Goal: Book appointment/travel/reservation: Book appointment/travel/reservation

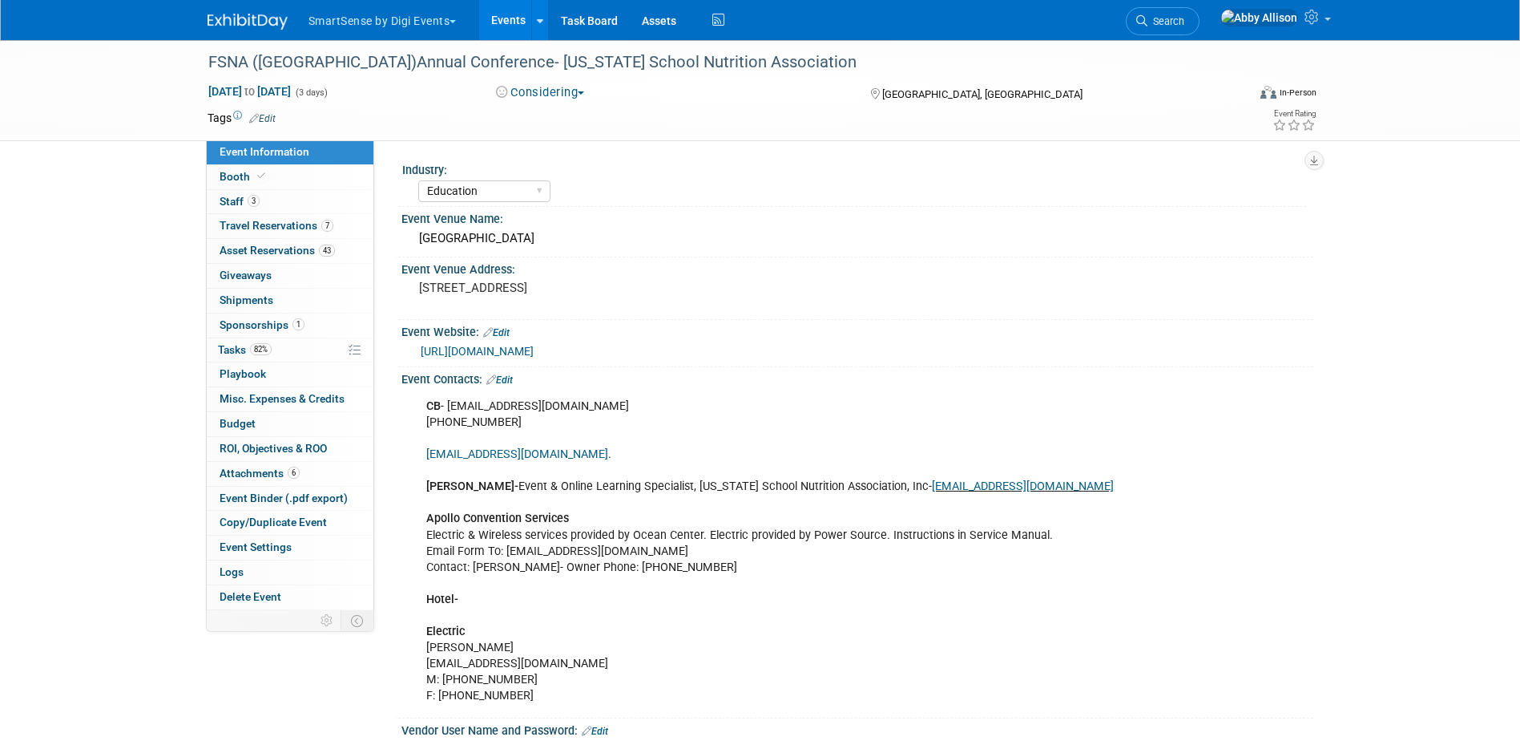
select select "Education"
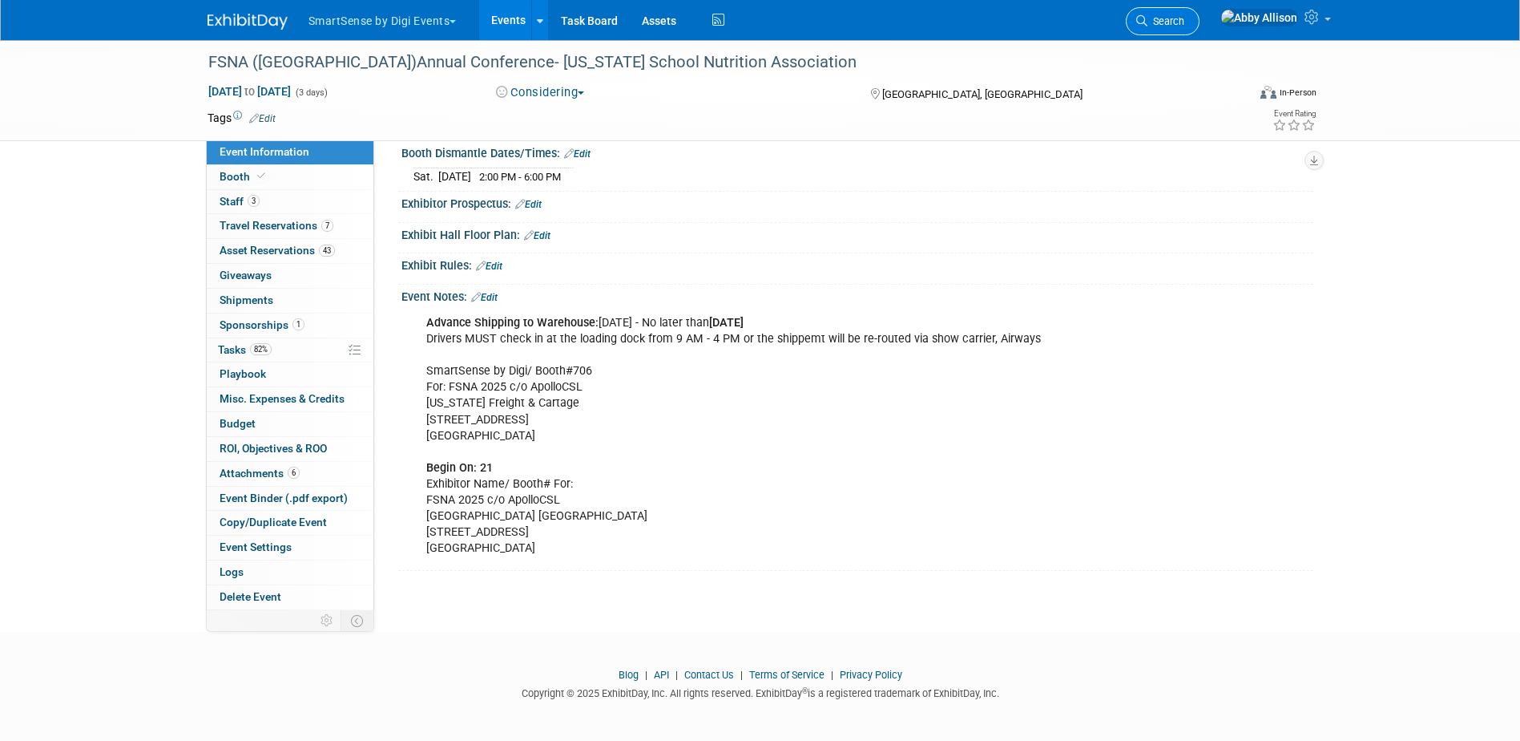
click at [1185, 22] on span "Search" at bounding box center [1166, 21] width 37 height 12
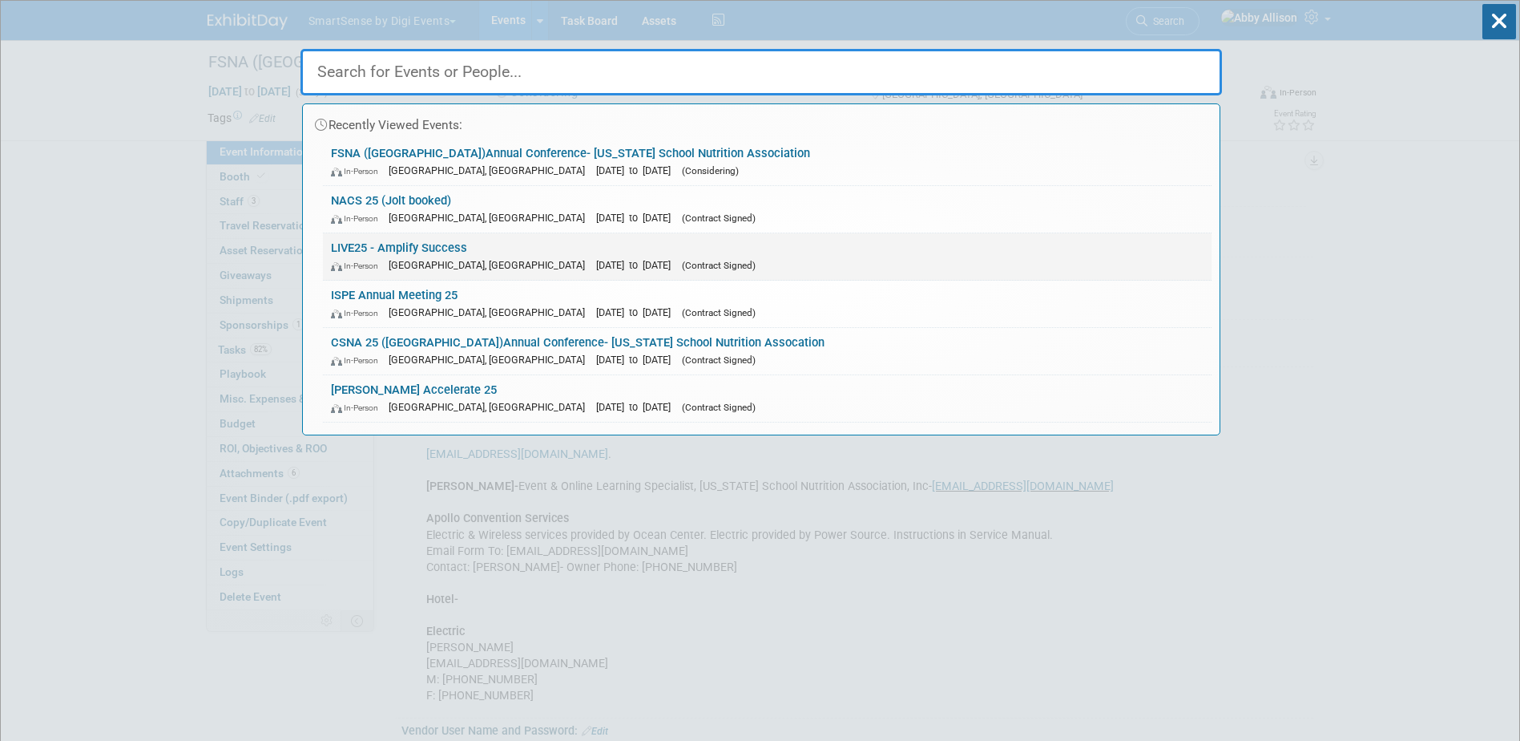
click at [415, 246] on link "LIVE25 - Amplify Success In-Person Nashville, TN Oct 21, 2025 to Oct 24, 2025 (…" at bounding box center [767, 256] width 889 height 46
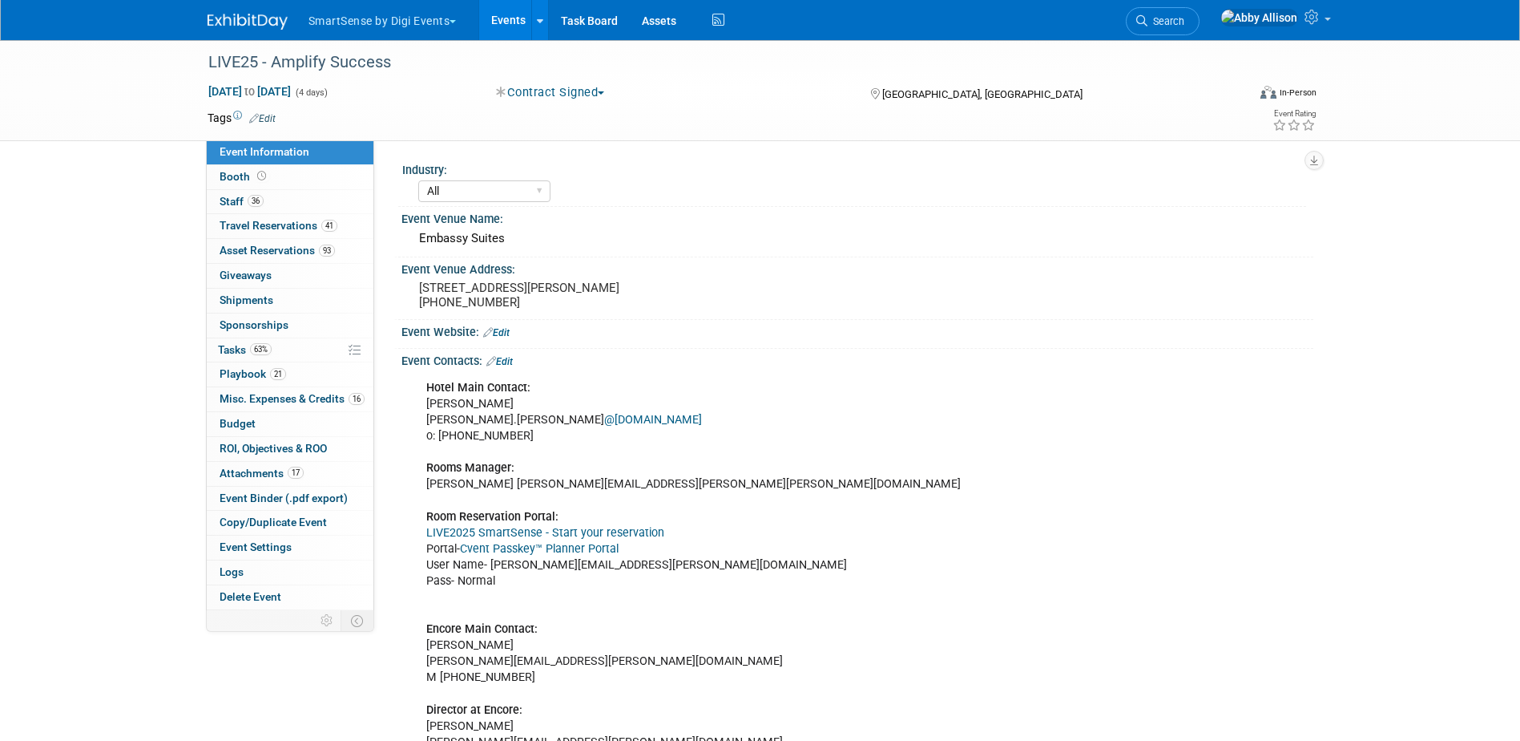
select select "All"
click at [235, 349] on span "Tasks 63%" at bounding box center [245, 349] width 54 height 13
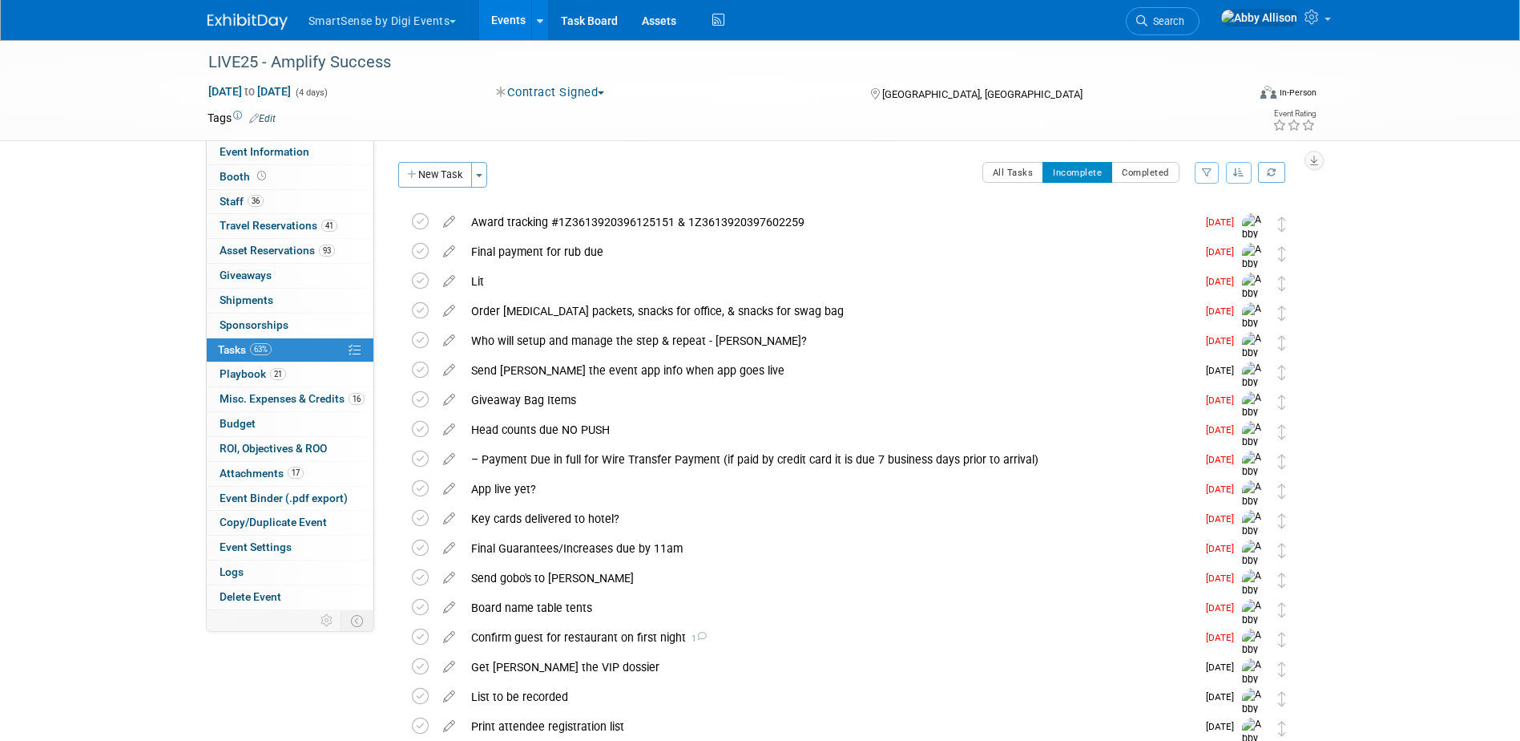
click at [1242, 172] on icon "button" at bounding box center [1238, 173] width 11 height 10
click at [1209, 242] on link "By Due Date" at bounding box center [1193, 246] width 115 height 22
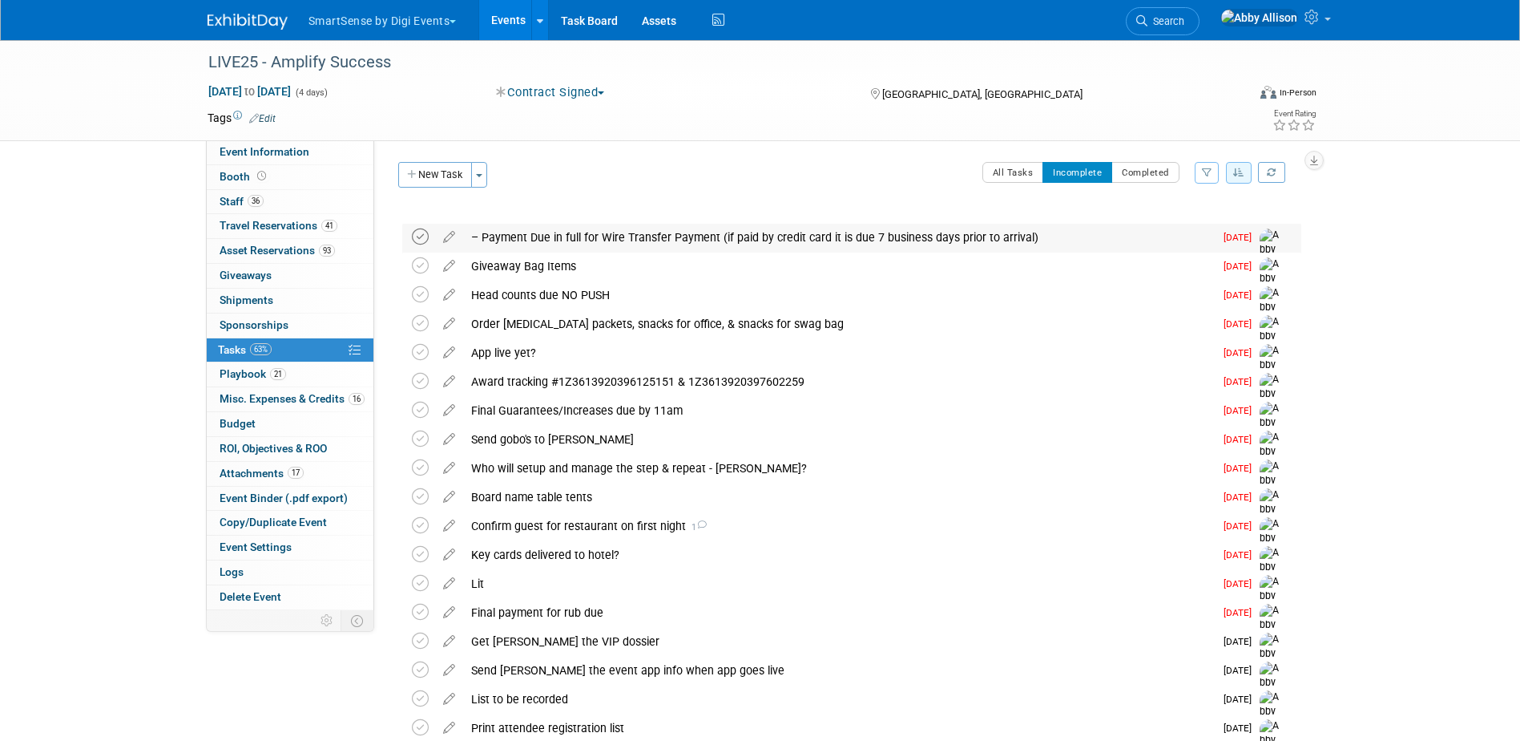
click at [419, 235] on icon at bounding box center [420, 236] width 17 height 17
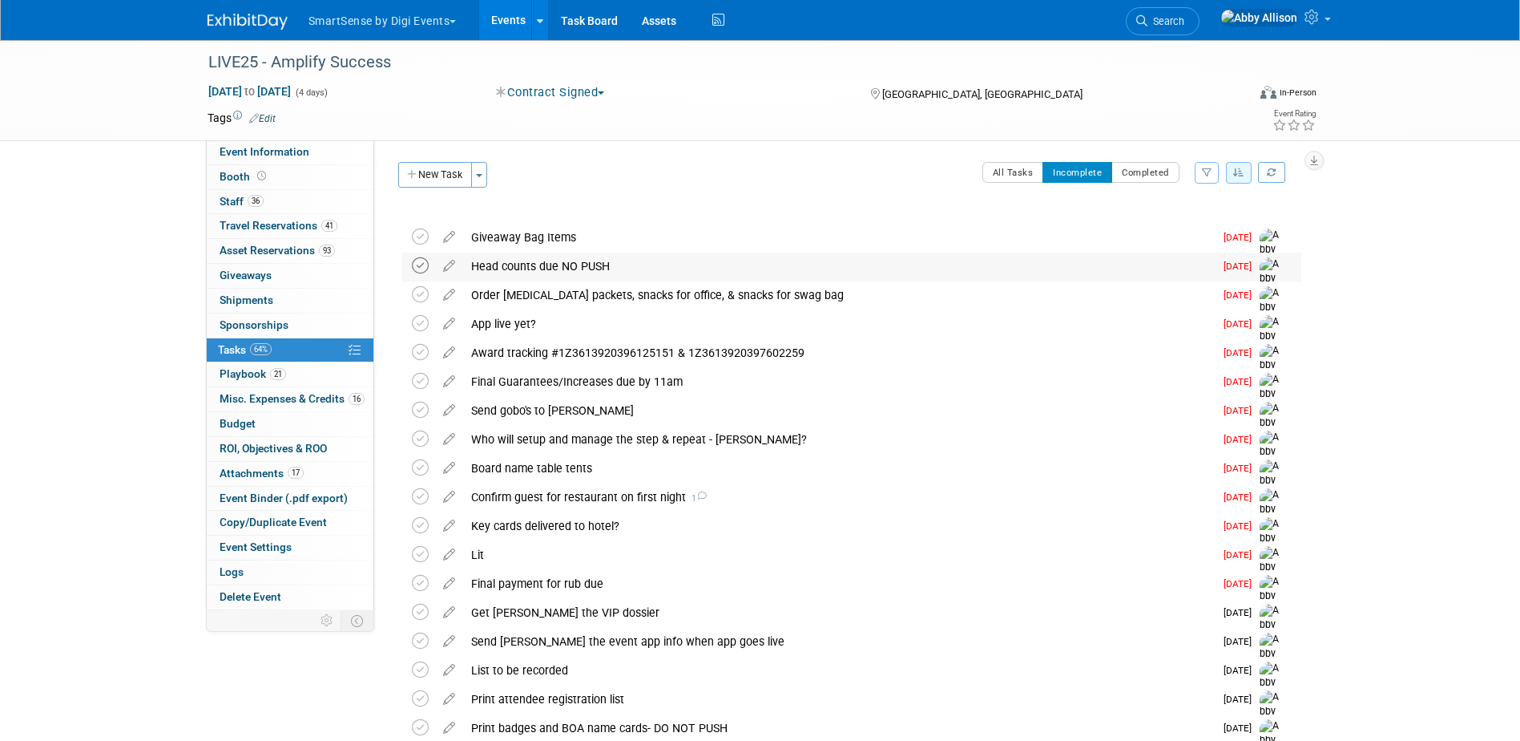
click at [412, 262] on icon at bounding box center [420, 265] width 17 height 17
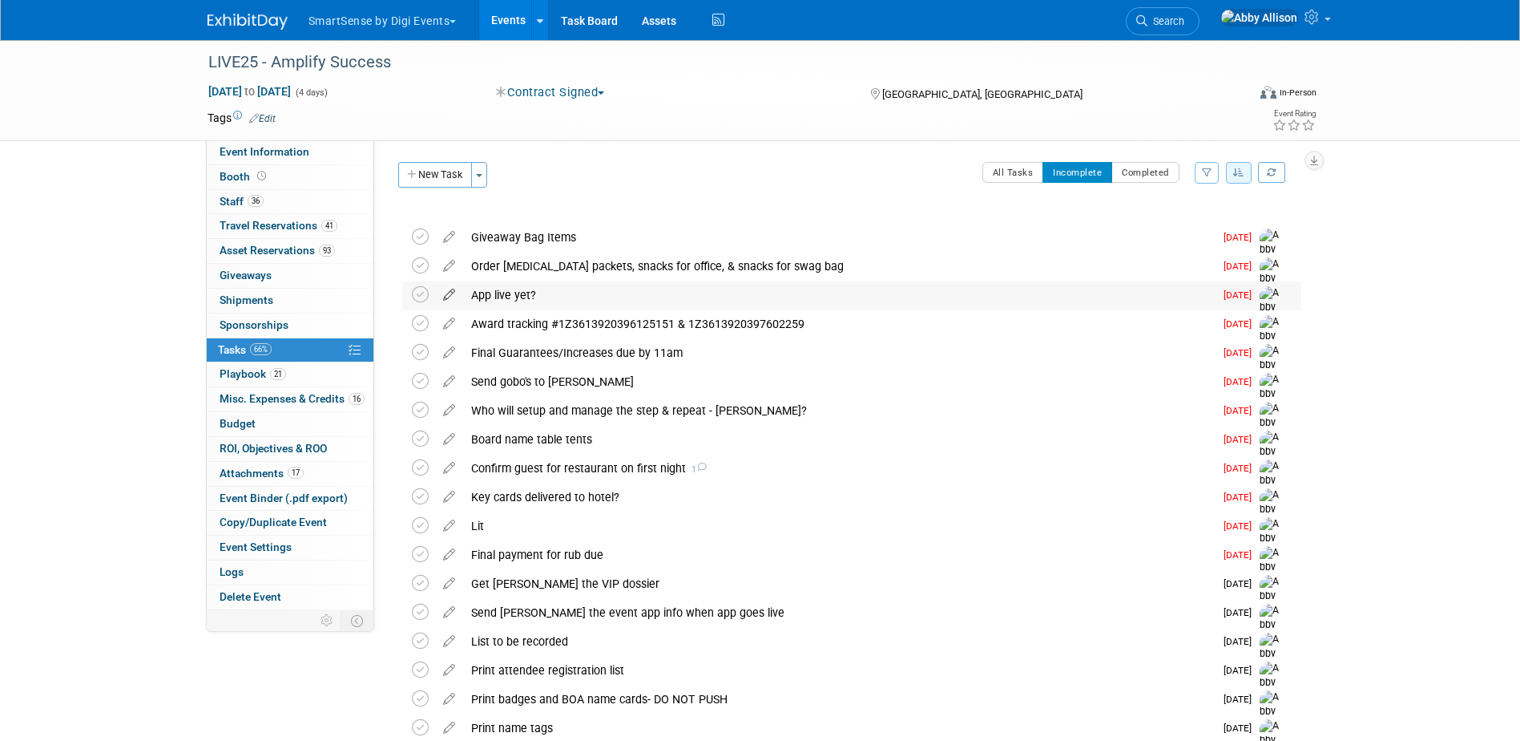
click at [447, 294] on icon at bounding box center [449, 291] width 28 height 20
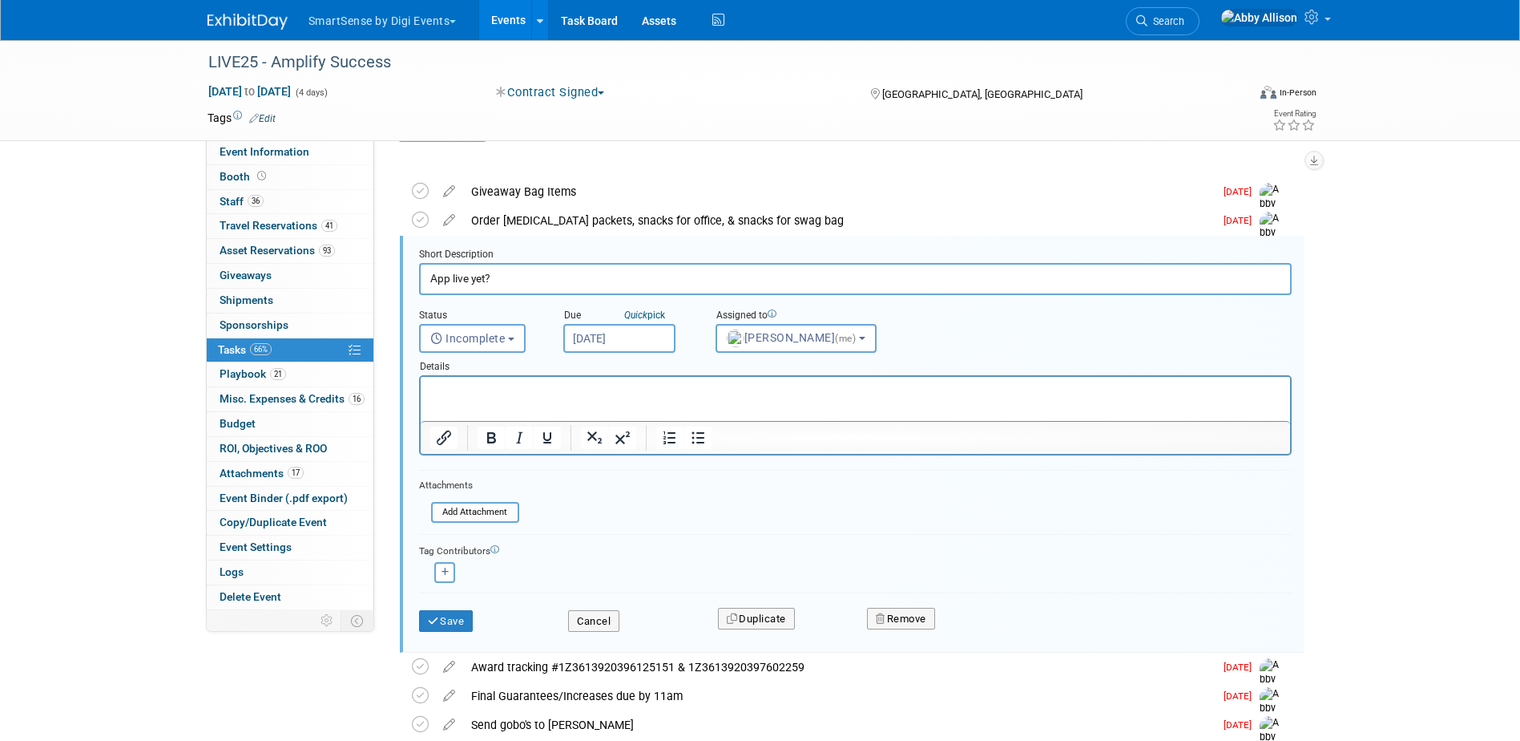
scroll to position [46, 0]
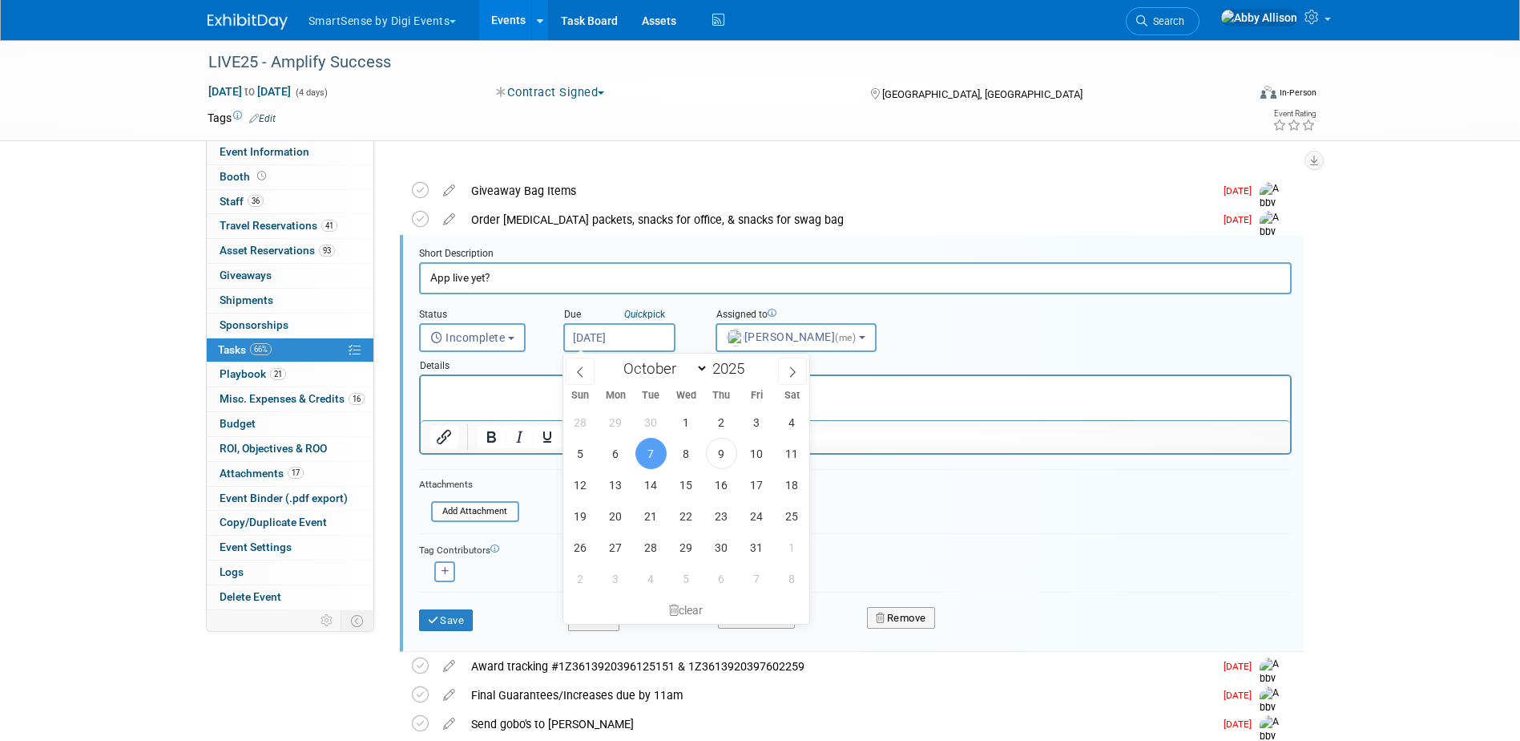
click at [571, 341] on input "Oct 7, 2025" at bounding box center [619, 337] width 112 height 29
click at [656, 482] on span "14" at bounding box center [651, 484] width 31 height 31
type input "Oct 14, 2025"
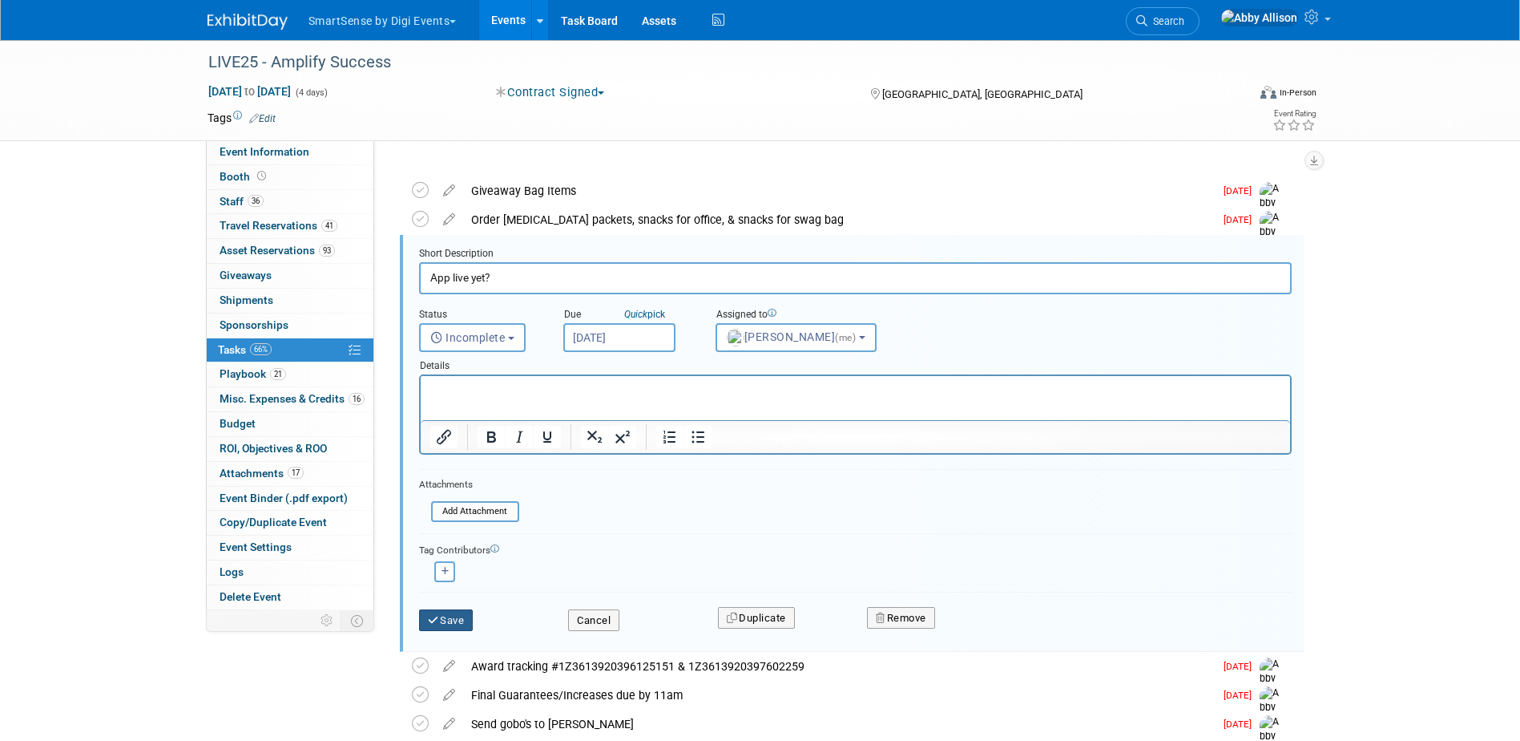
click at [466, 620] on button "Save" at bounding box center [446, 620] width 54 height 22
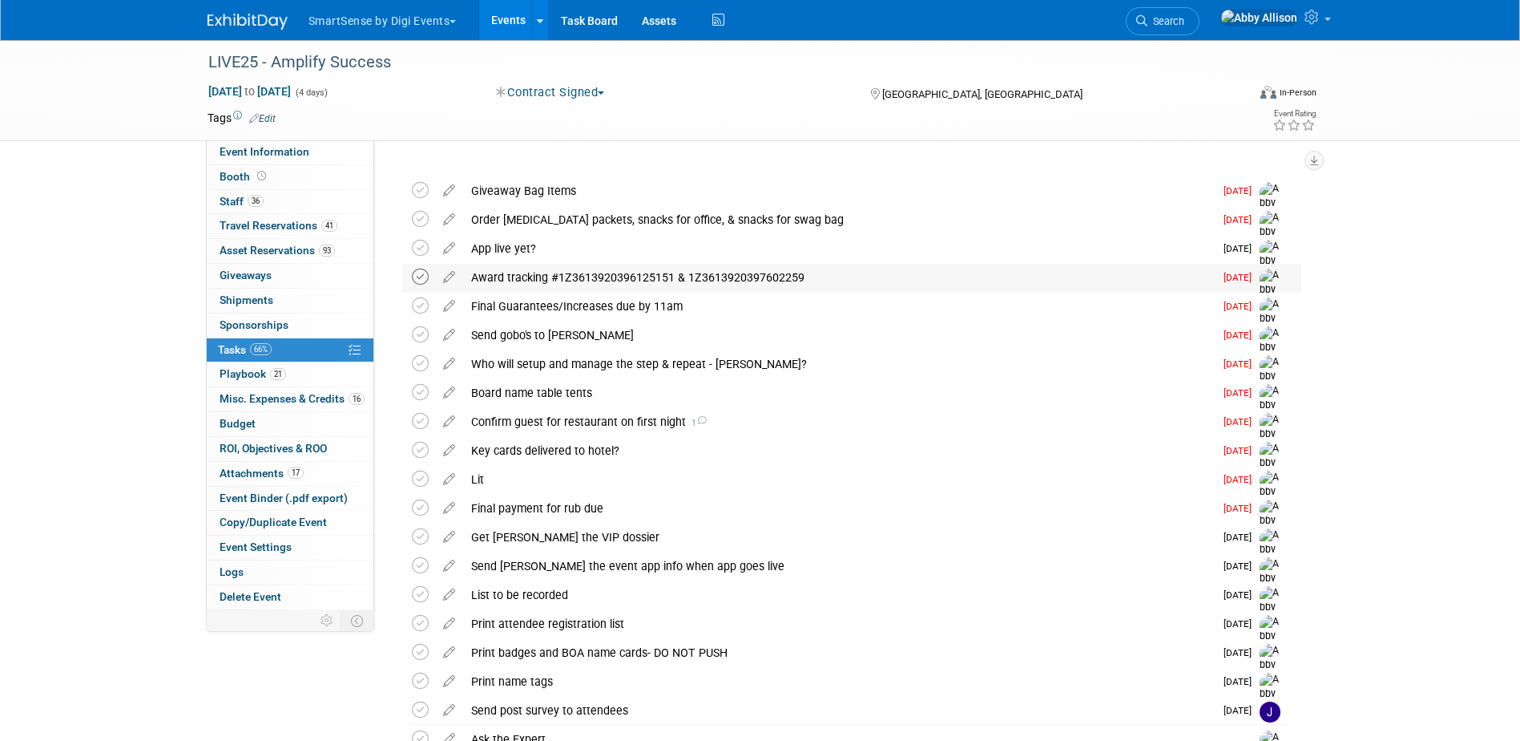
click at [418, 276] on icon at bounding box center [420, 276] width 17 height 17
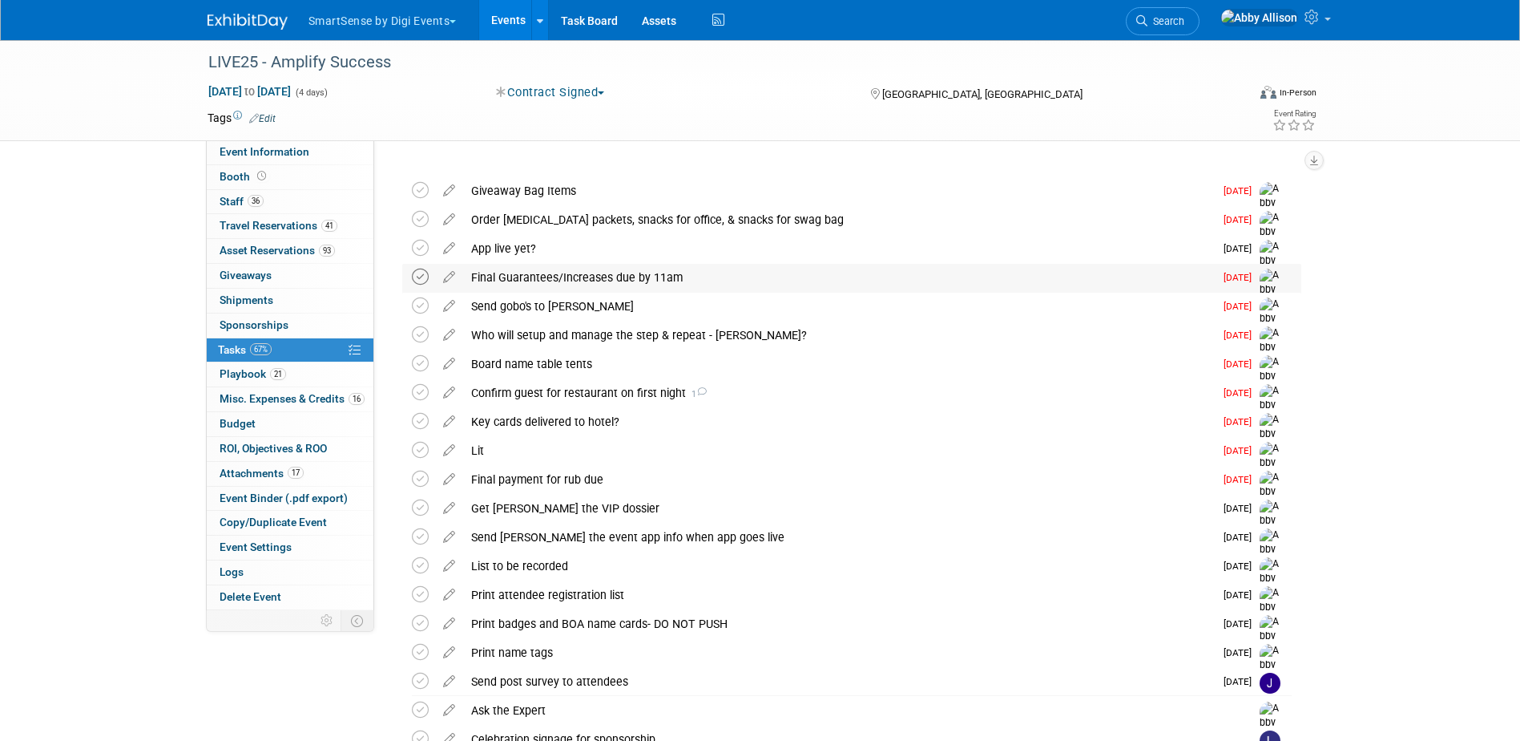
click at [425, 276] on icon at bounding box center [420, 276] width 17 height 17
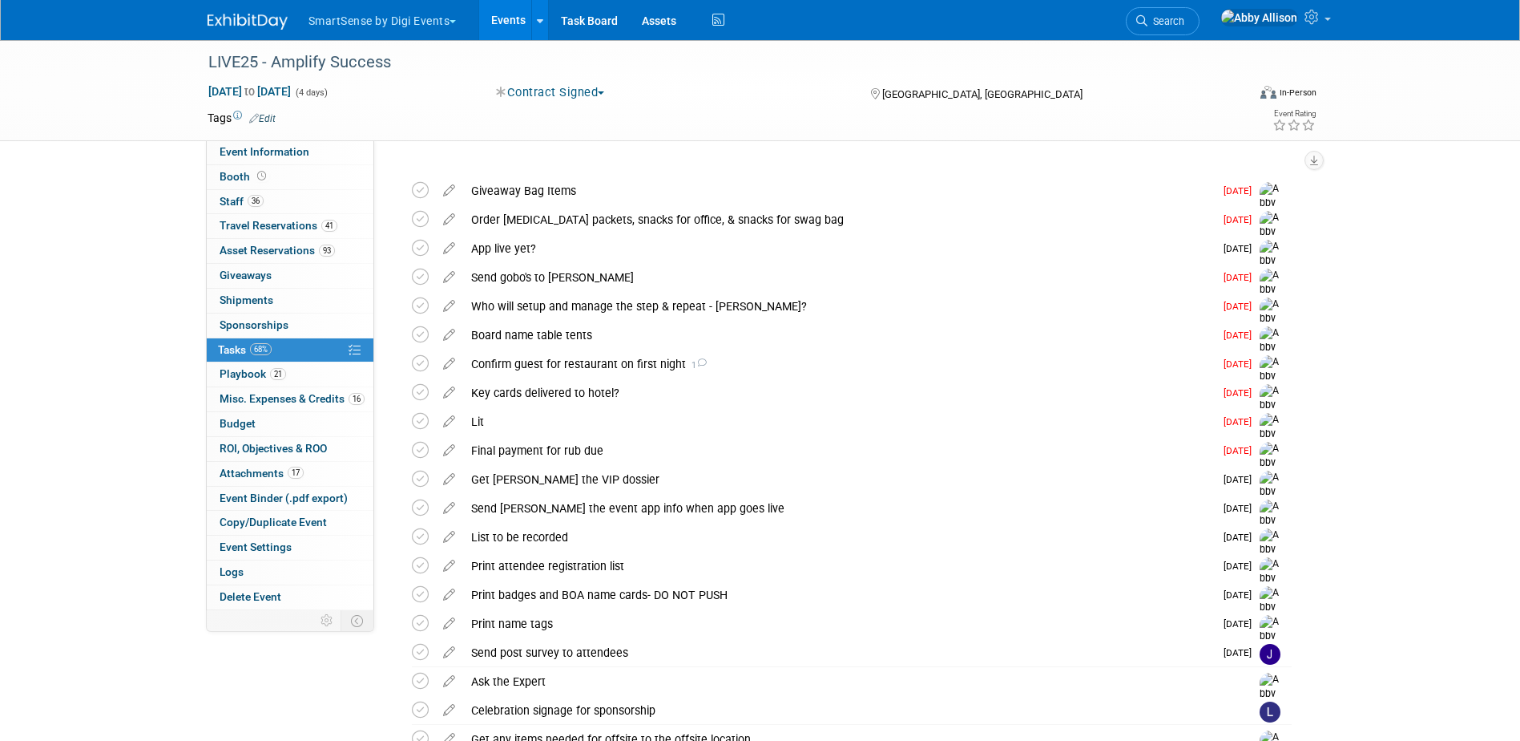
click at [425, 276] on icon at bounding box center [420, 276] width 17 height 17
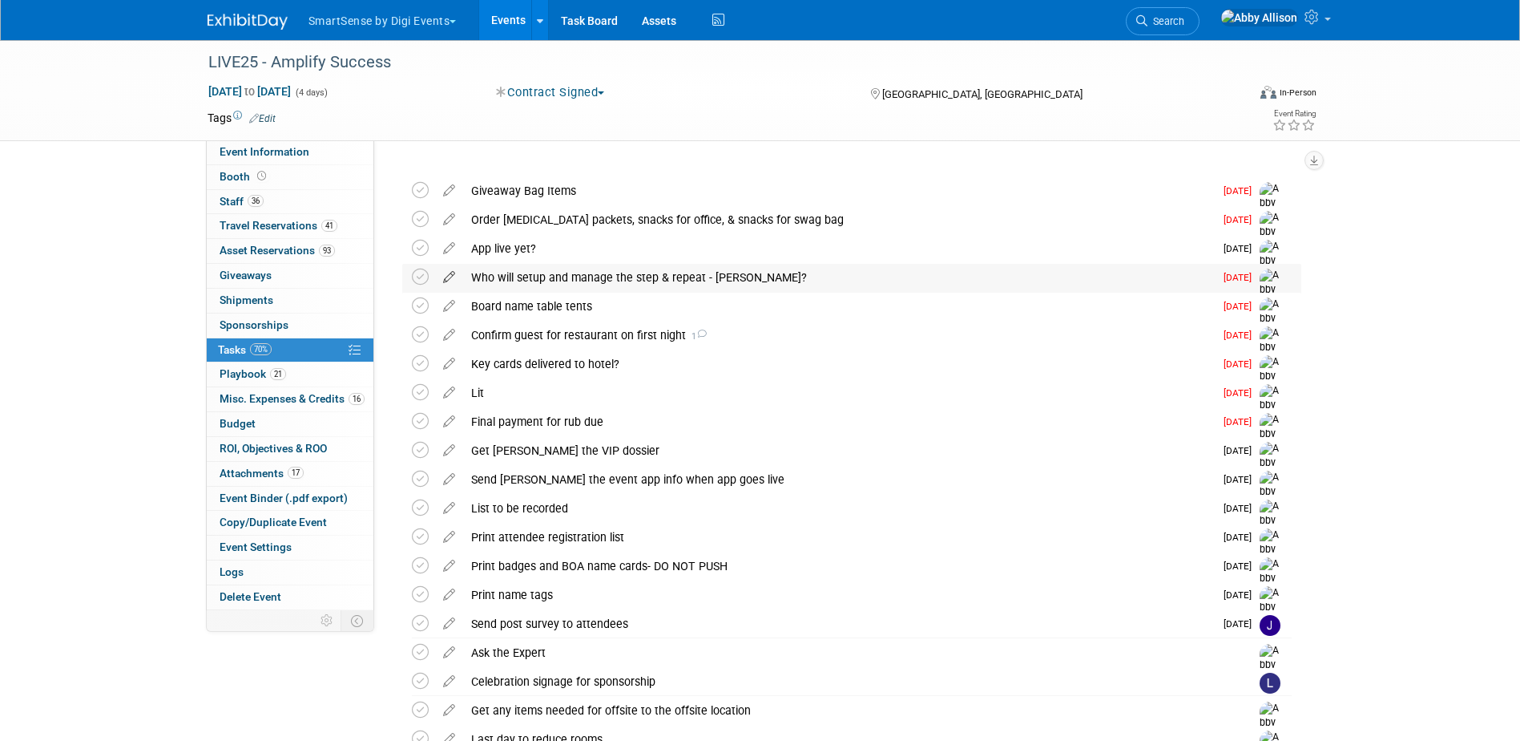
click at [448, 282] on icon at bounding box center [449, 274] width 28 height 20
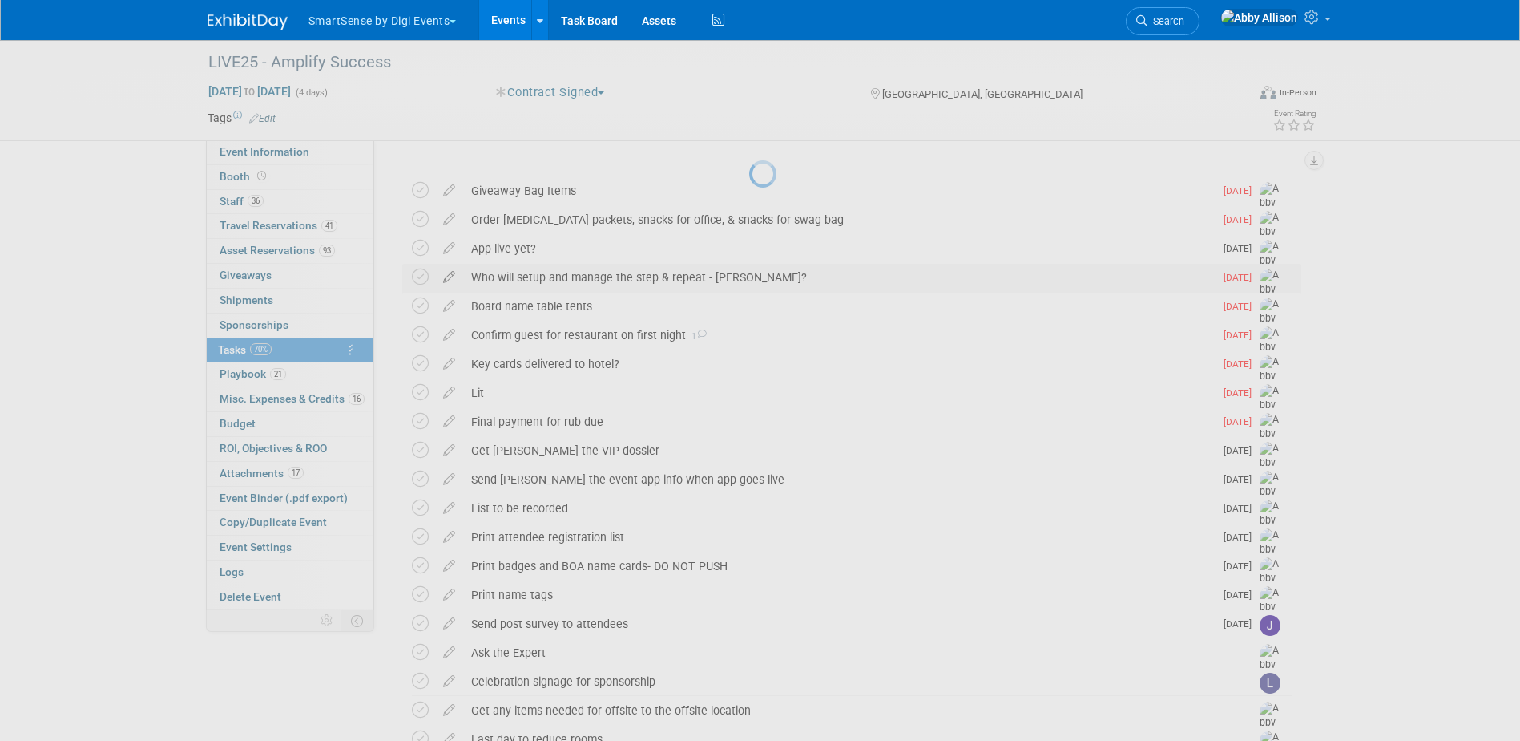
select select "9"
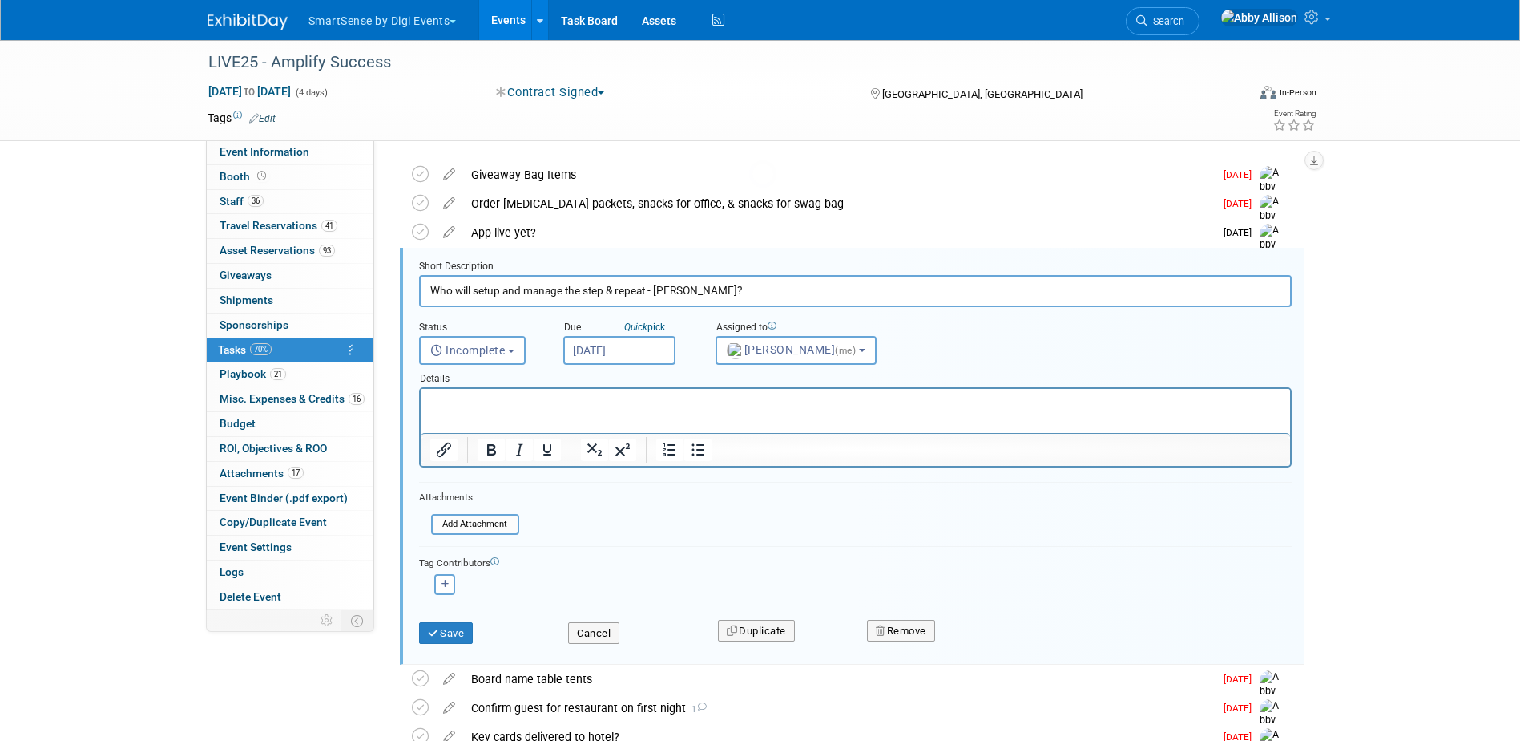
scroll to position [75, 0]
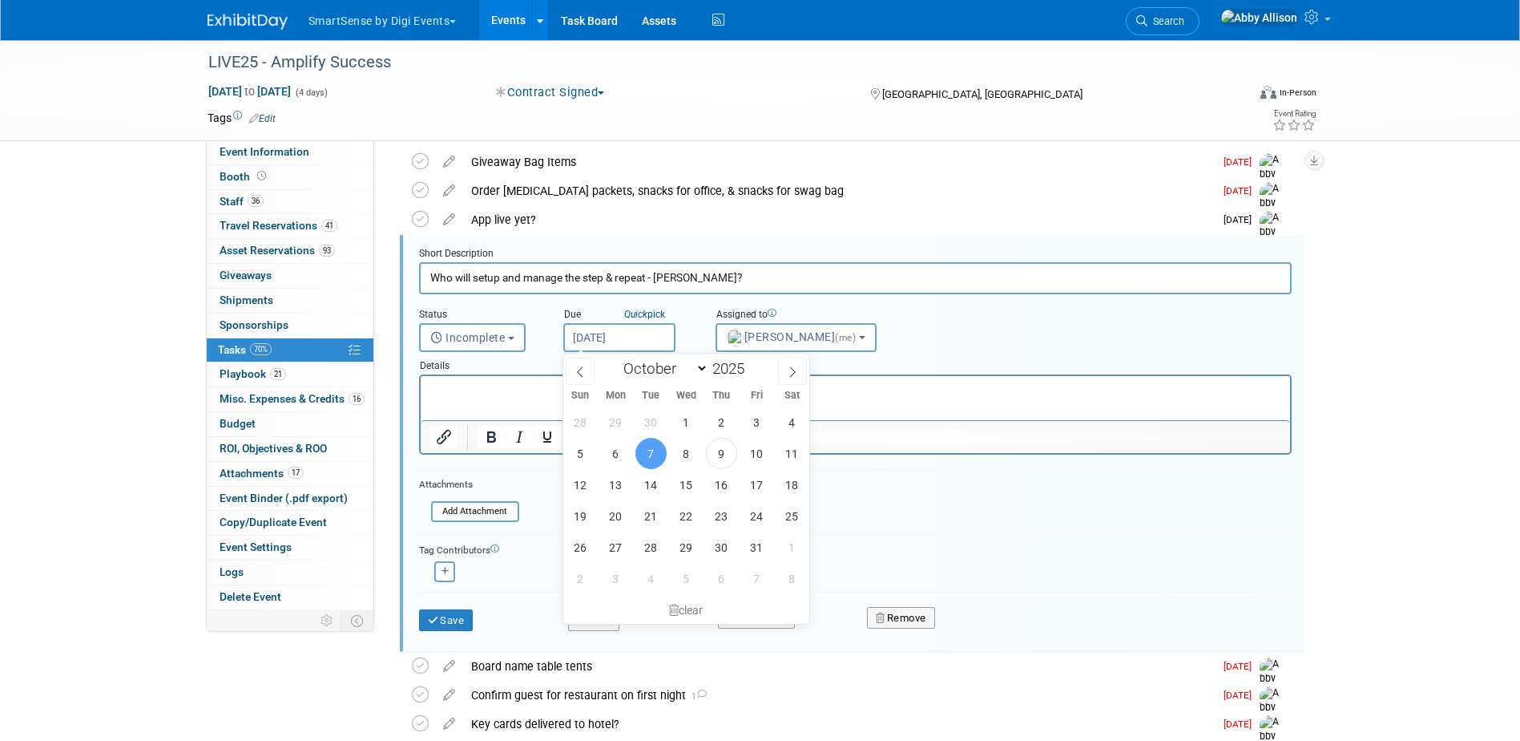
click at [622, 340] on input "Oct 7, 2025" at bounding box center [619, 337] width 112 height 29
click at [757, 454] on span "10" at bounding box center [756, 453] width 31 height 31
type input "Oct 10, 2025"
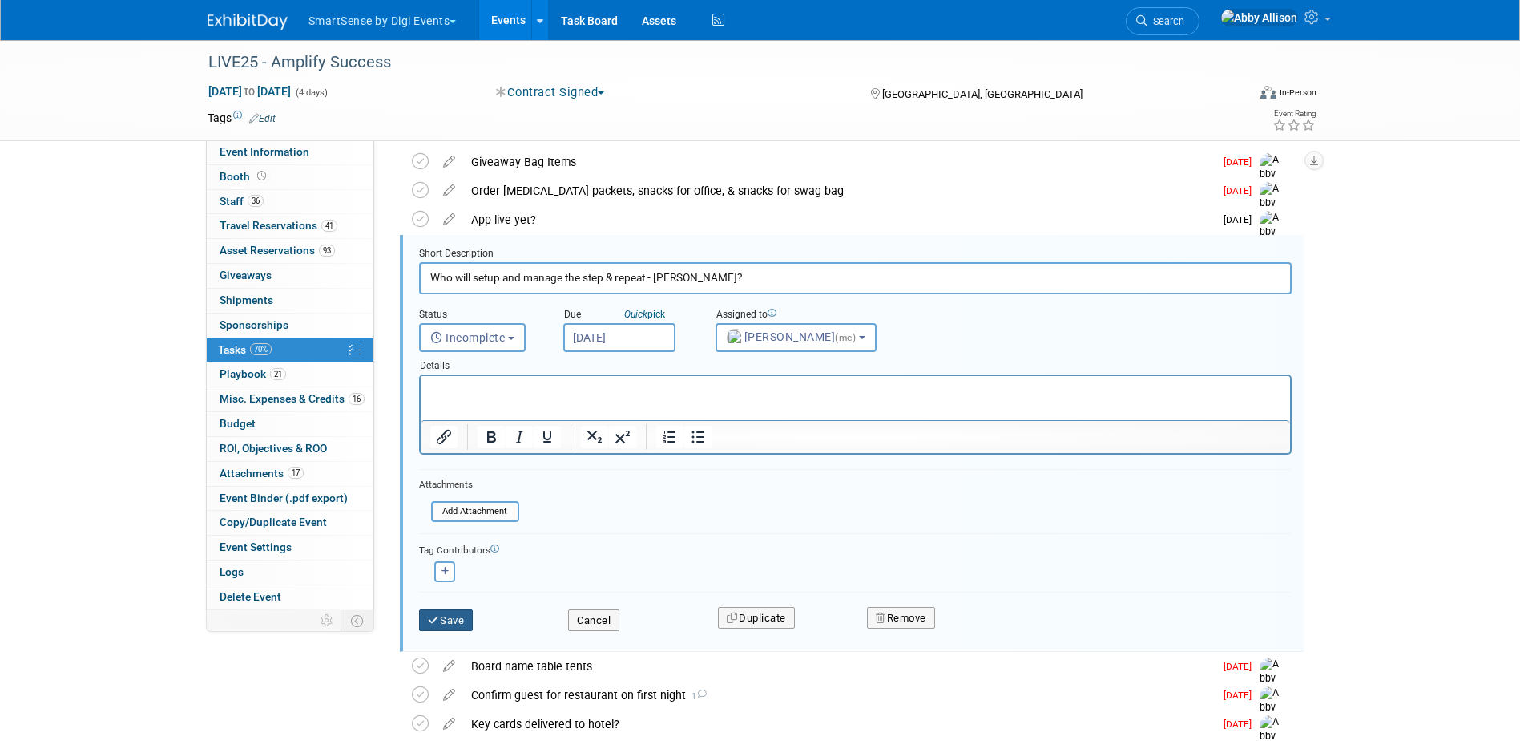
click at [447, 620] on button "Save" at bounding box center [446, 620] width 54 height 22
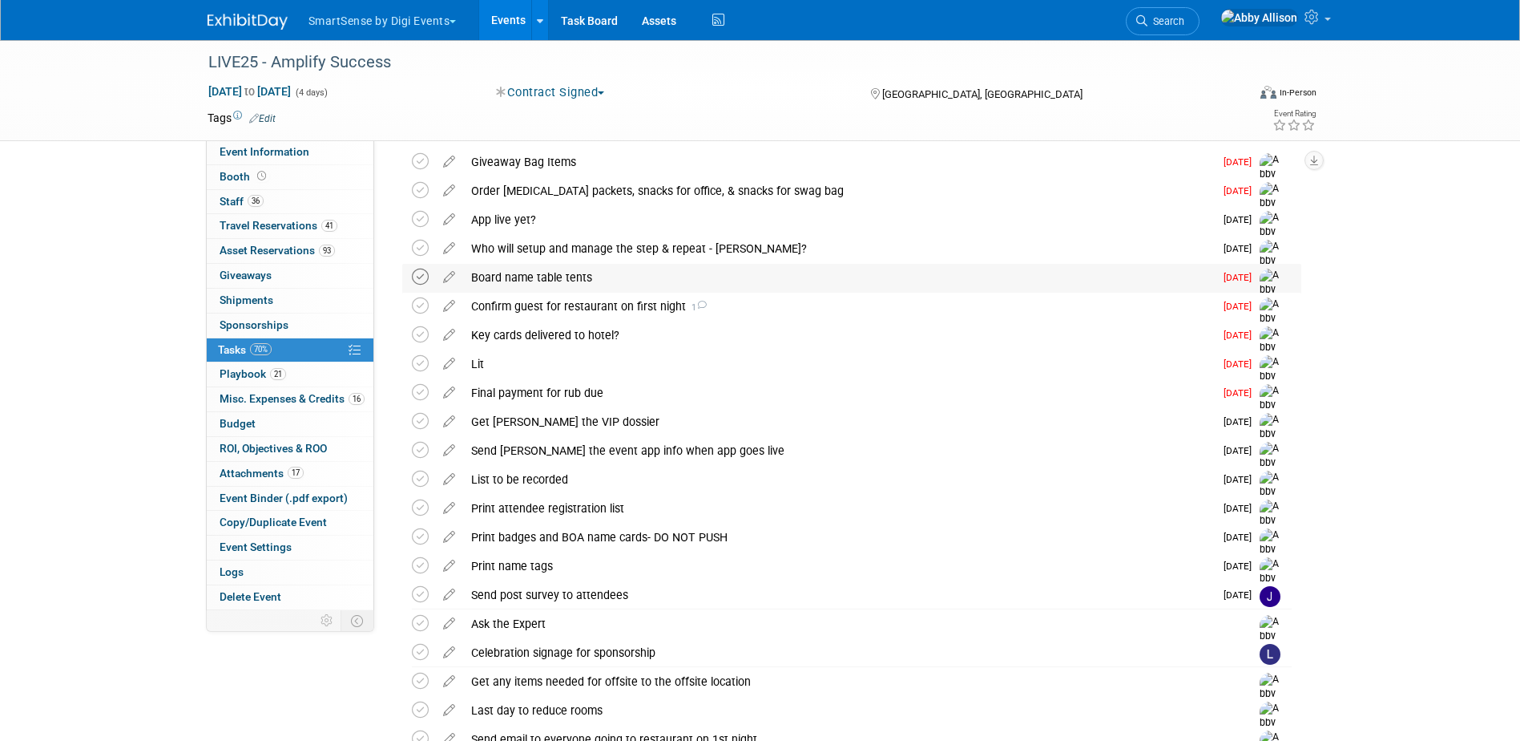
click at [426, 277] on icon at bounding box center [420, 276] width 17 height 17
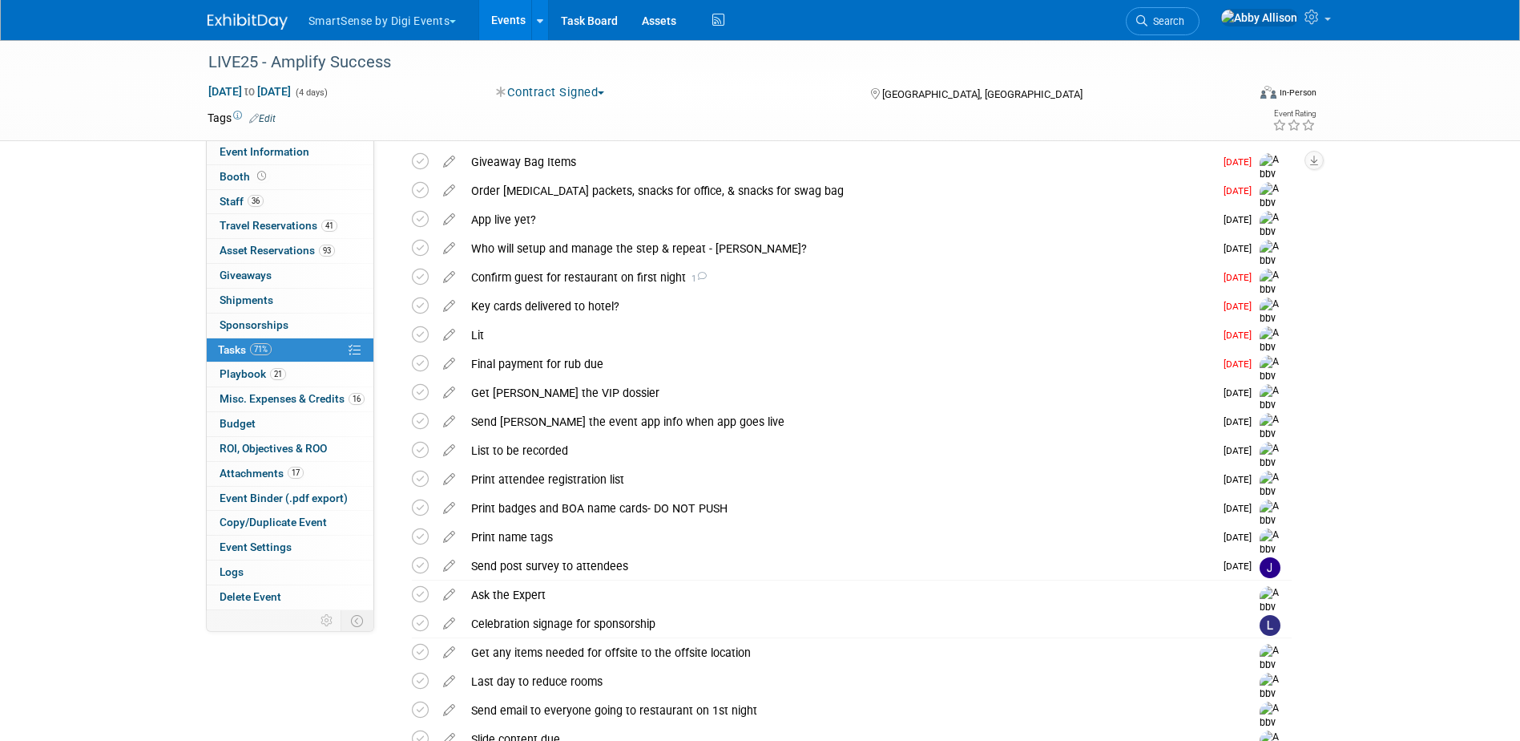
click at [426, 277] on icon at bounding box center [420, 276] width 17 height 17
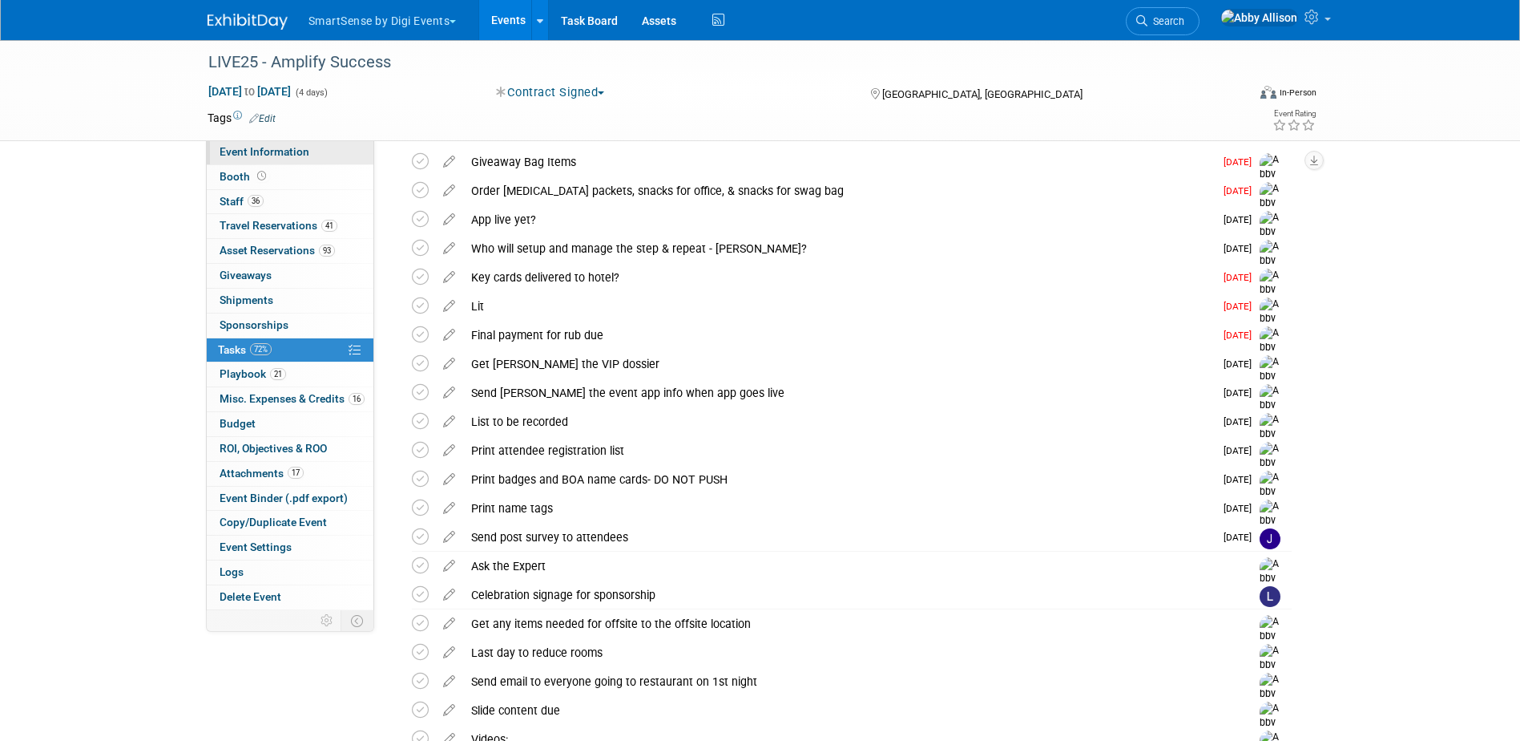
click at [231, 147] on span "Event Information" at bounding box center [265, 151] width 90 height 13
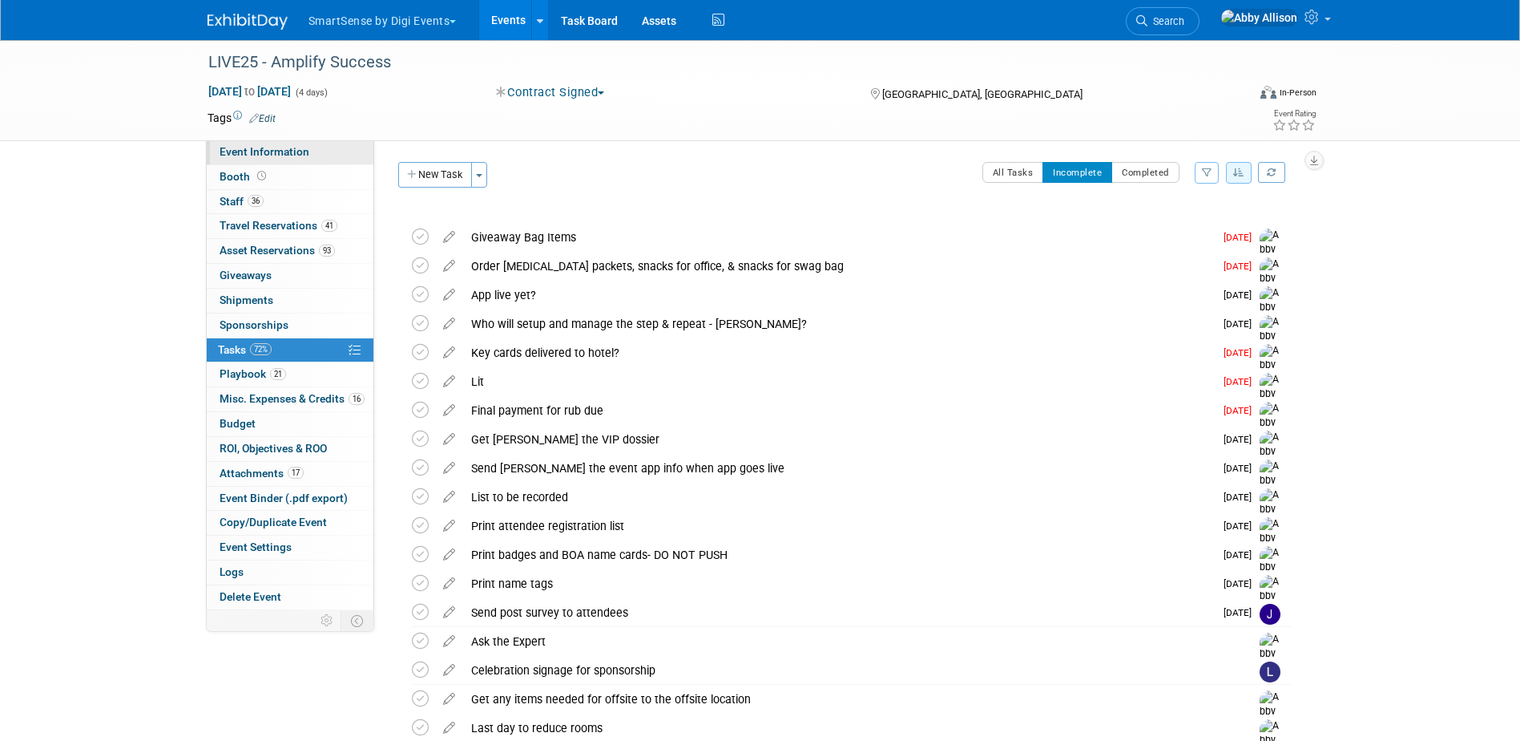
select select "All"
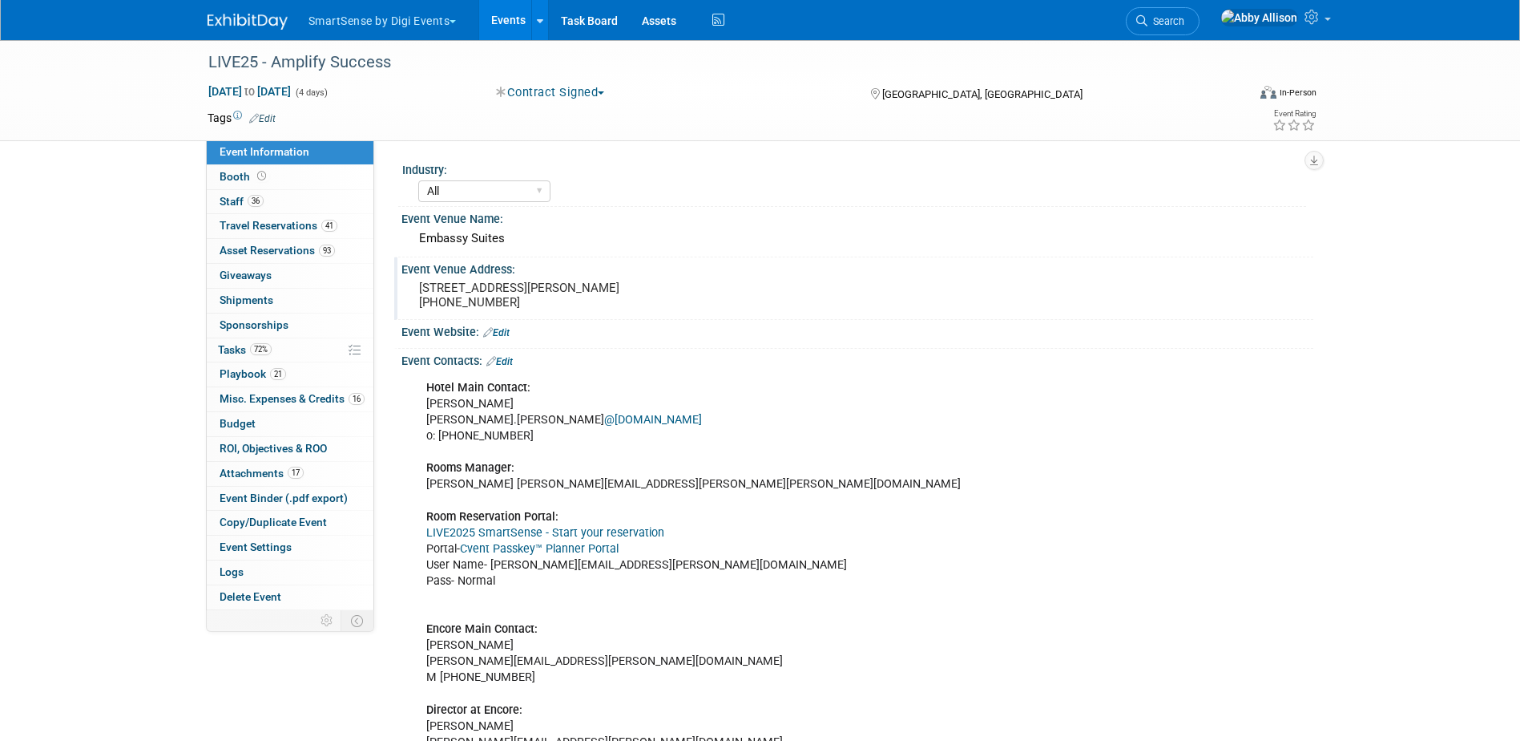
click at [623, 282] on pre "[STREET_ADDRESS][PERSON_NAME] [PHONE_NUMBER]" at bounding box center [591, 295] width 345 height 29
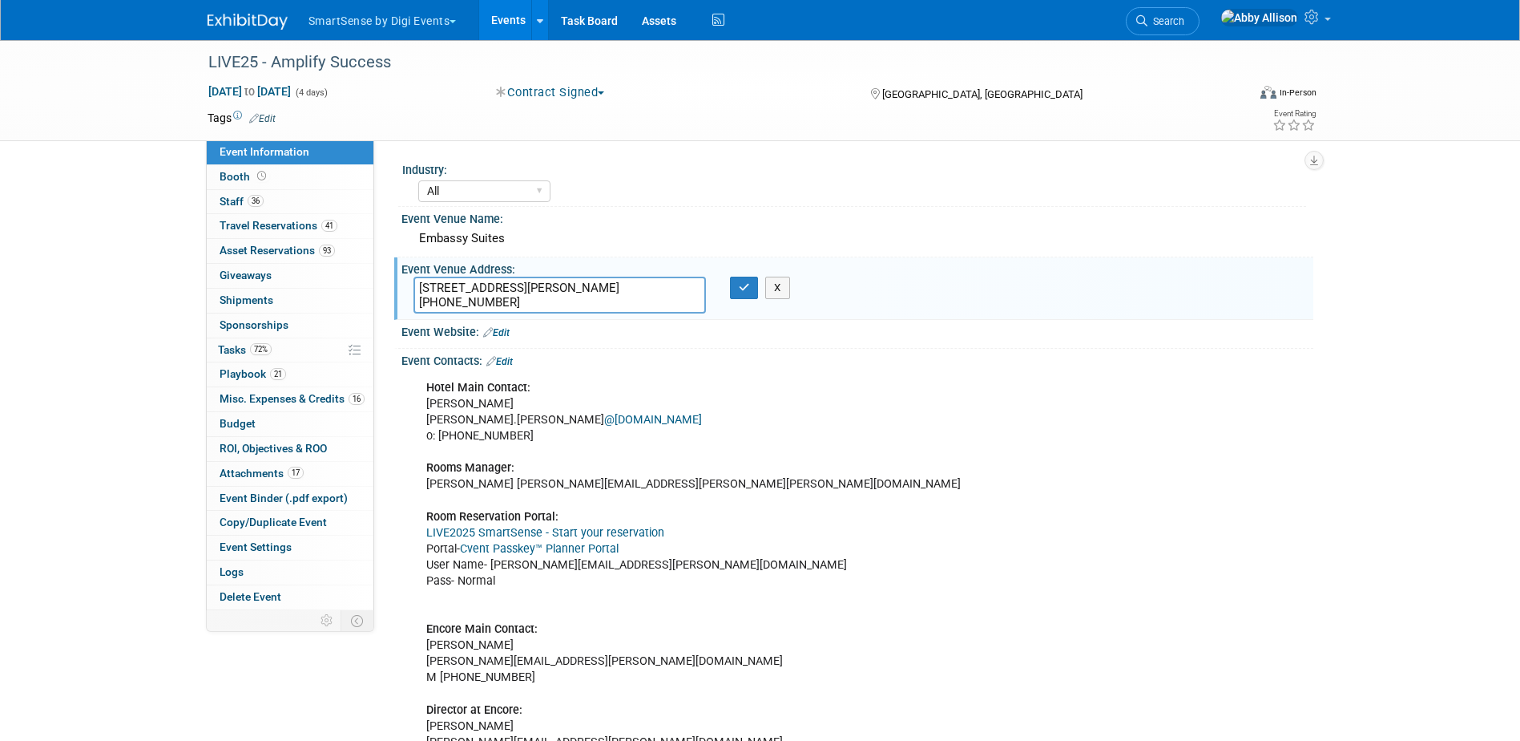
drag, startPoint x: 660, startPoint y: 289, endPoint x: 402, endPoint y: 287, distance: 257.3
click at [402, 287] on div "[STREET_ADDRESS][PERSON_NAME] [PHONE_NUMBER]" at bounding box center [560, 295] width 317 height 37
click at [734, 286] on button "button" at bounding box center [744, 288] width 29 height 22
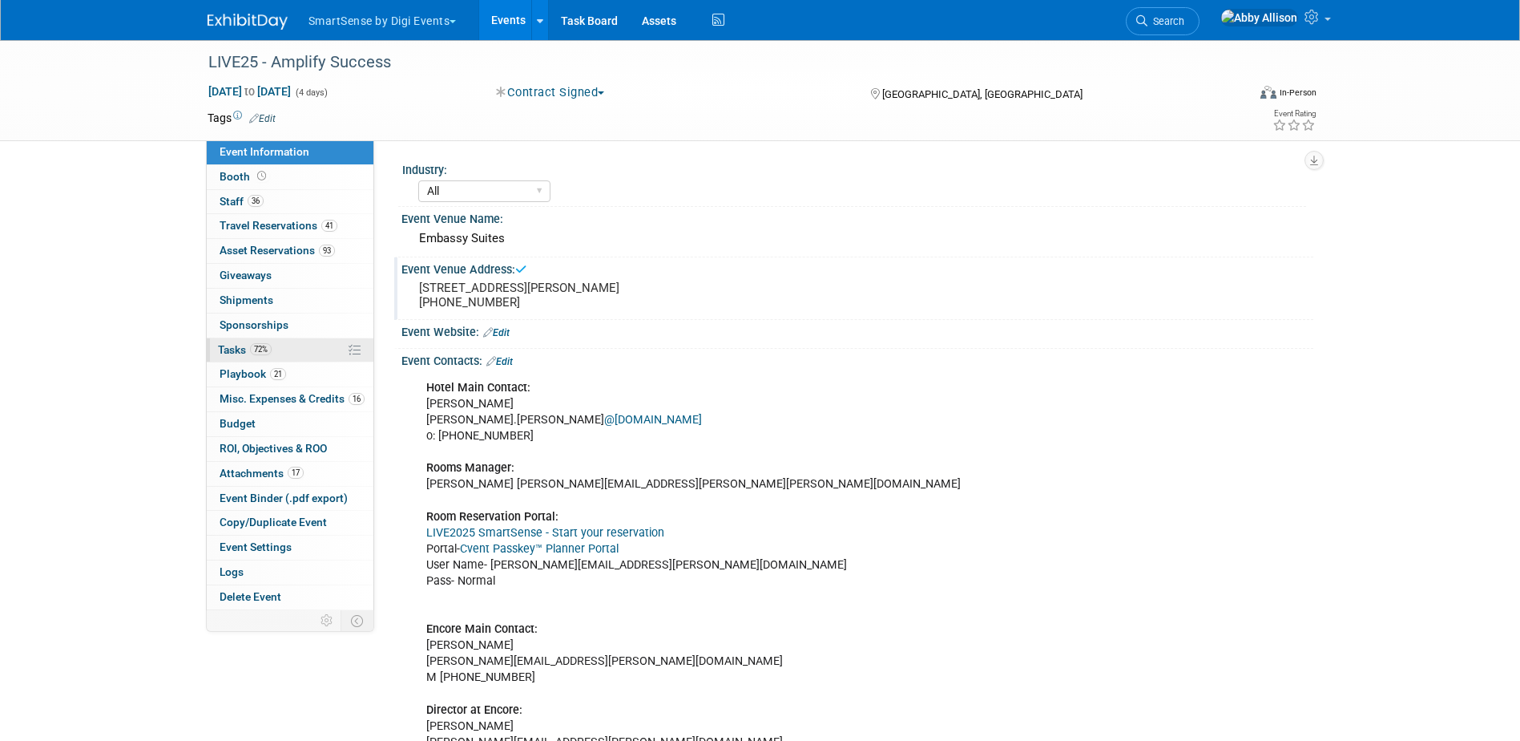
click at [233, 349] on span "Tasks 72%" at bounding box center [245, 349] width 54 height 13
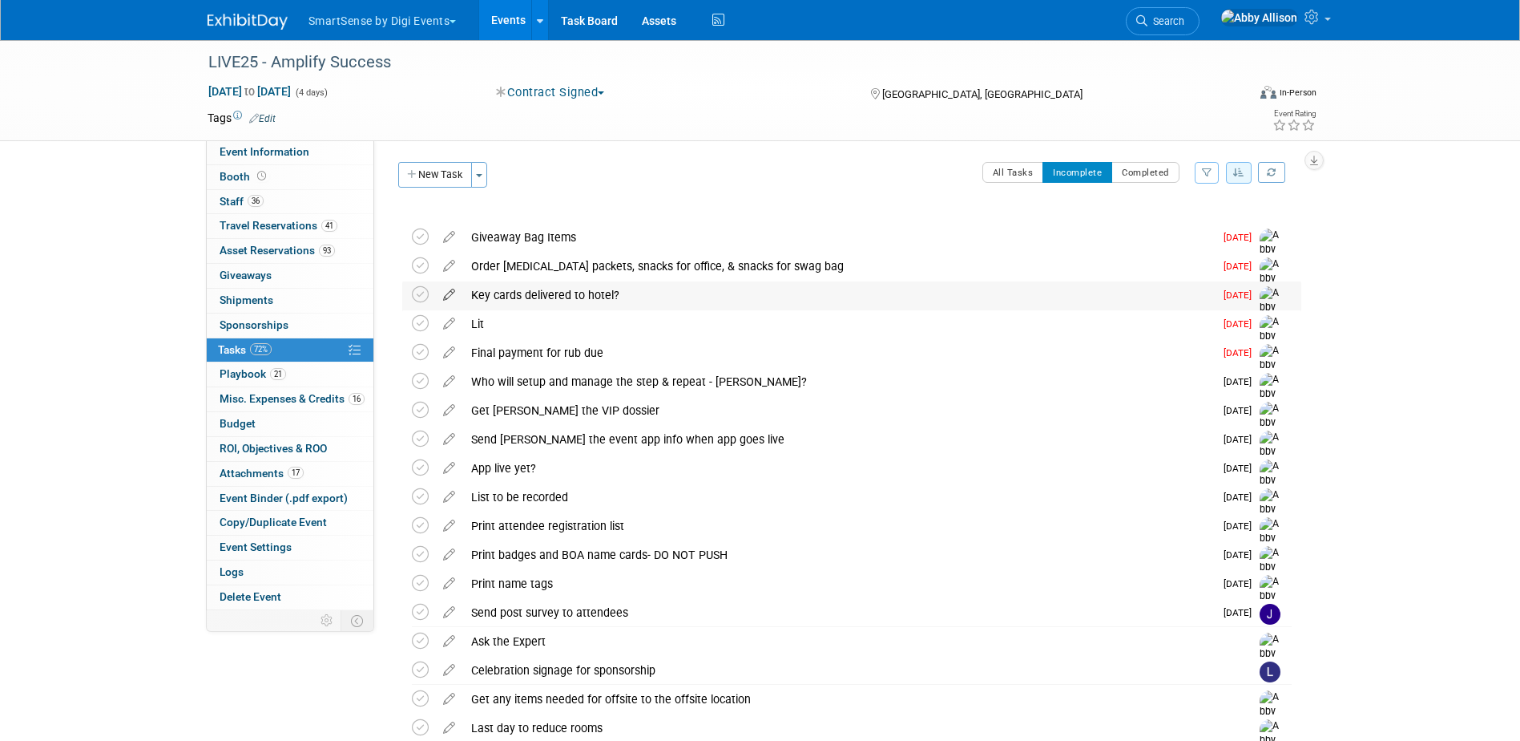
click at [450, 295] on icon at bounding box center [449, 291] width 28 height 20
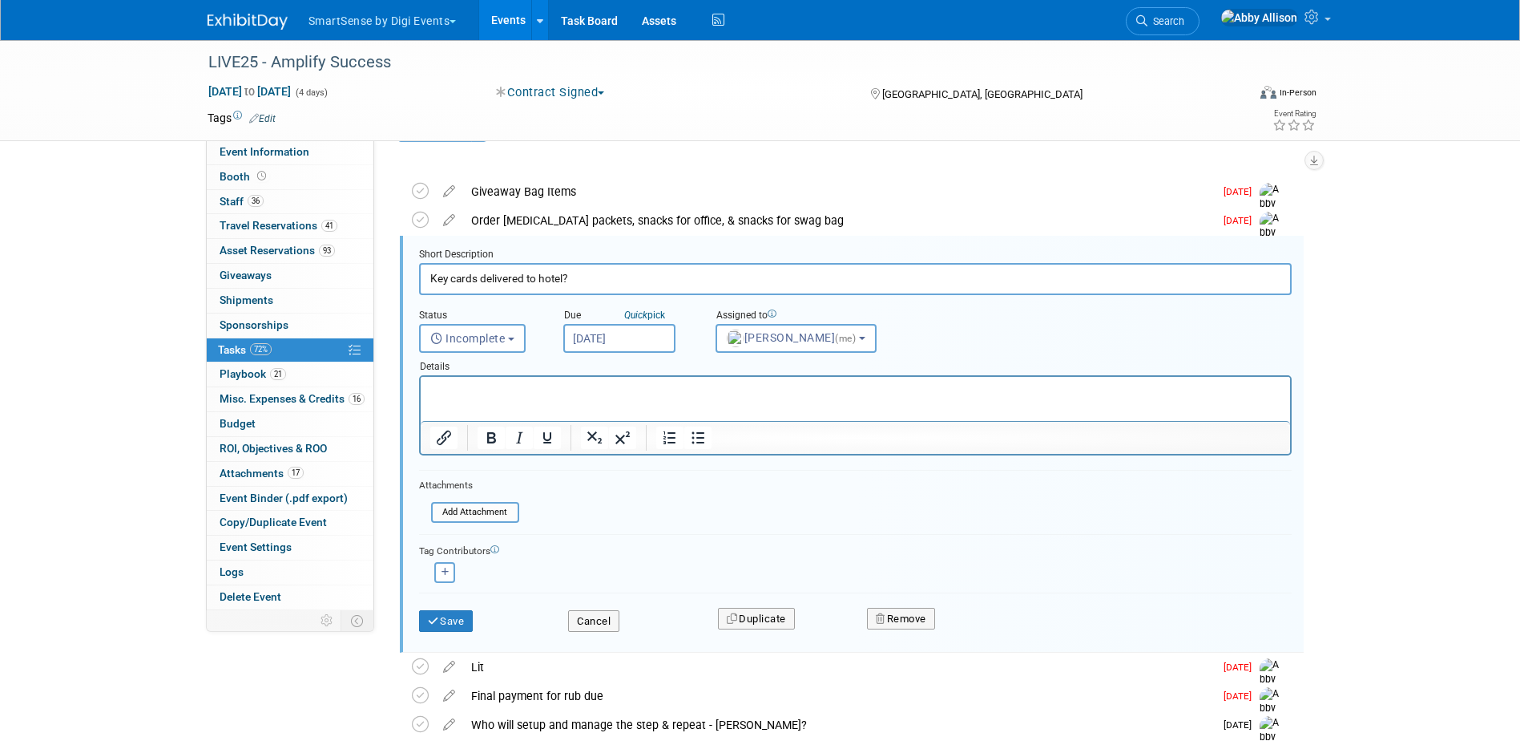
scroll to position [46, 0]
click at [604, 329] on input "Oct 8, 2025" at bounding box center [619, 337] width 112 height 29
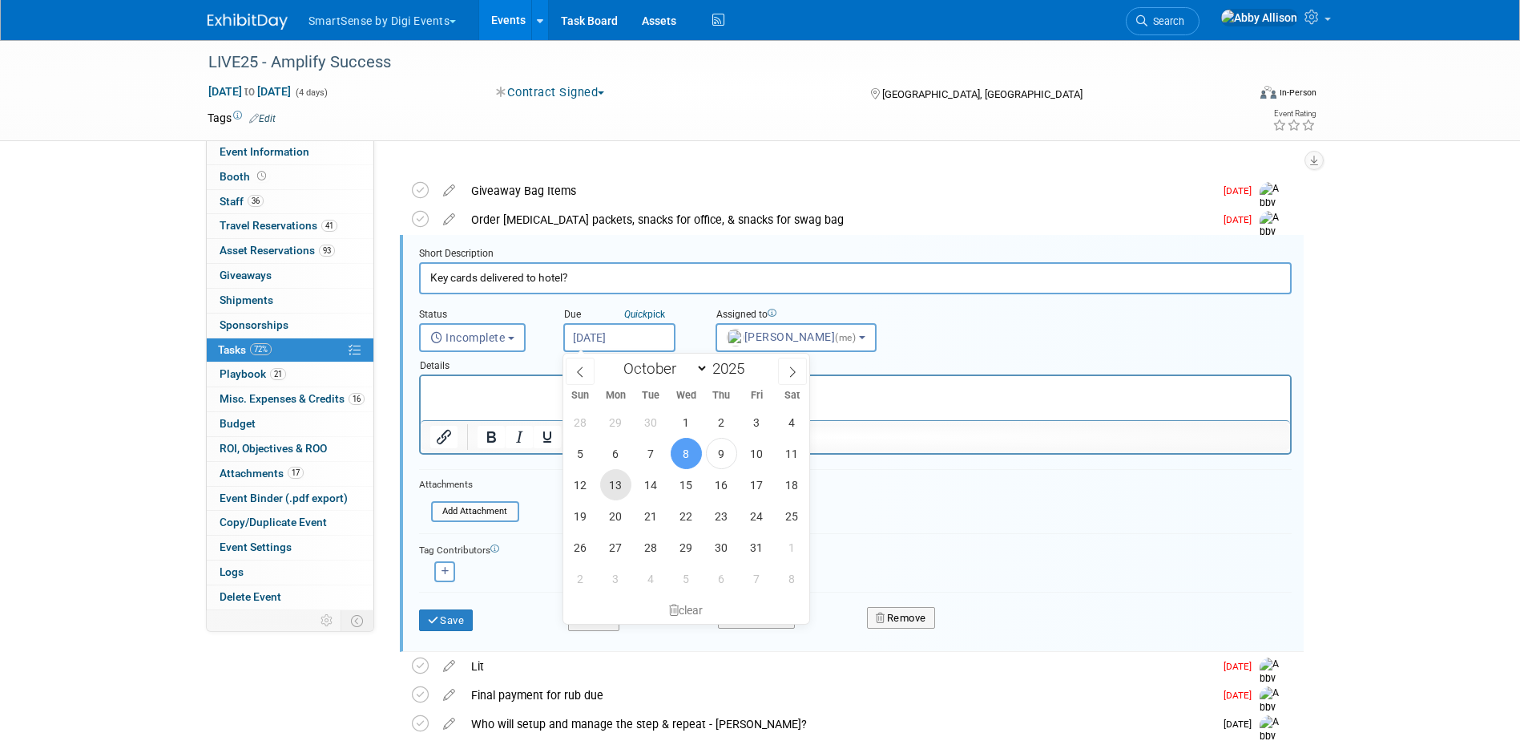
click at [612, 482] on span "13" at bounding box center [615, 484] width 31 height 31
type input "Oct 13, 2025"
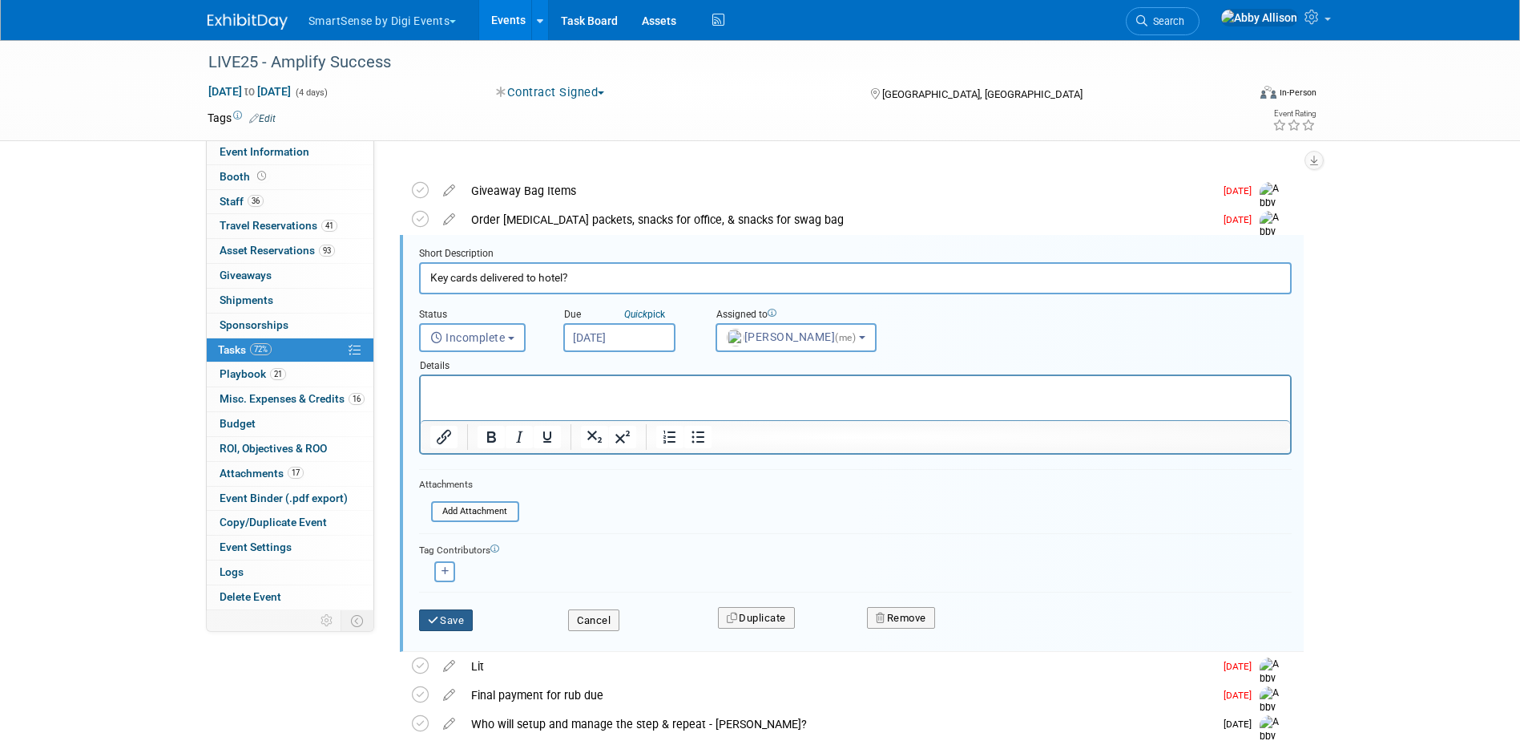
click at [458, 622] on button "Save" at bounding box center [446, 620] width 54 height 22
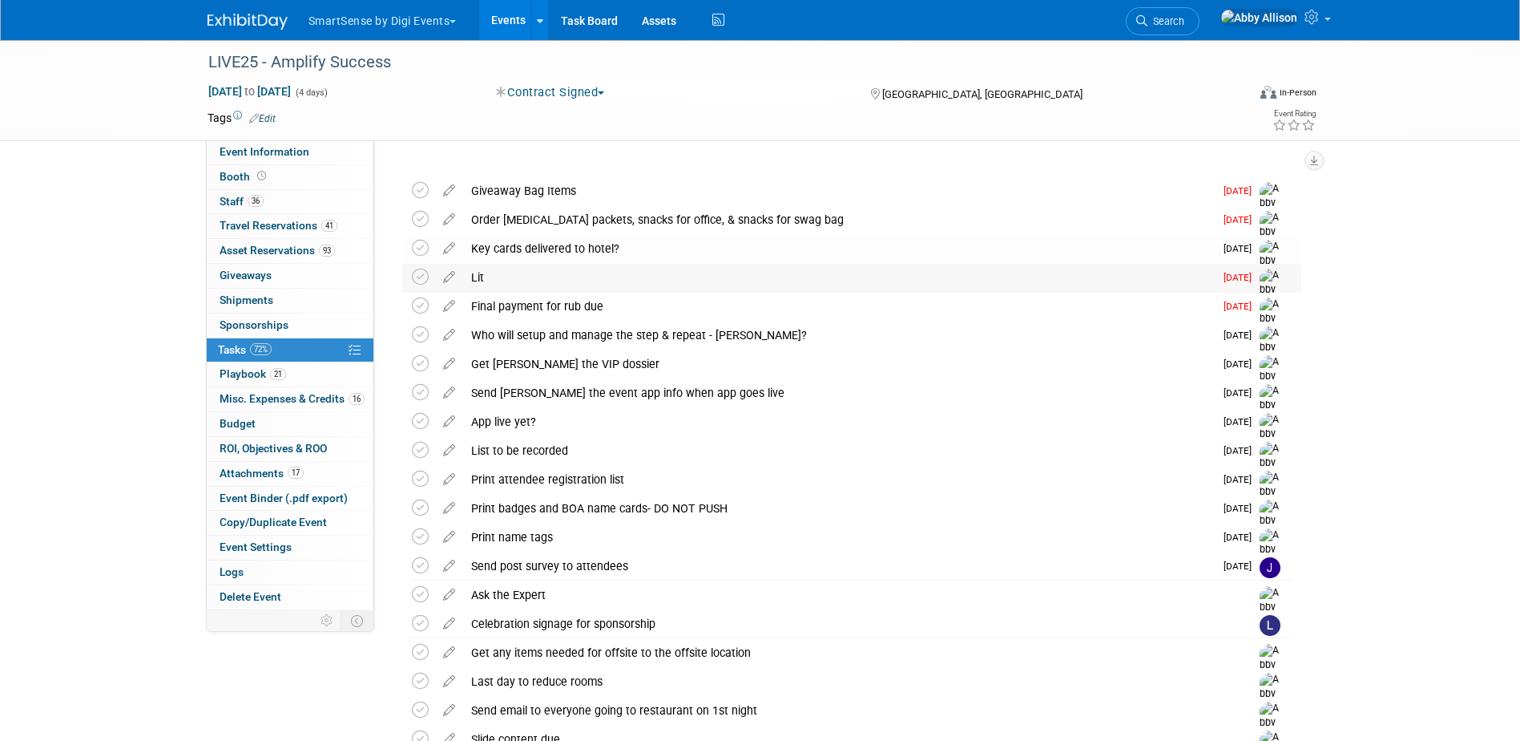
click at [470, 277] on div "Lit" at bounding box center [838, 277] width 751 height 27
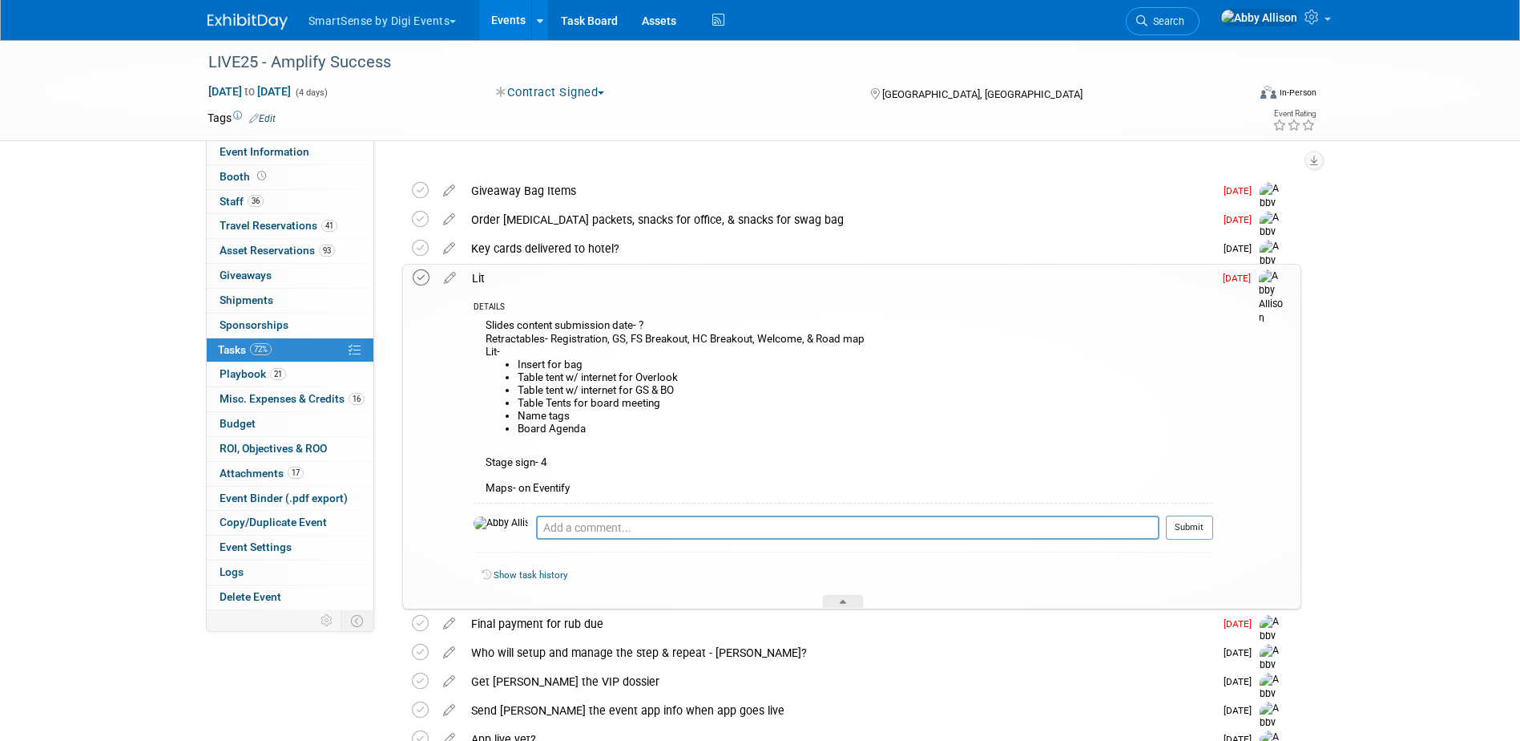
click at [424, 275] on icon at bounding box center [421, 277] width 17 height 17
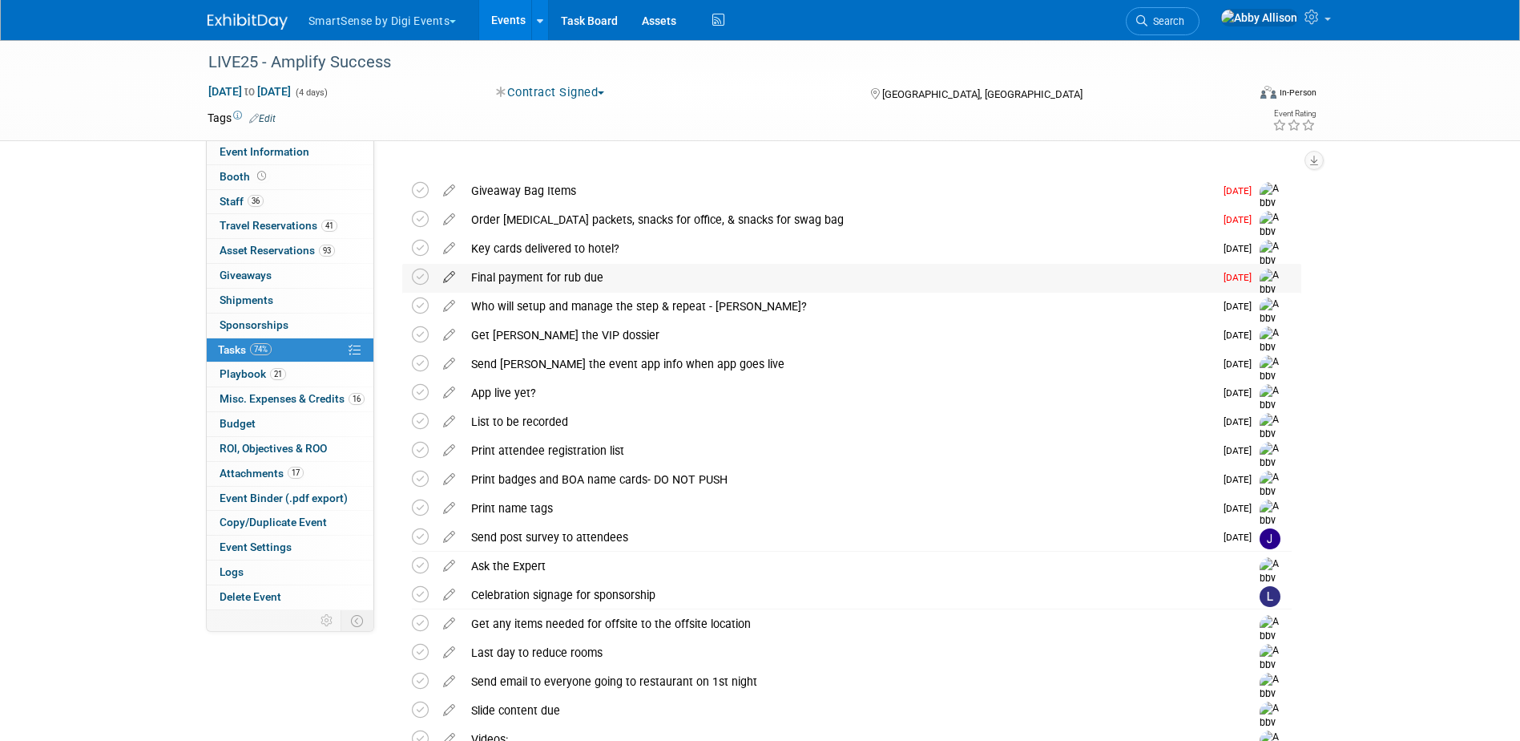
click at [445, 277] on icon at bounding box center [449, 274] width 28 height 20
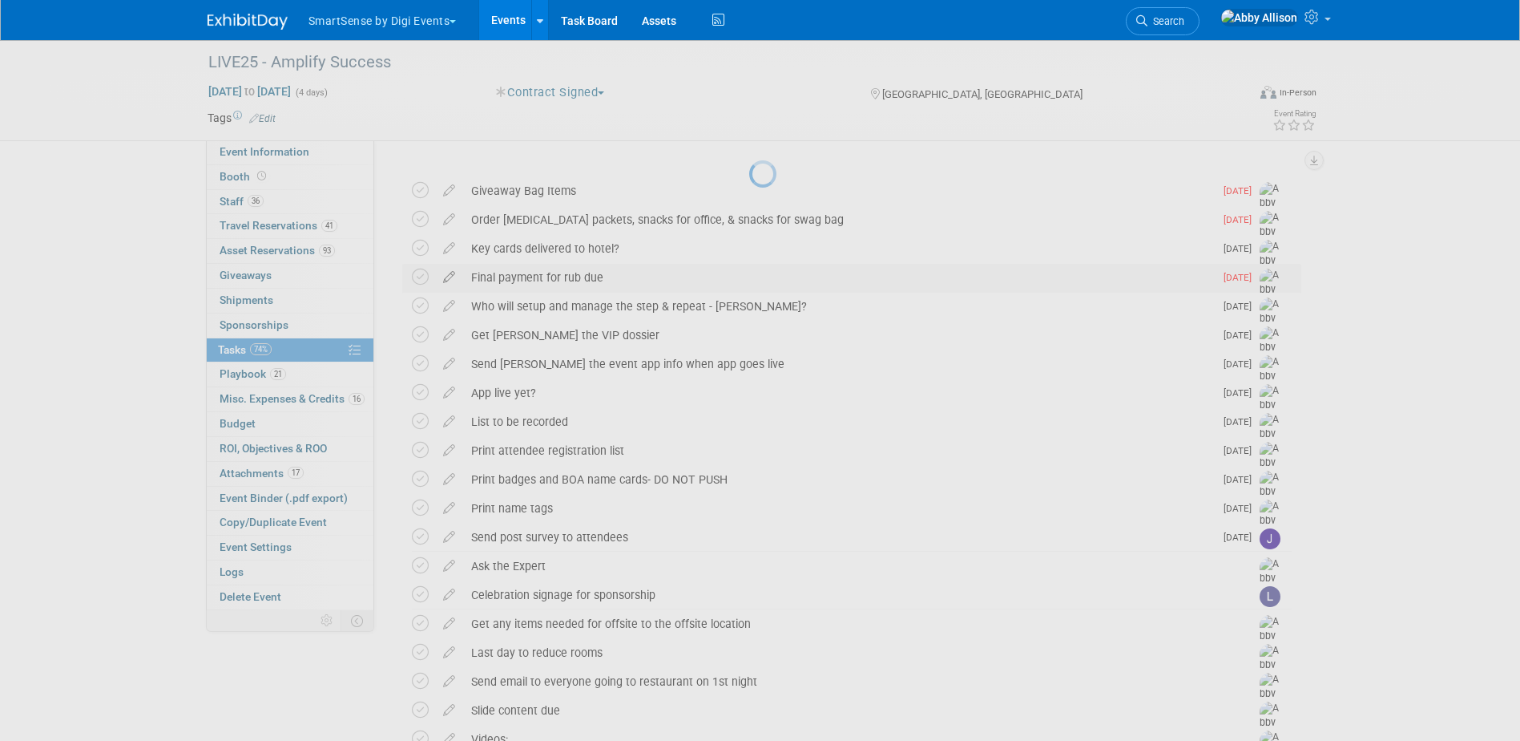
select select "9"
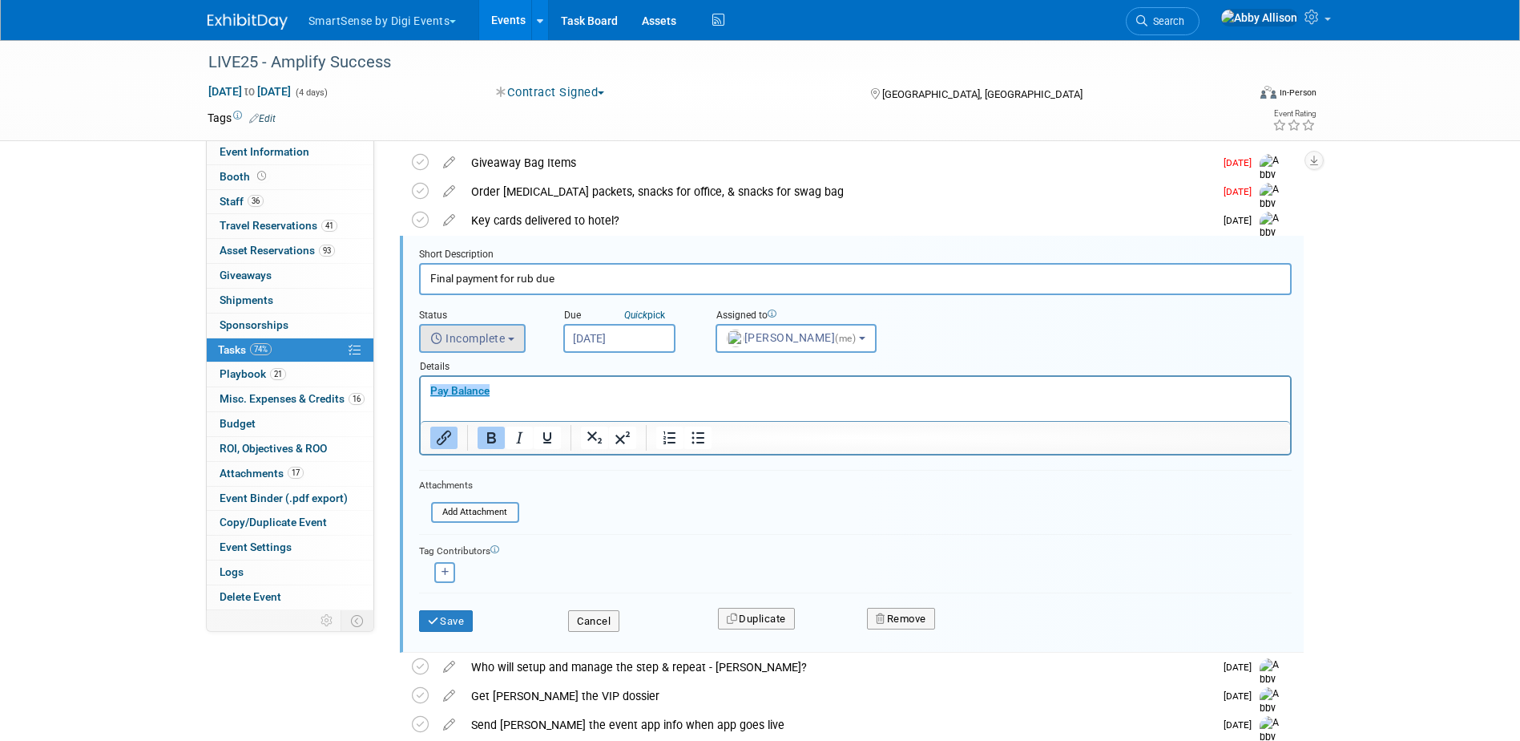
scroll to position [75, 0]
click at [611, 331] on input "Oct 9, 2025" at bounding box center [619, 337] width 112 height 29
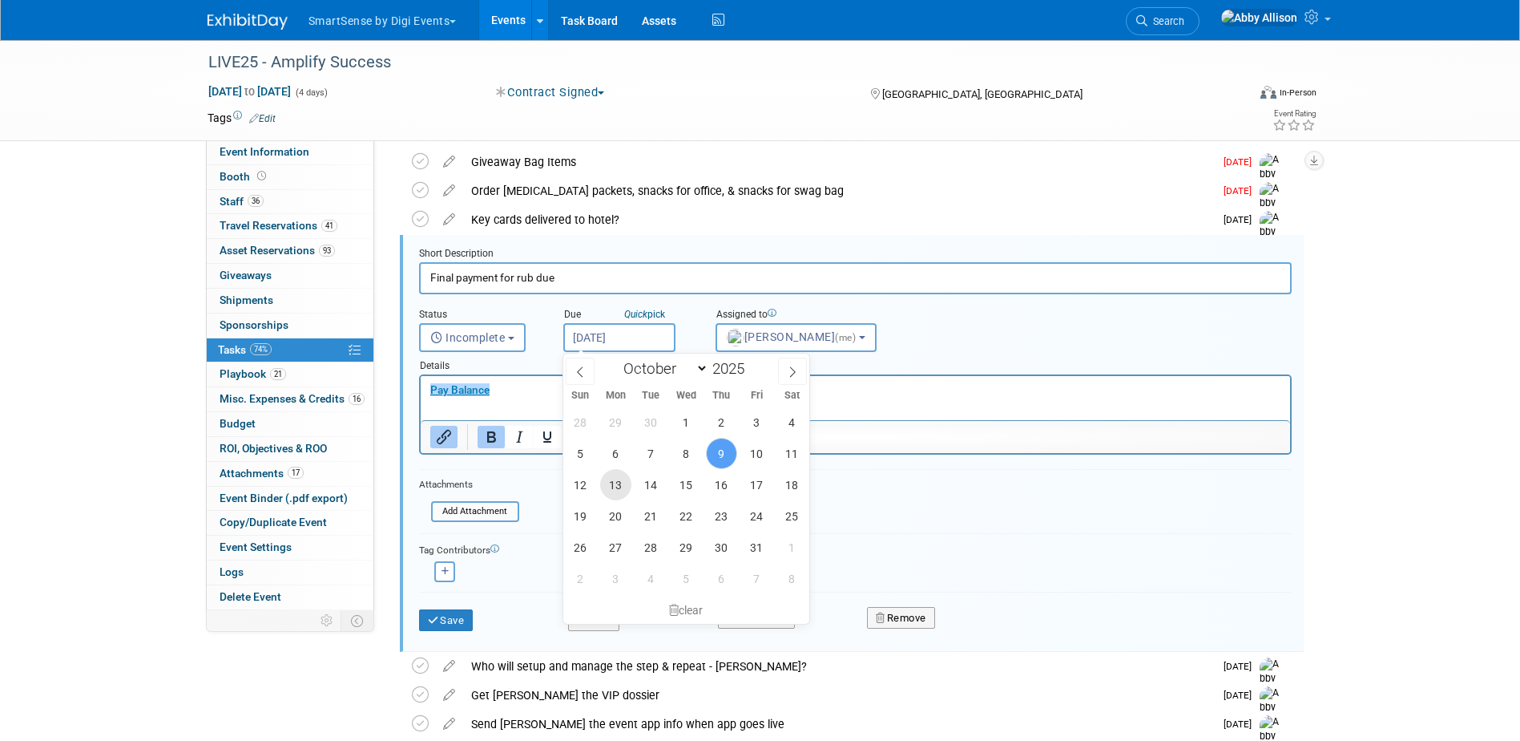
click at [611, 482] on span "13" at bounding box center [615, 484] width 31 height 31
type input "Oct 13, 2025"
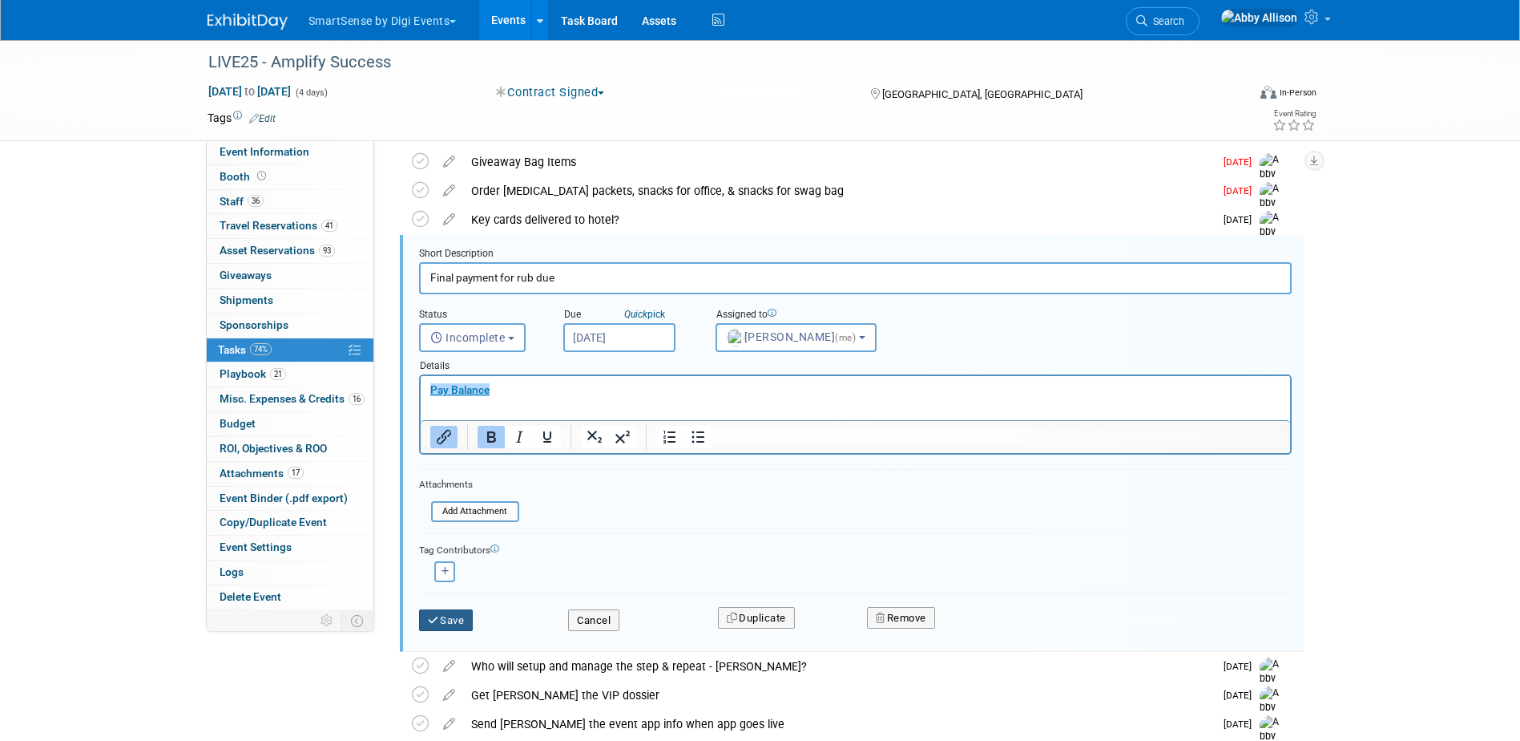
click at [466, 624] on button "Save" at bounding box center [446, 620] width 54 height 22
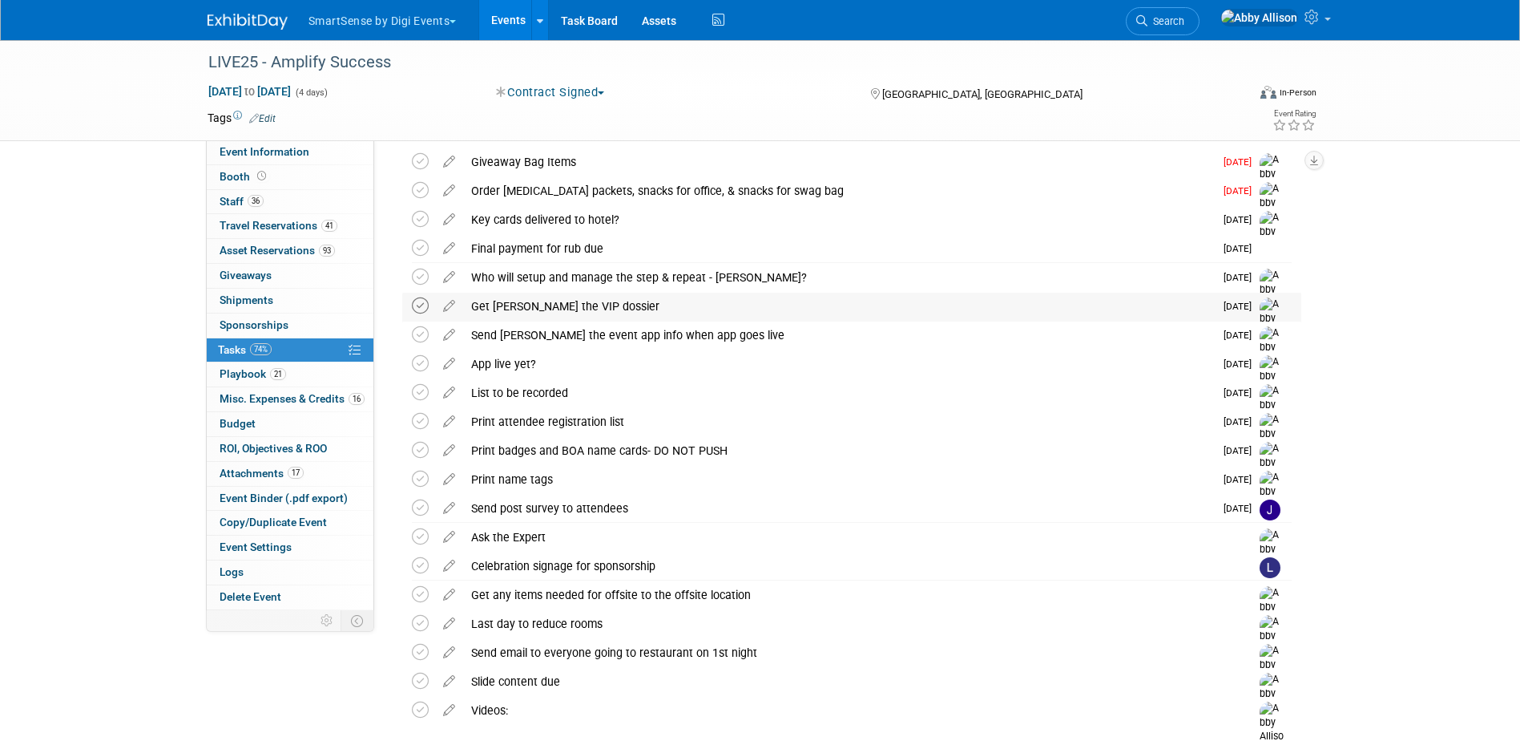
click at [421, 305] on icon at bounding box center [420, 305] width 17 height 17
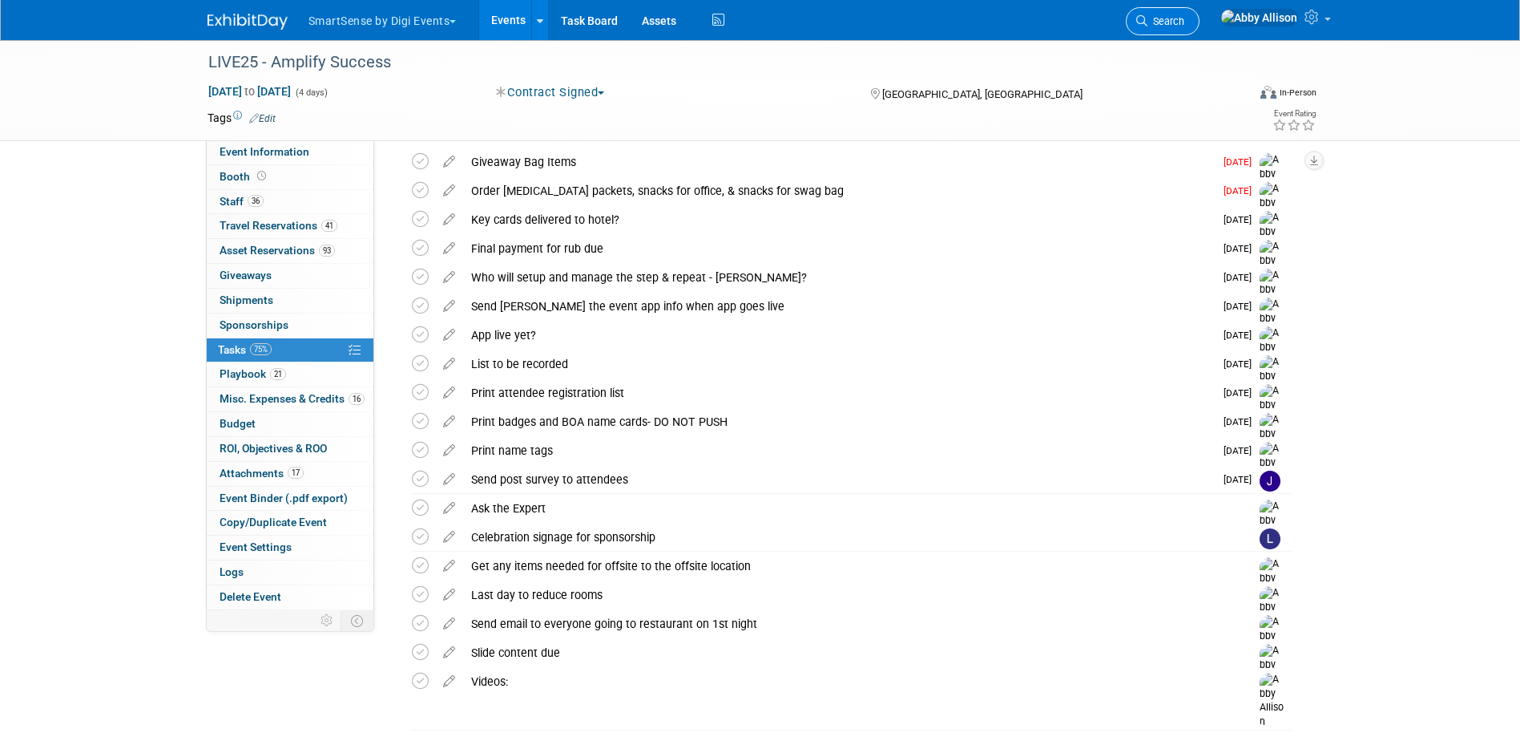
click at [1185, 24] on span "Search" at bounding box center [1166, 21] width 37 height 12
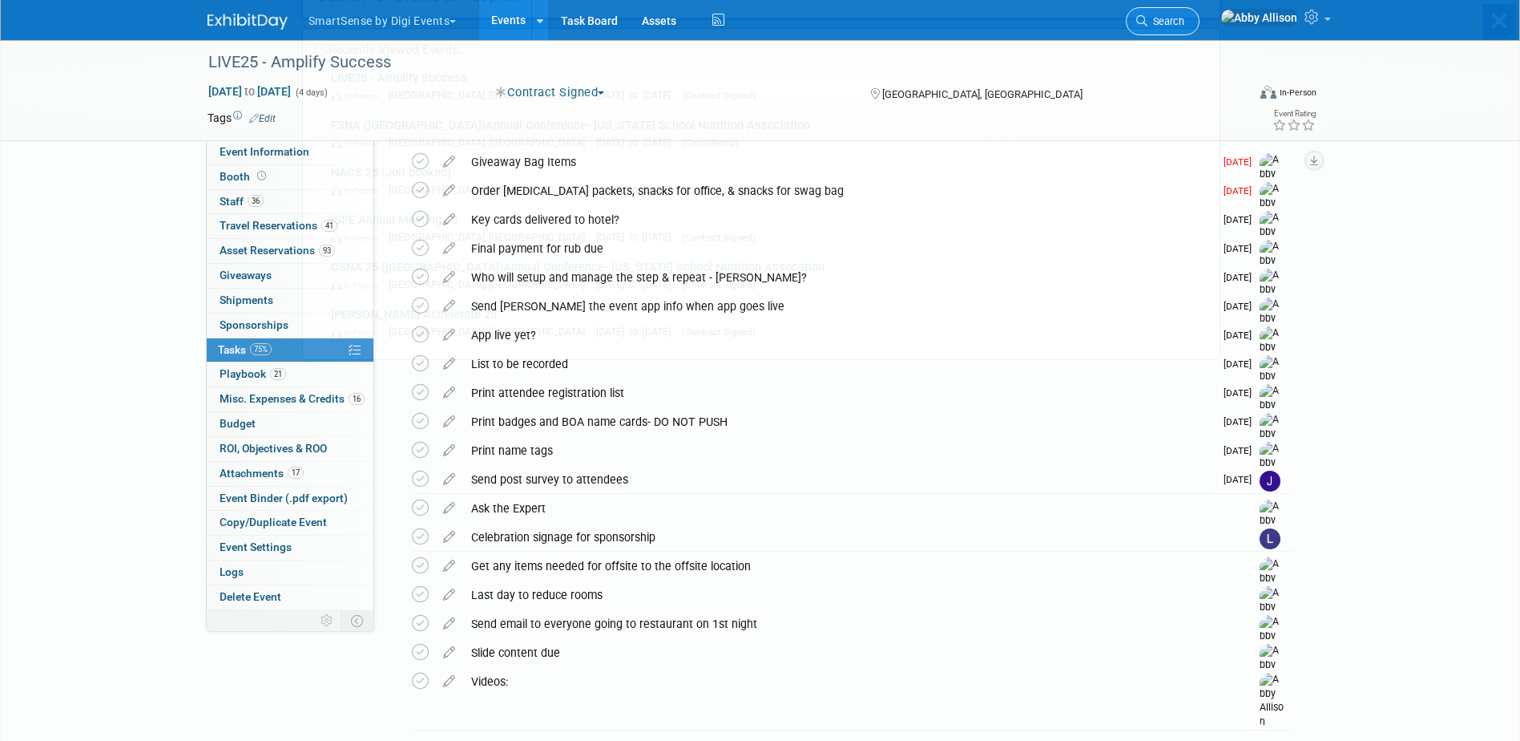
scroll to position [0, 0]
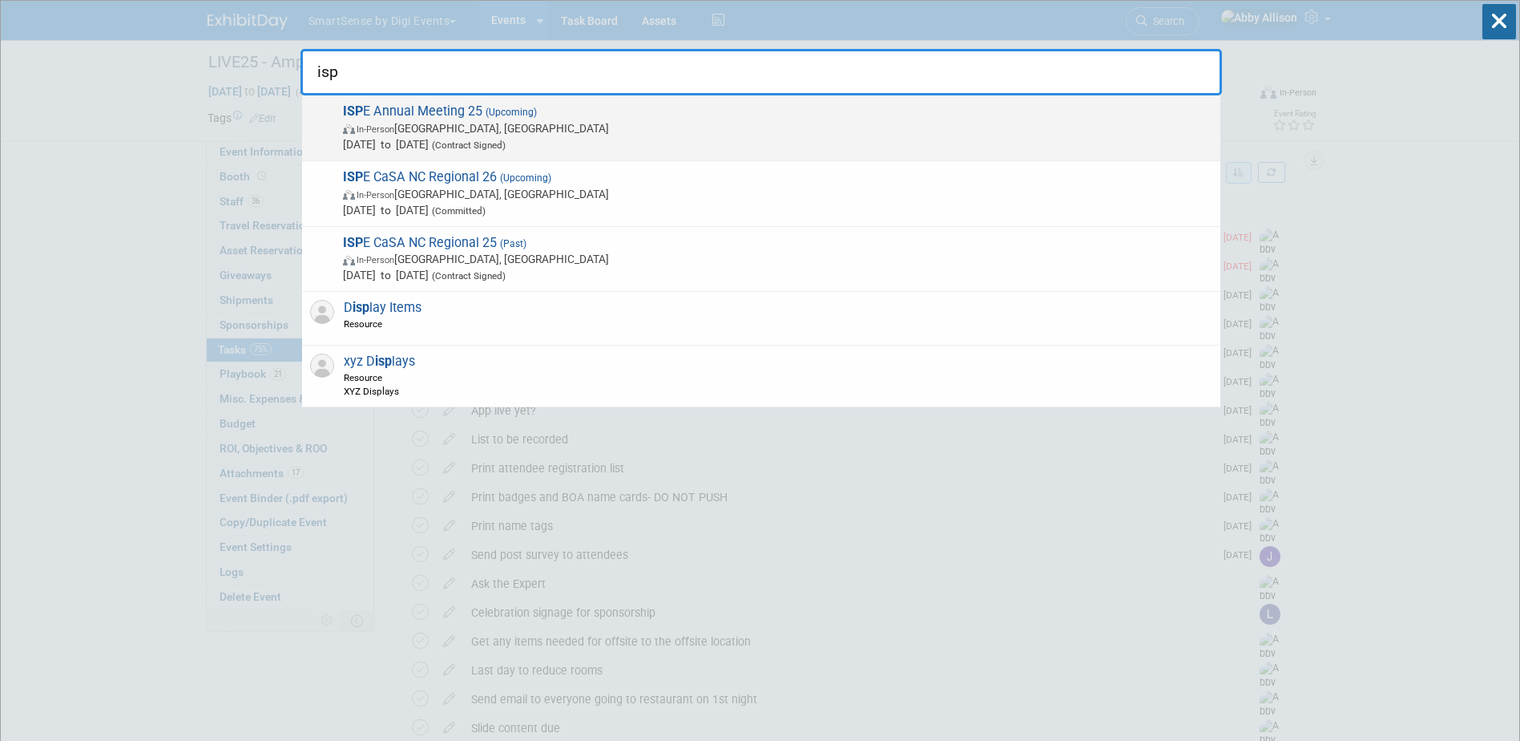
type input "isp"
click at [434, 107] on span "ISP E Annual Meeting 25 (Upcoming) In-Person Charlotte, NC Oct 26, 2025 to Oct …" at bounding box center [775, 127] width 874 height 49
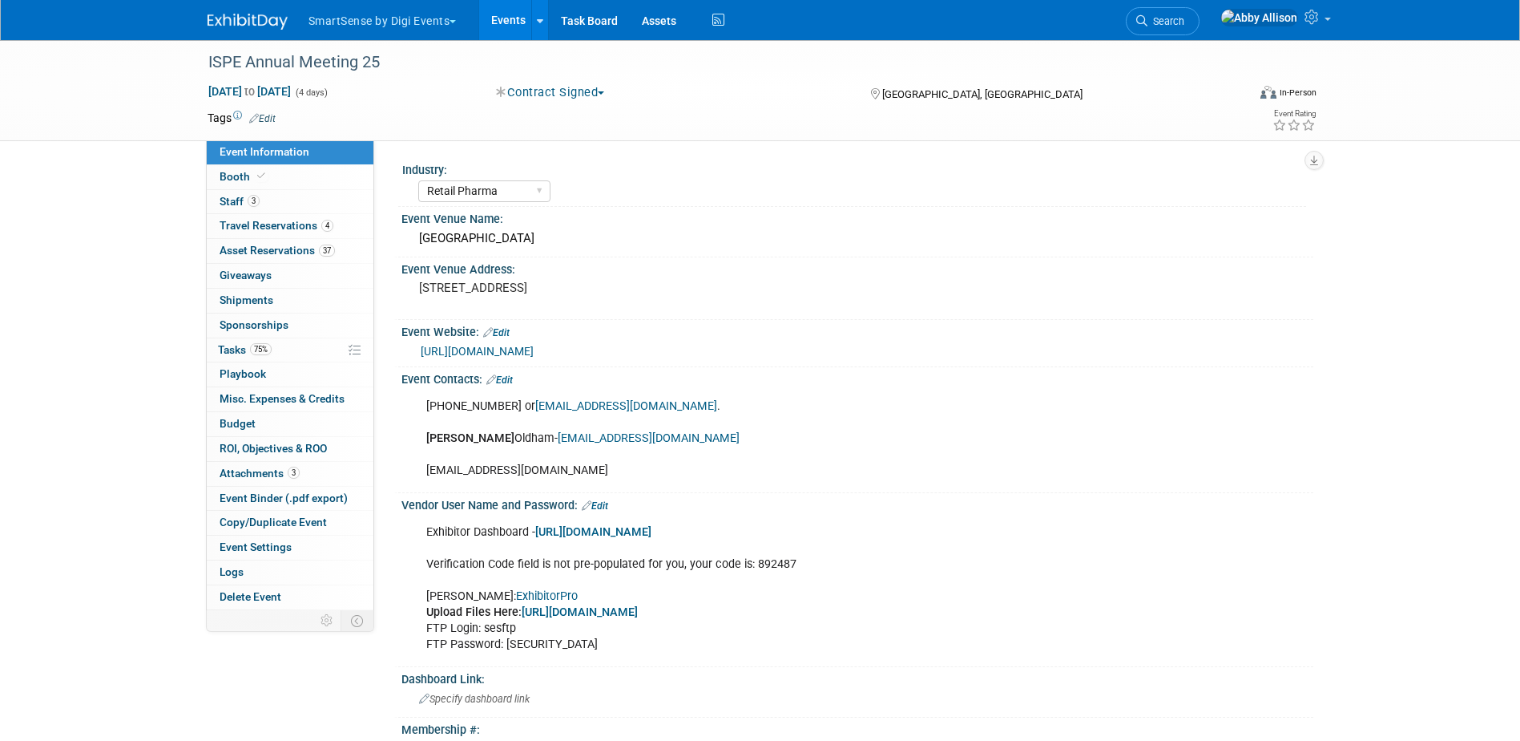
select select "Retail Pharma"
click at [272, 224] on span "Travel Reservations 4" at bounding box center [277, 225] width 114 height 13
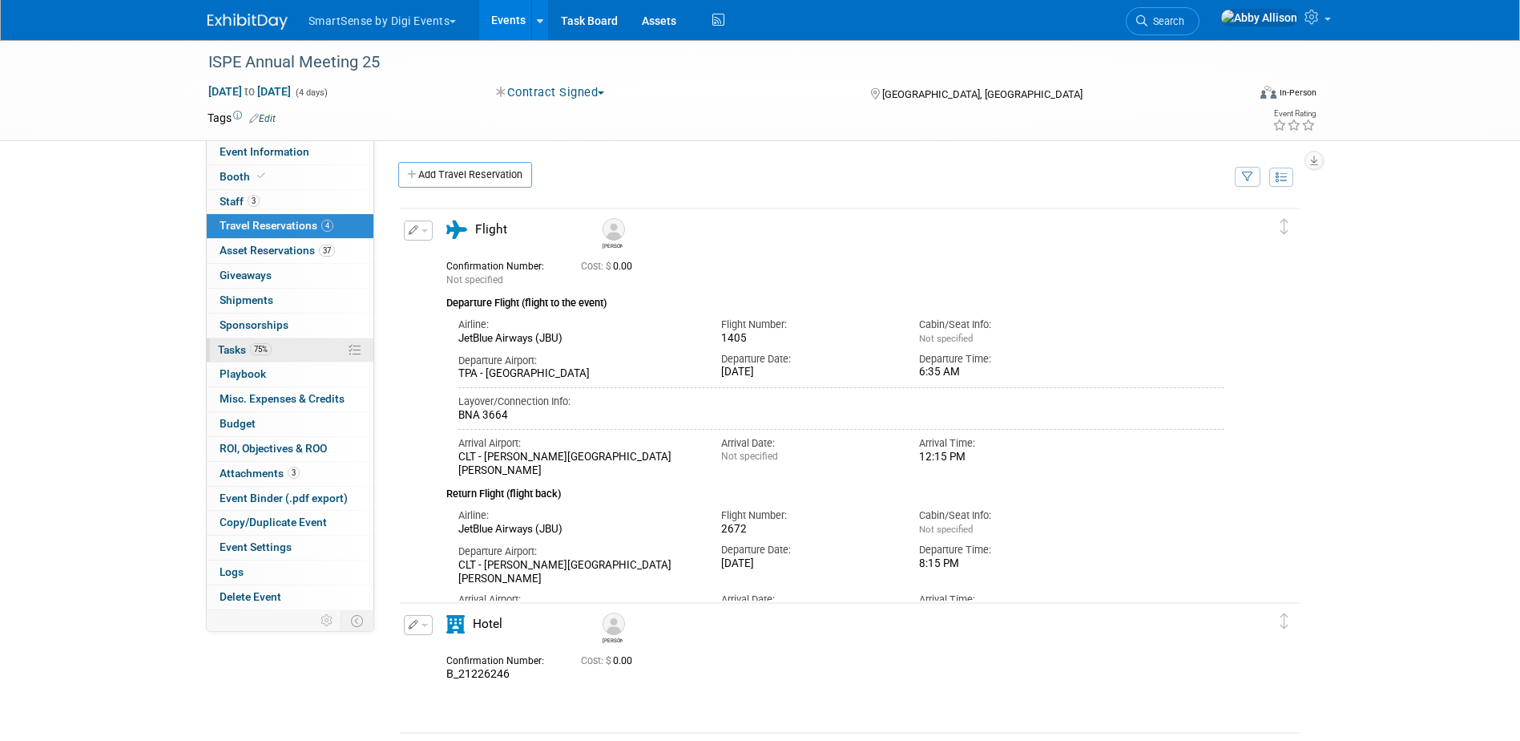
click at [231, 345] on span "Tasks 75%" at bounding box center [245, 349] width 54 height 13
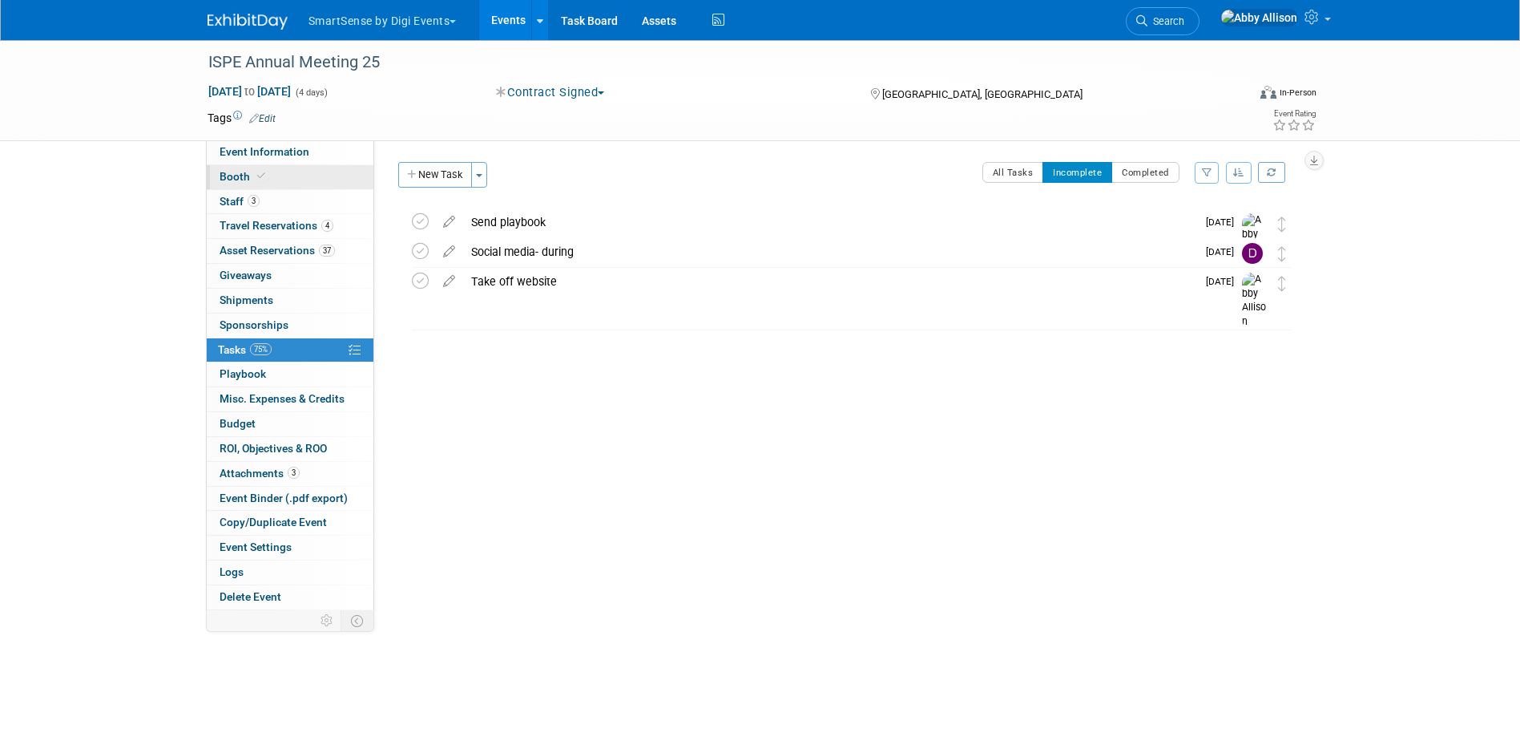
click at [248, 176] on span "Booth" at bounding box center [244, 176] width 49 height 13
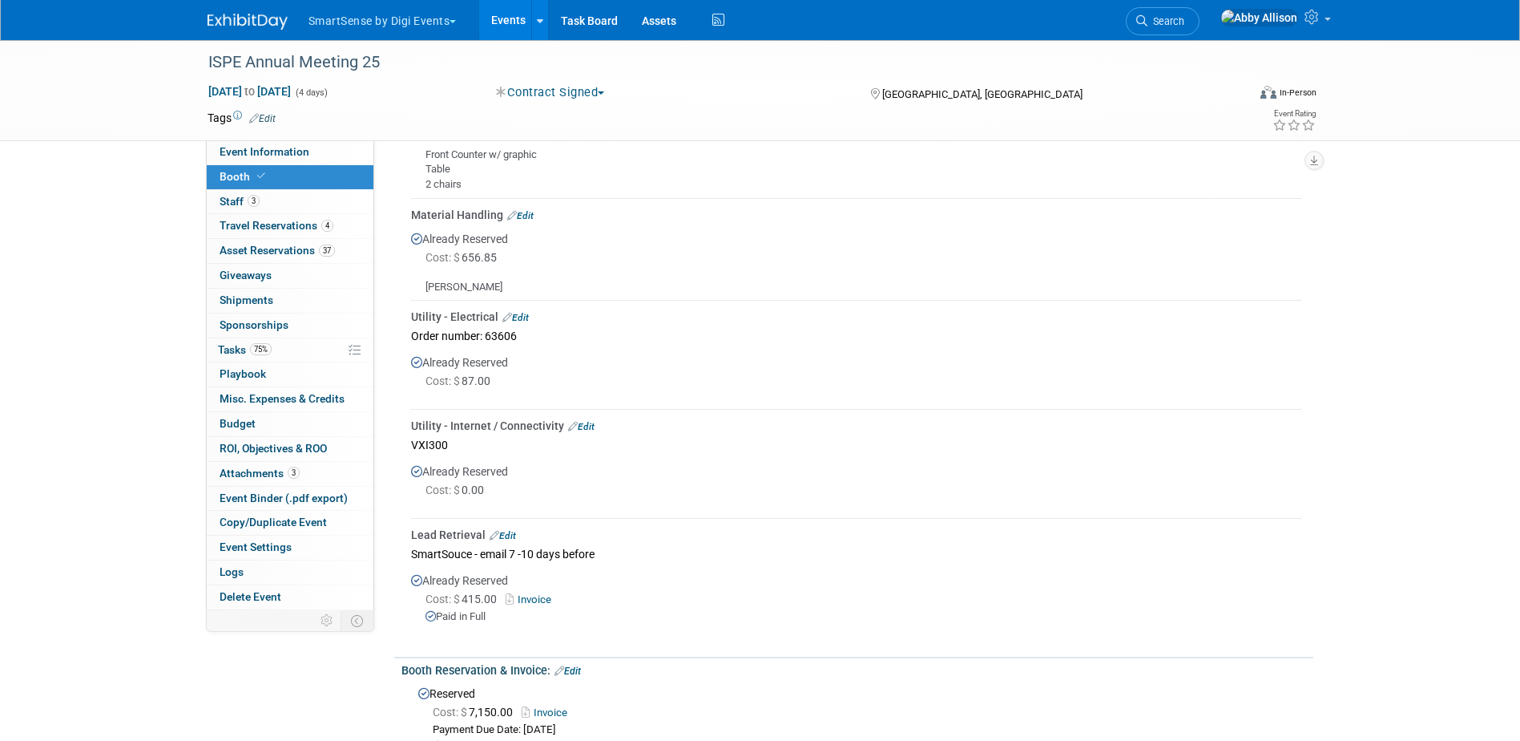
scroll to position [721, 0]
click at [508, 529] on link "Edit" at bounding box center [503, 532] width 26 height 11
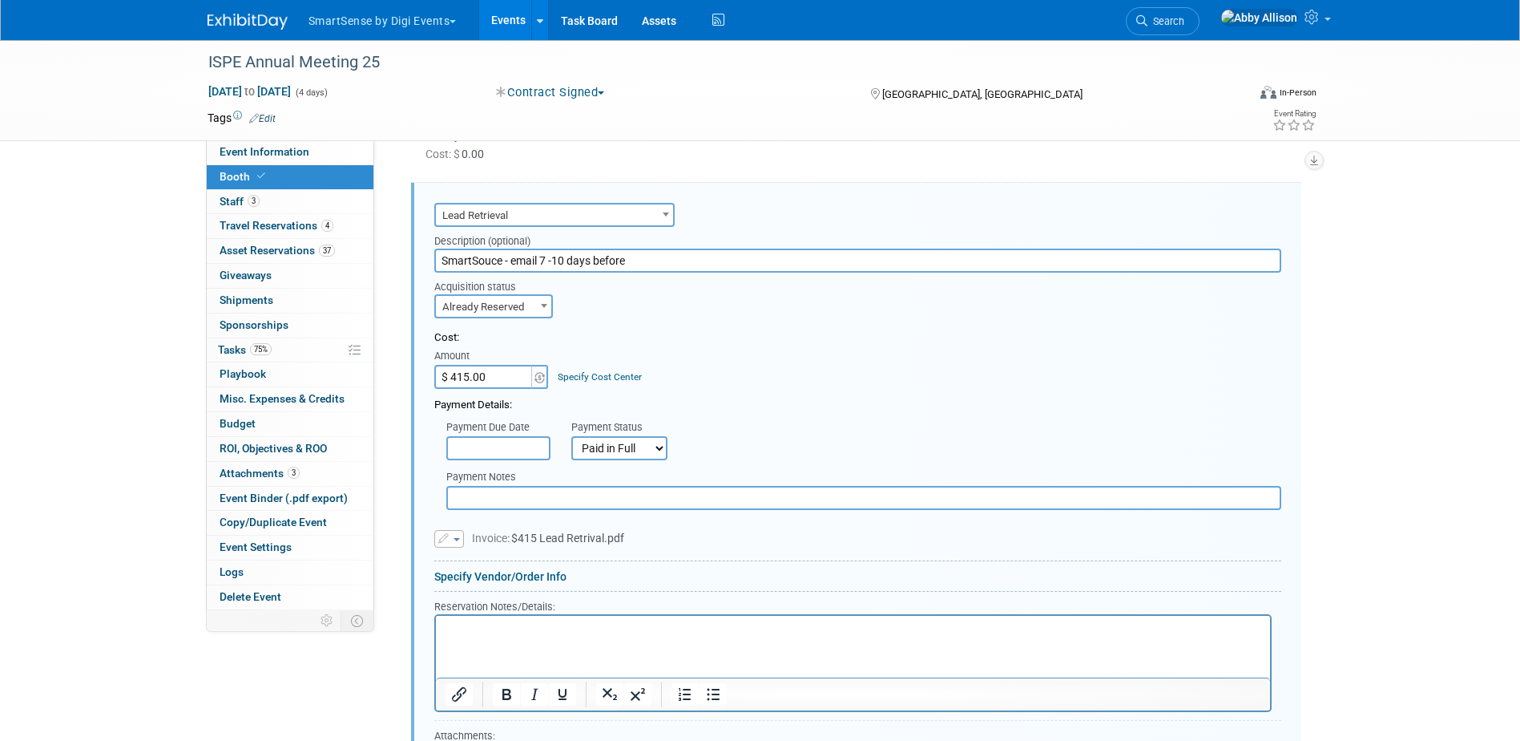
scroll to position [0, 0]
click at [616, 637] on html at bounding box center [852, 627] width 834 height 22
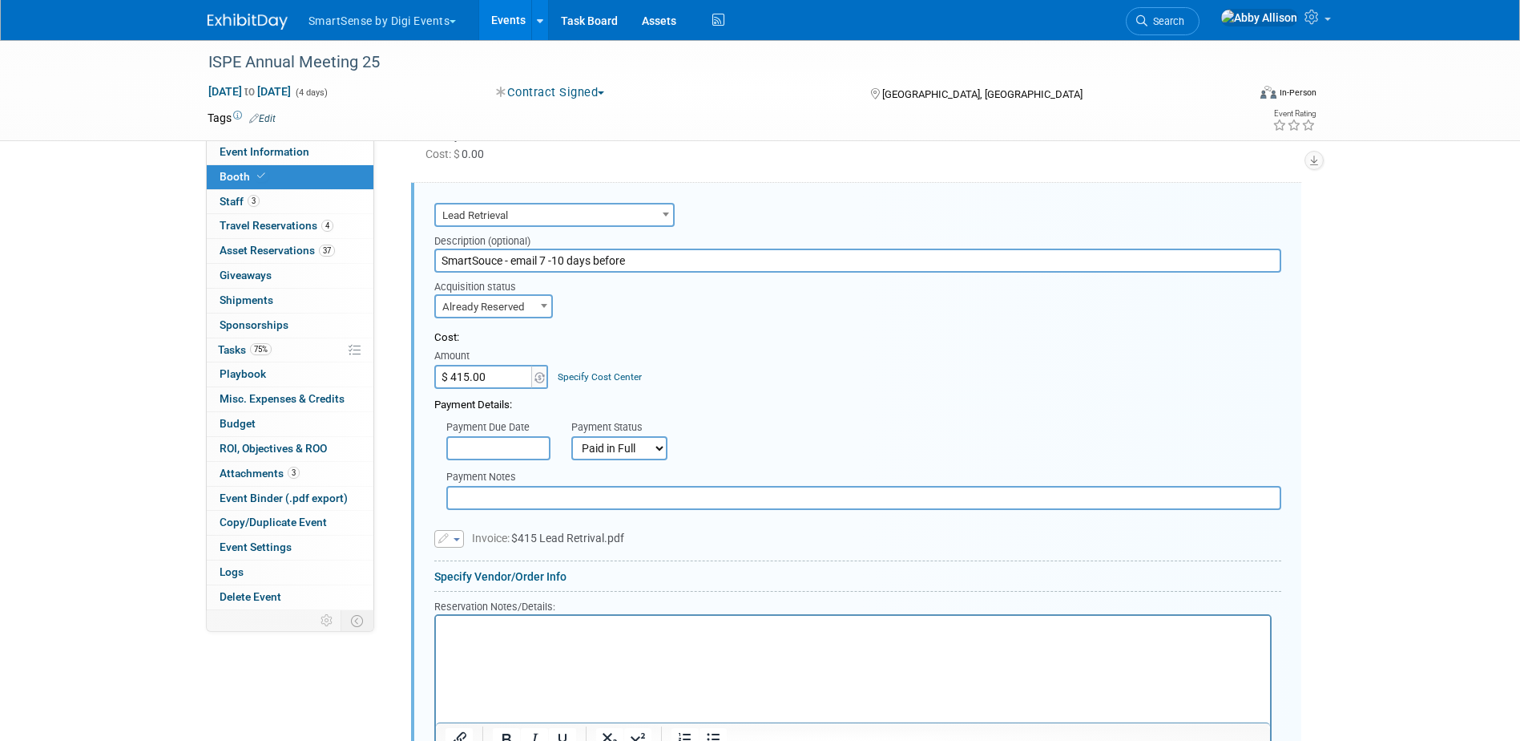
scroll to position [1149, 0]
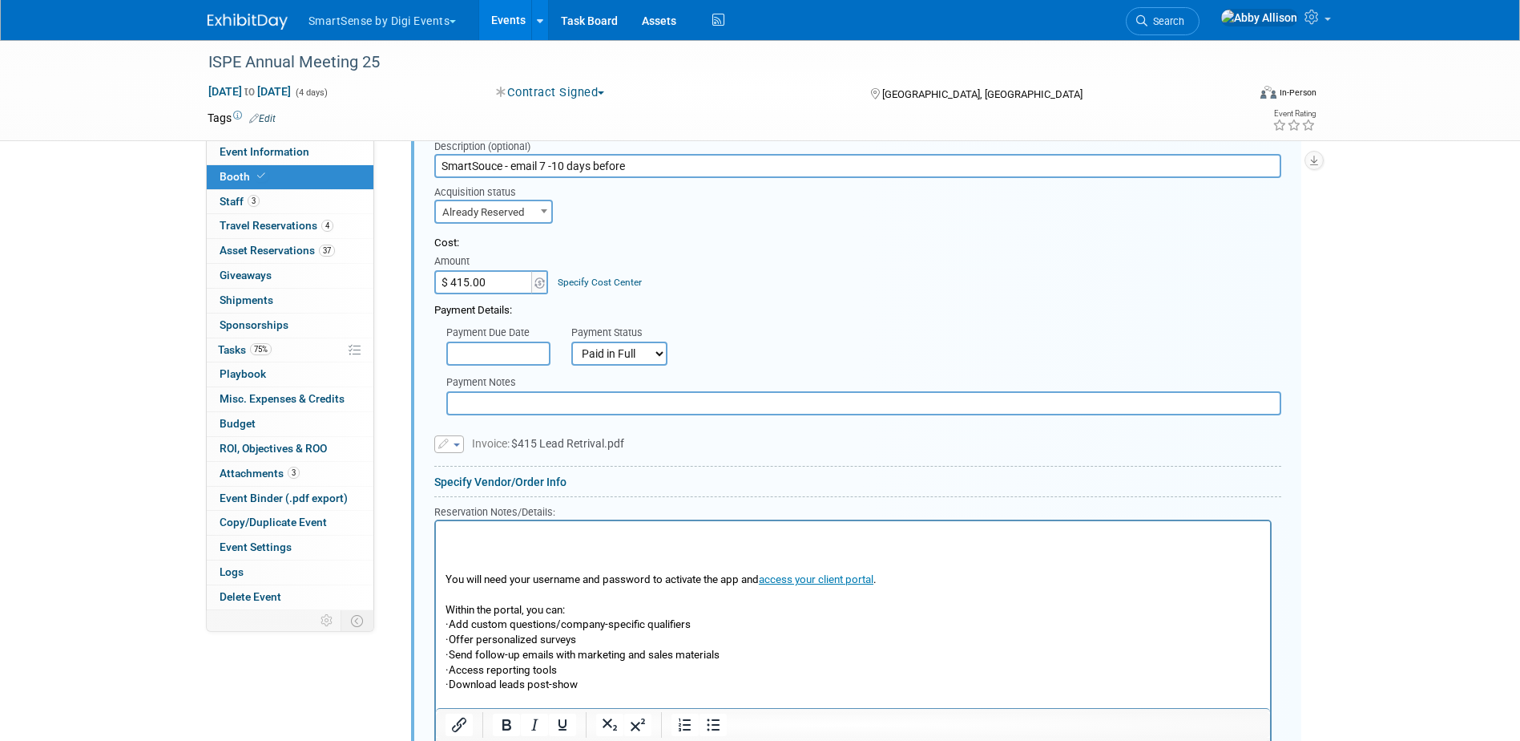
click at [470, 564] on p "Rich Text Area. Press ALT-0 for help." at bounding box center [853, 564] width 816 height 15
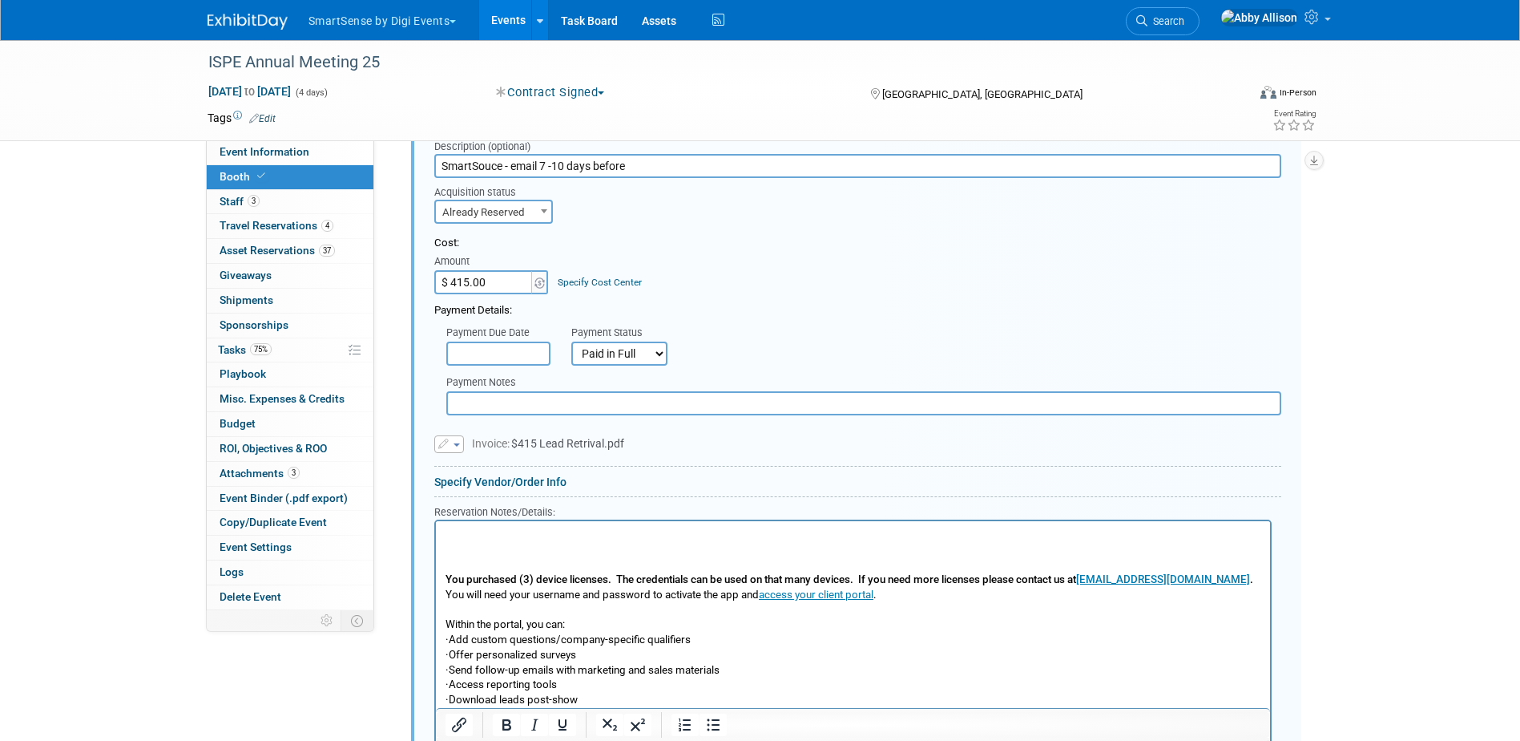
click at [450, 563] on p "Rich Text Area. Press ALT-0 for help." at bounding box center [853, 564] width 816 height 15
click at [450, 559] on p "Rich Text Area. Press ALT-0 for help." at bounding box center [853, 564] width 816 height 15
click at [445, 582] on b "You purchased (3) device licenses. The credentials can be used on that many dev…" at bounding box center [849, 579] width 808 height 12
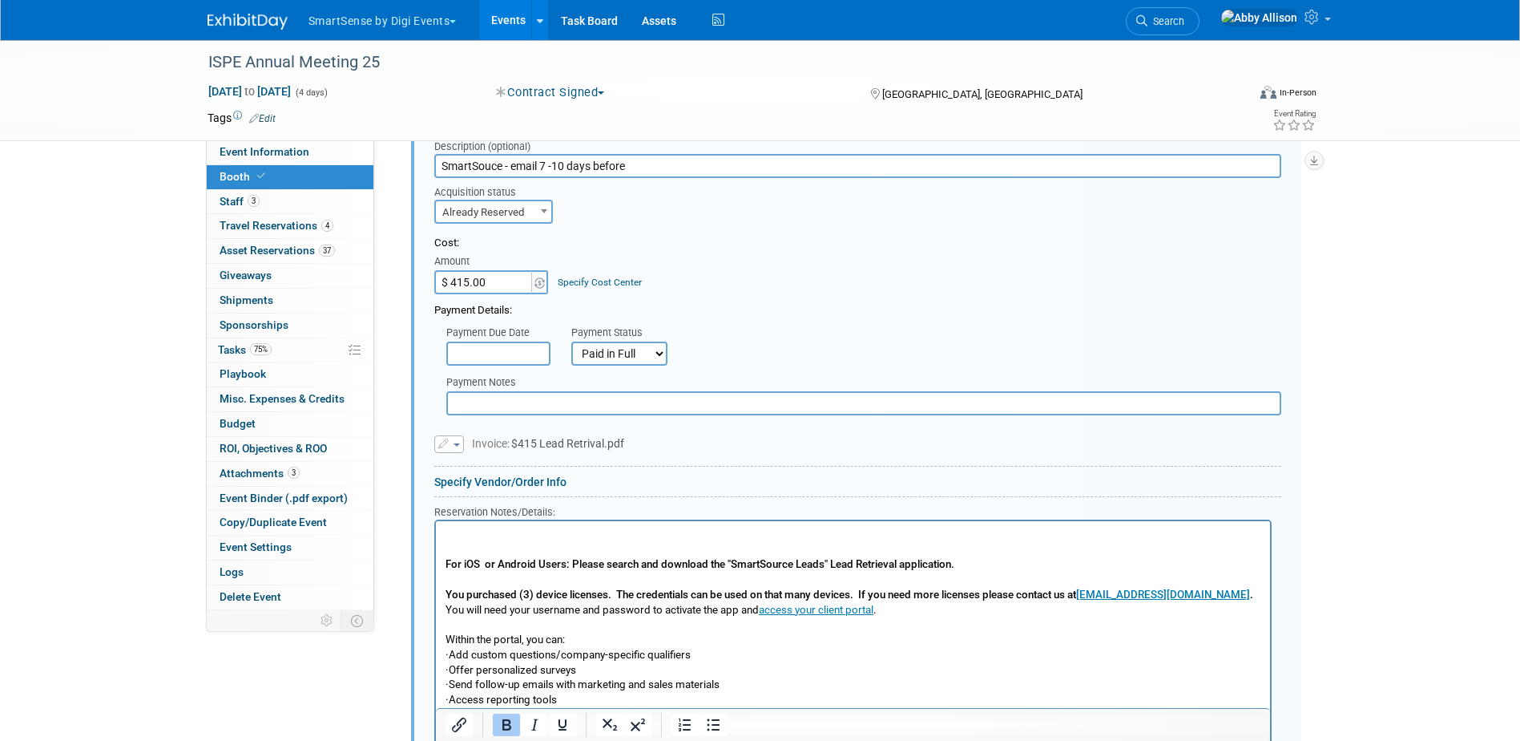
click at [449, 548] on p "Rich Text Area. Press ALT-0 for help." at bounding box center [853, 550] width 816 height 15
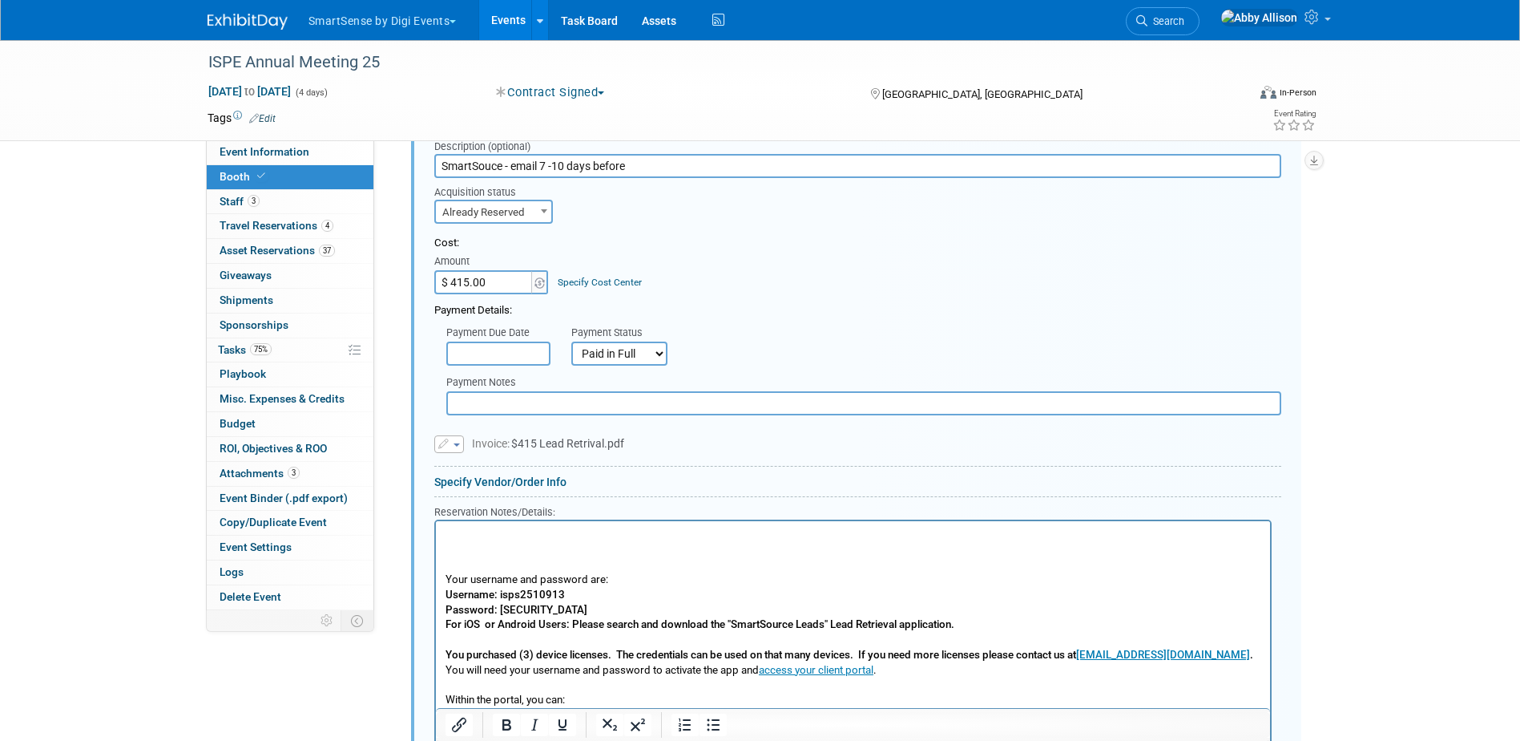
click at [450, 550] on p "Rich Text Area. Press ALT-0 for help." at bounding box center [853, 550] width 816 height 15
click at [444, 550] on body "To get started, click here for a quick video tutorial on downloading and activa…" at bounding box center [852, 662] width 817 height 270
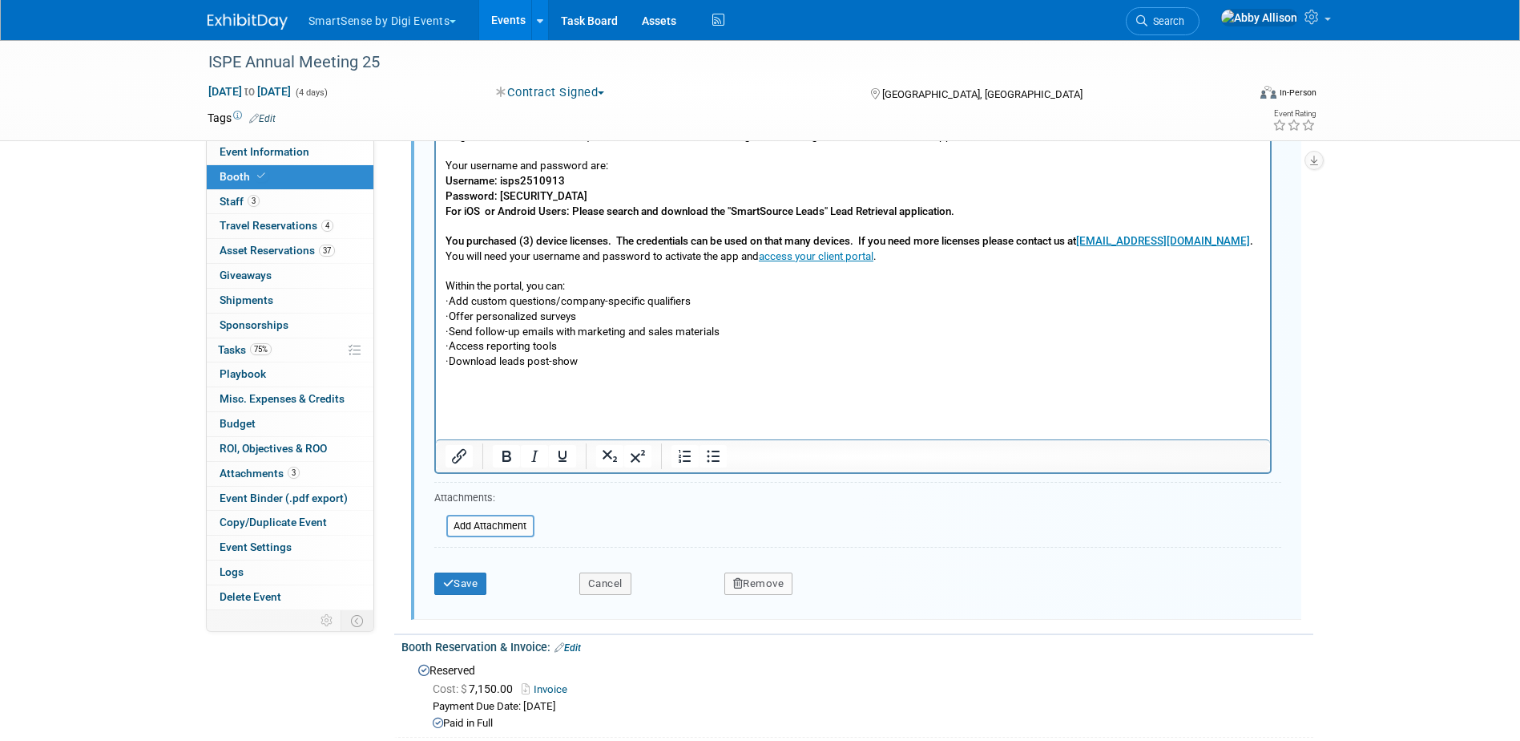
scroll to position [1550, 0]
click at [462, 586] on button "Save" at bounding box center [460, 581] width 53 height 22
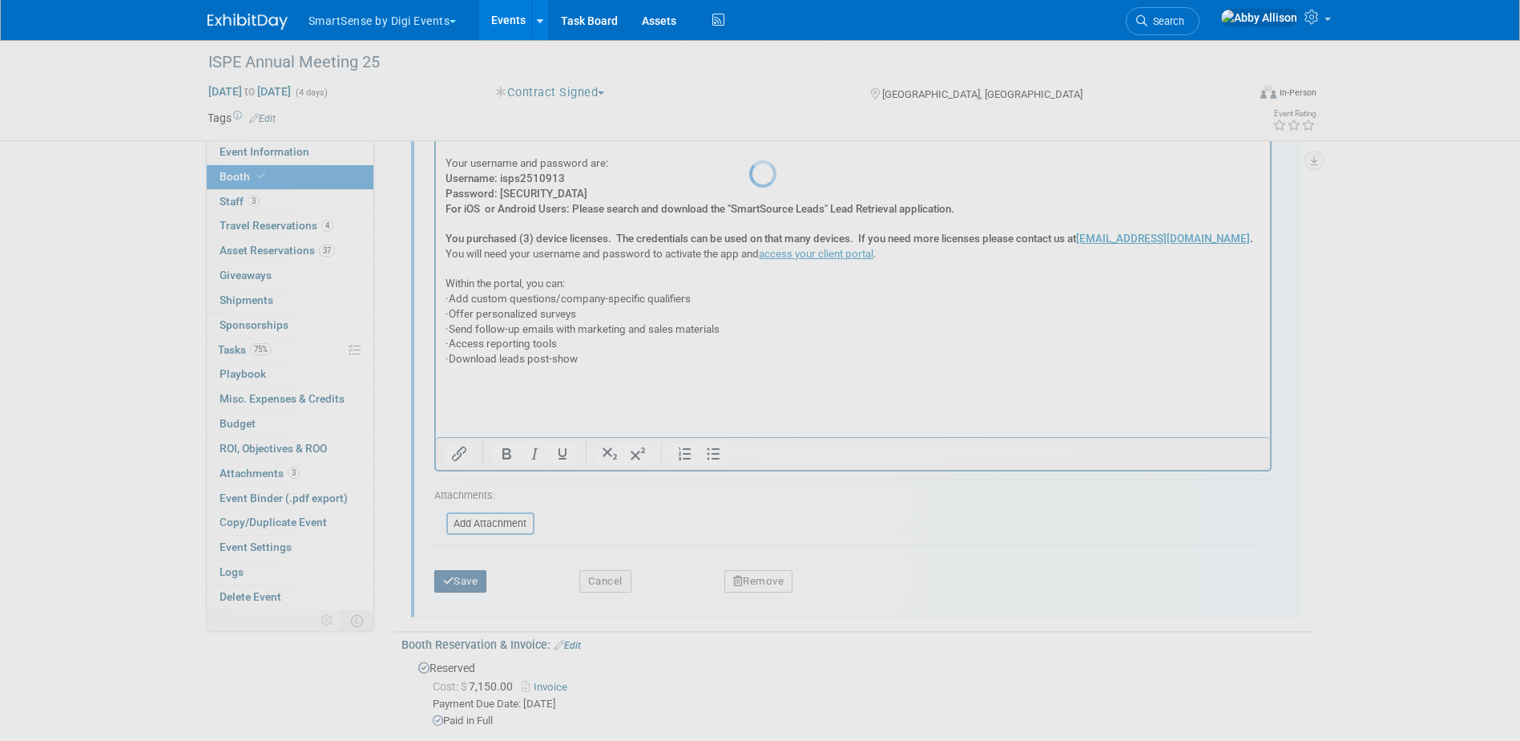
scroll to position [1007, 0]
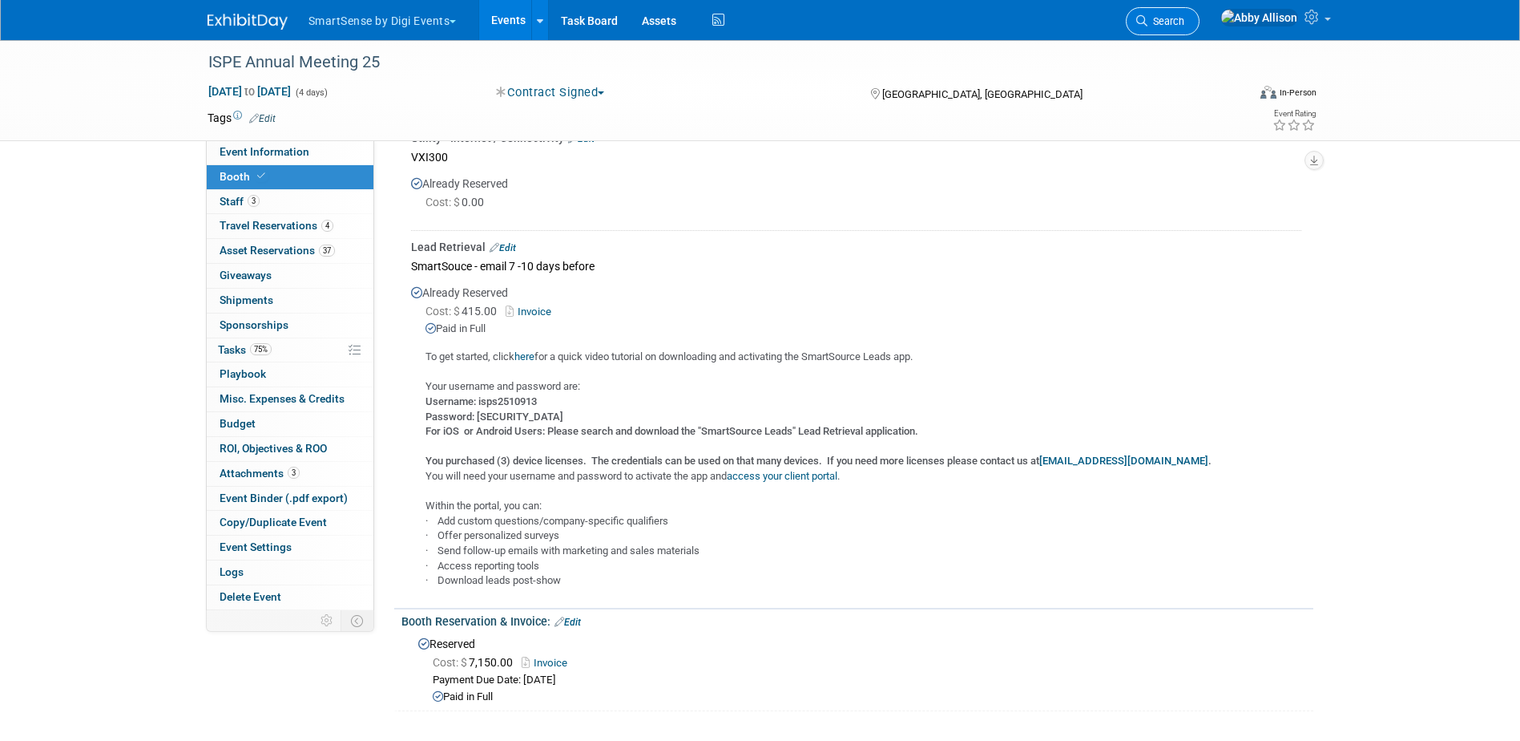
click at [1185, 25] on span "Search" at bounding box center [1166, 21] width 37 height 12
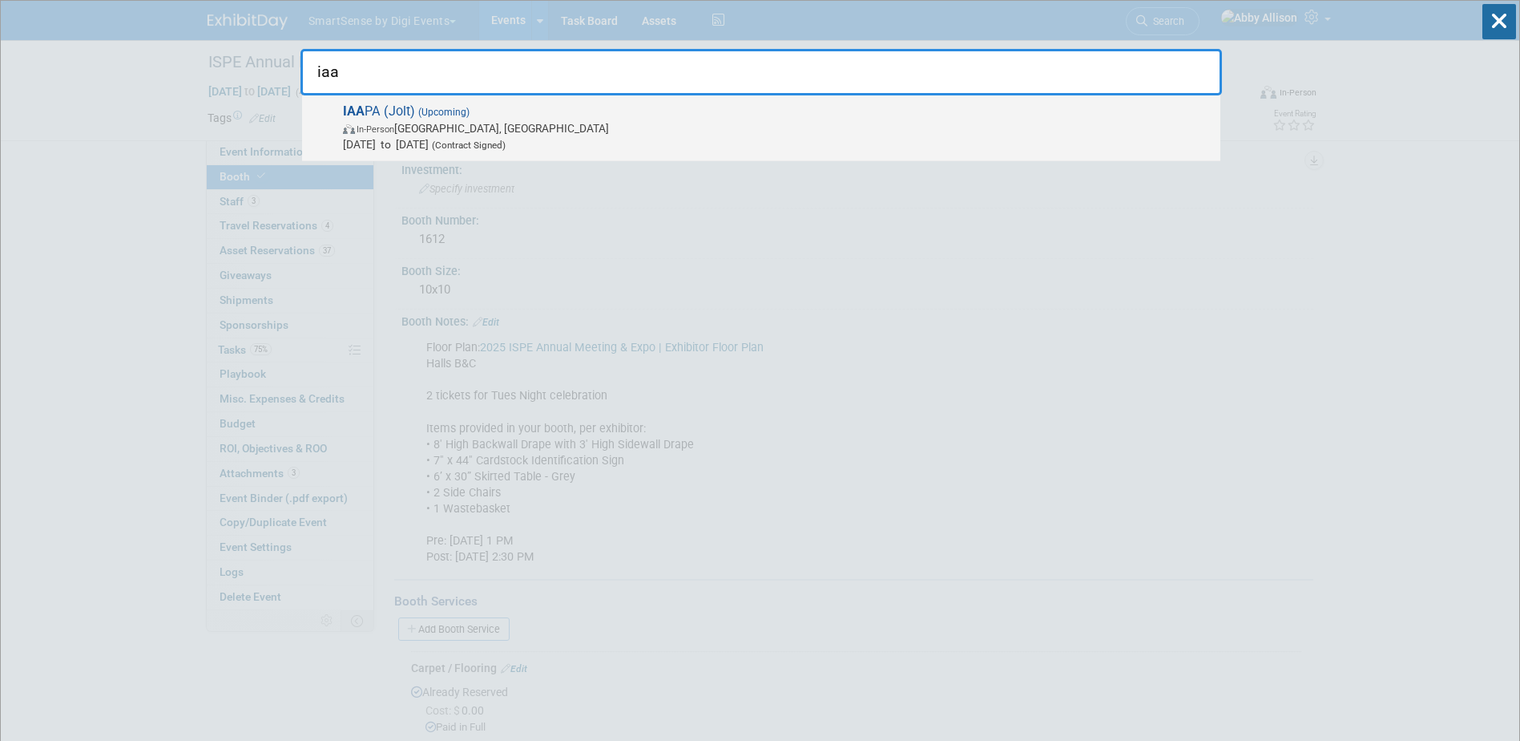
type input "iaa"
click at [454, 116] on span "(Upcoming)" at bounding box center [442, 112] width 54 height 11
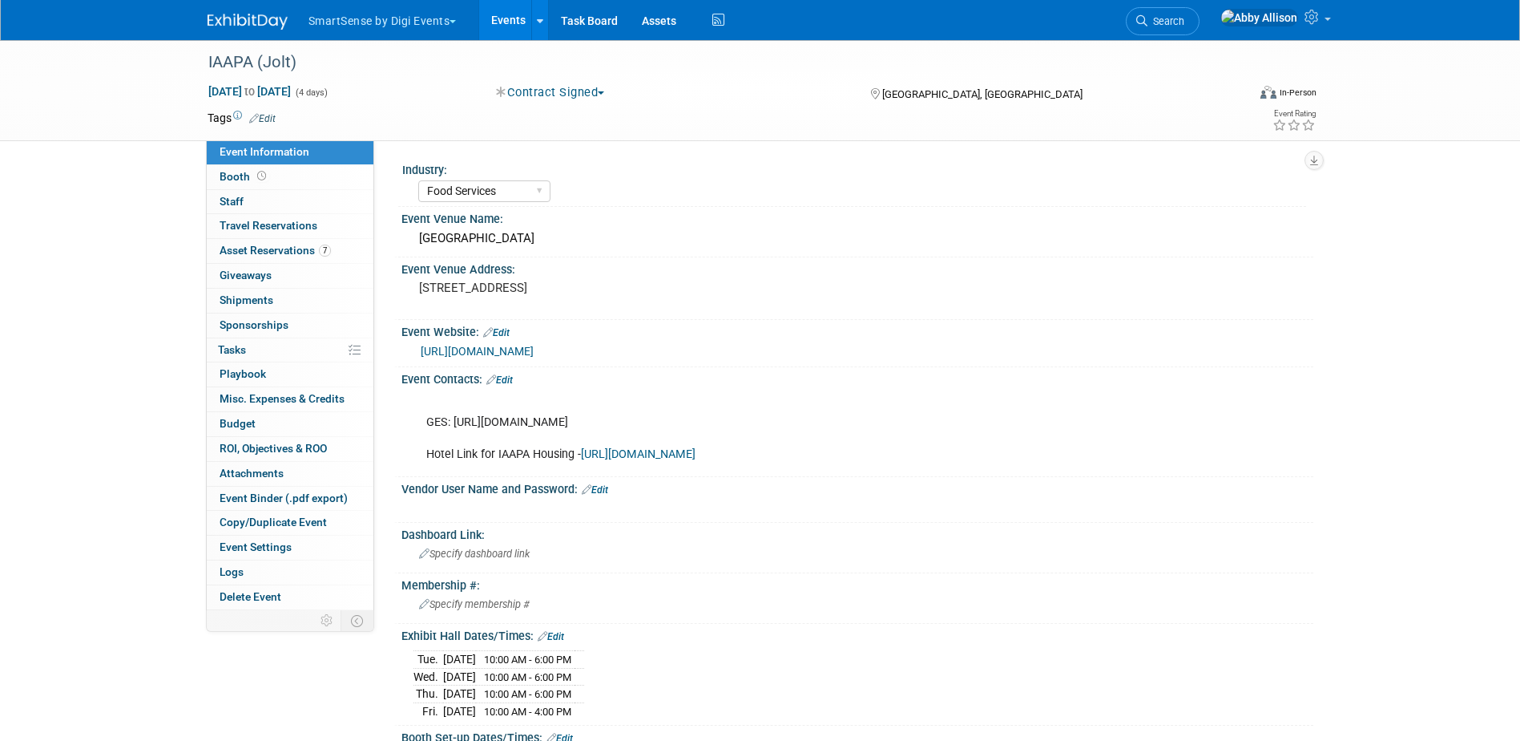
select select "Food Services"
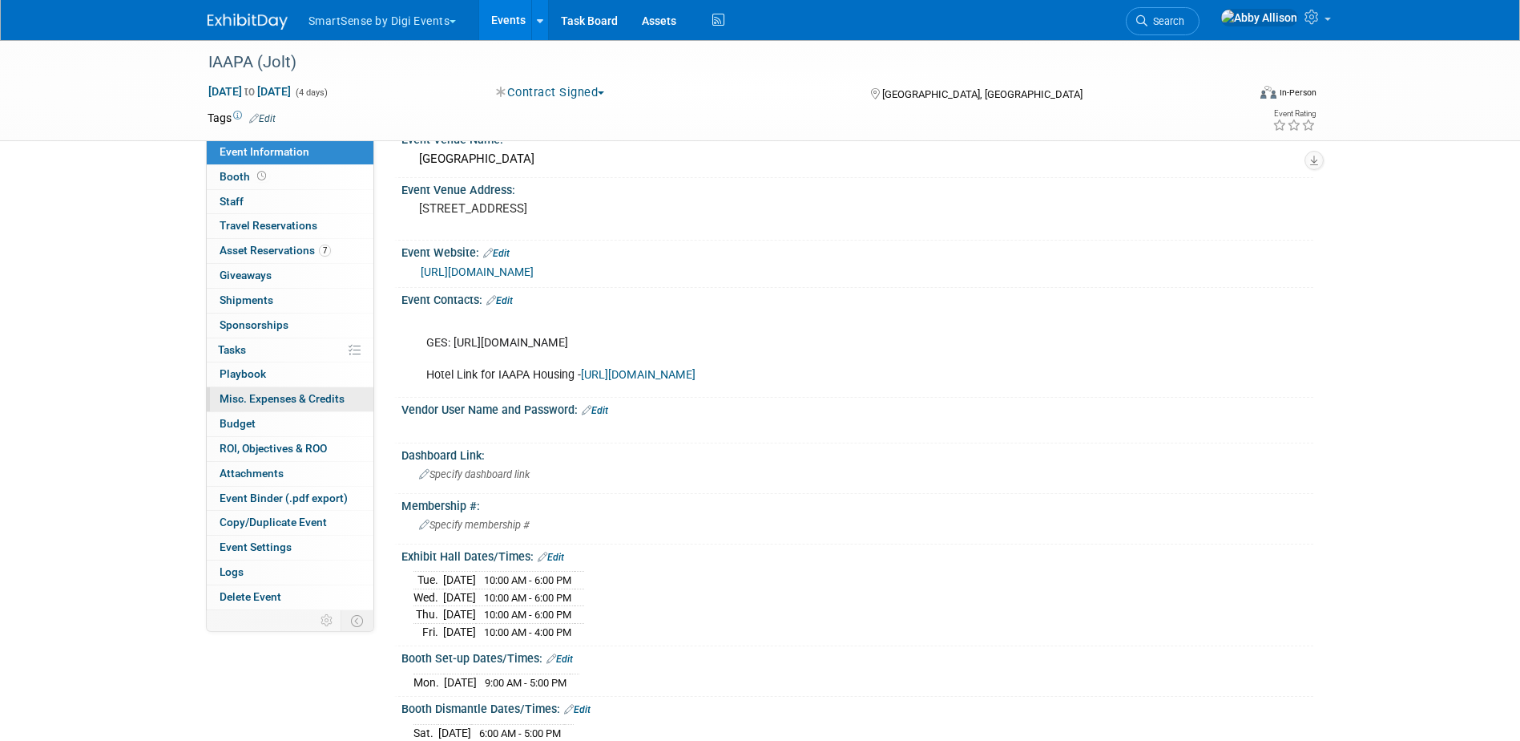
scroll to position [80, 0]
click at [244, 241] on link "7 Asset Reservations 7" at bounding box center [290, 251] width 167 height 24
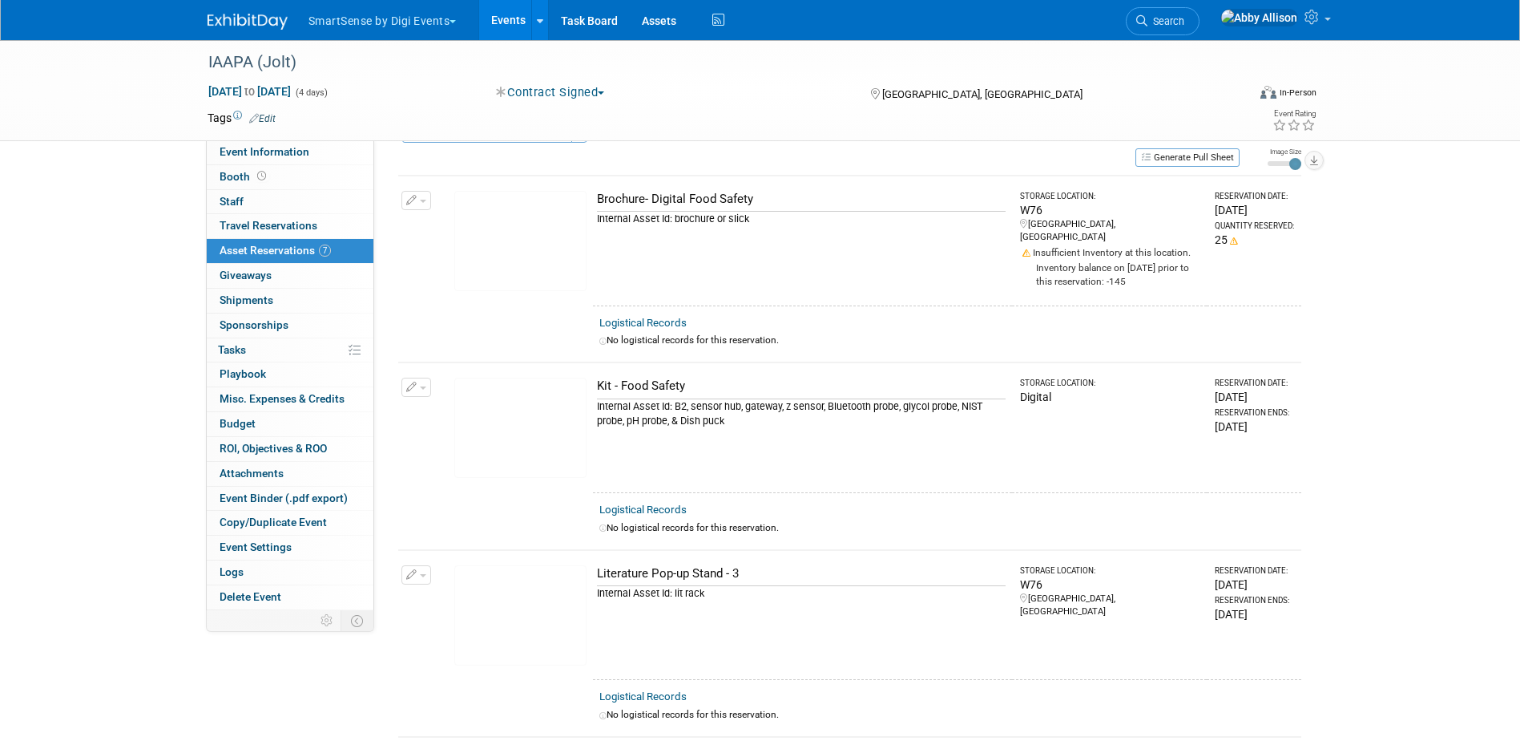
scroll to position [0, 0]
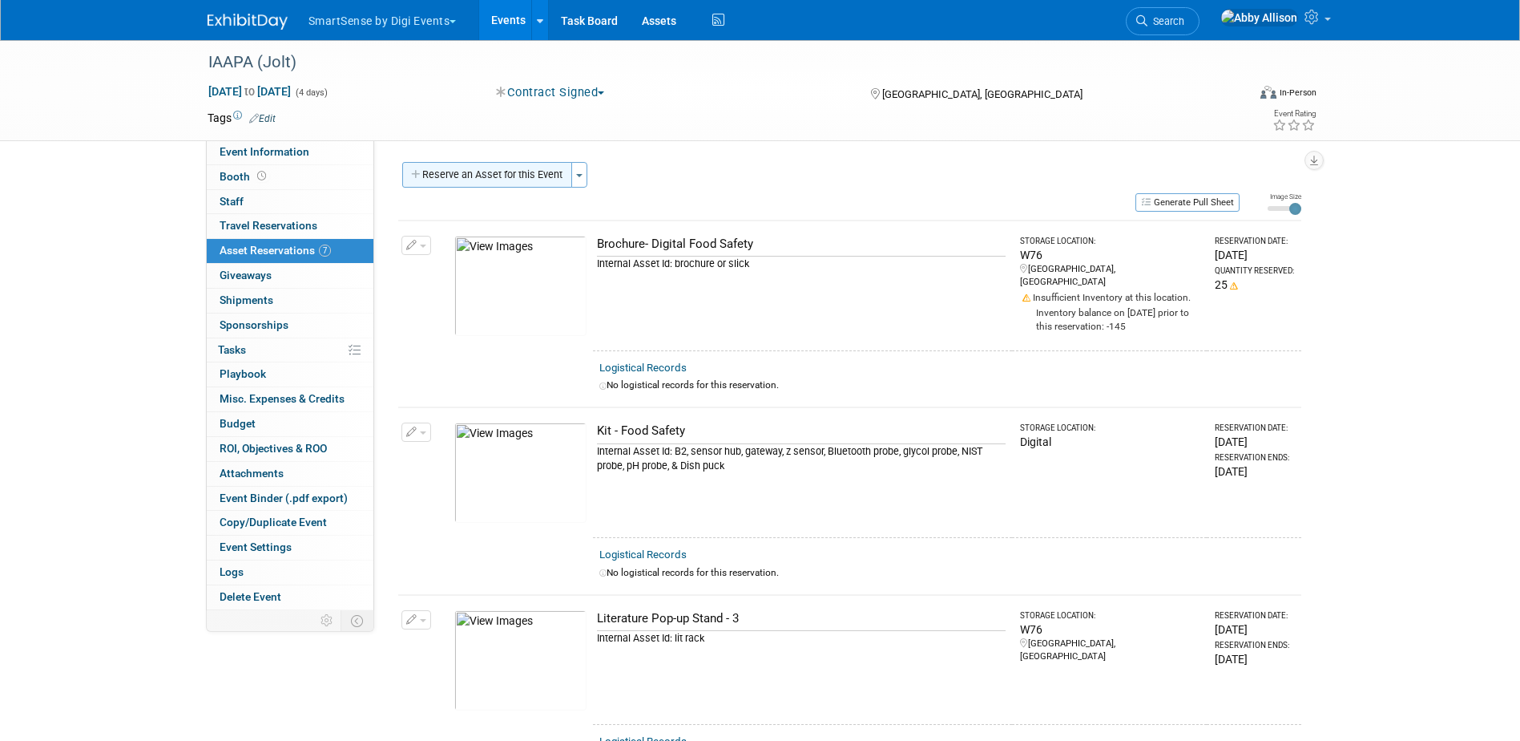
click at [490, 180] on button "Reserve an Asset for this Event" at bounding box center [487, 175] width 170 height 26
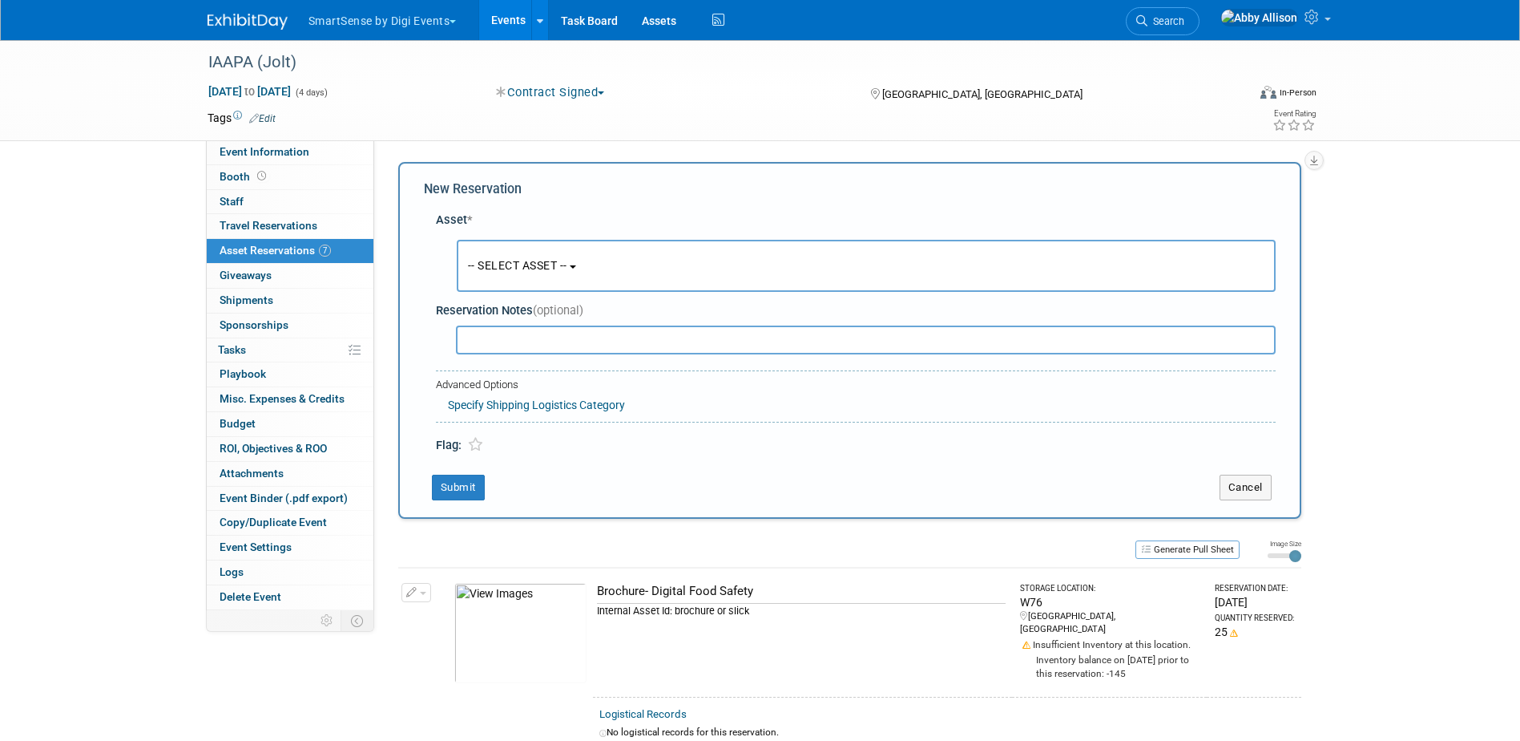
scroll to position [15, 0]
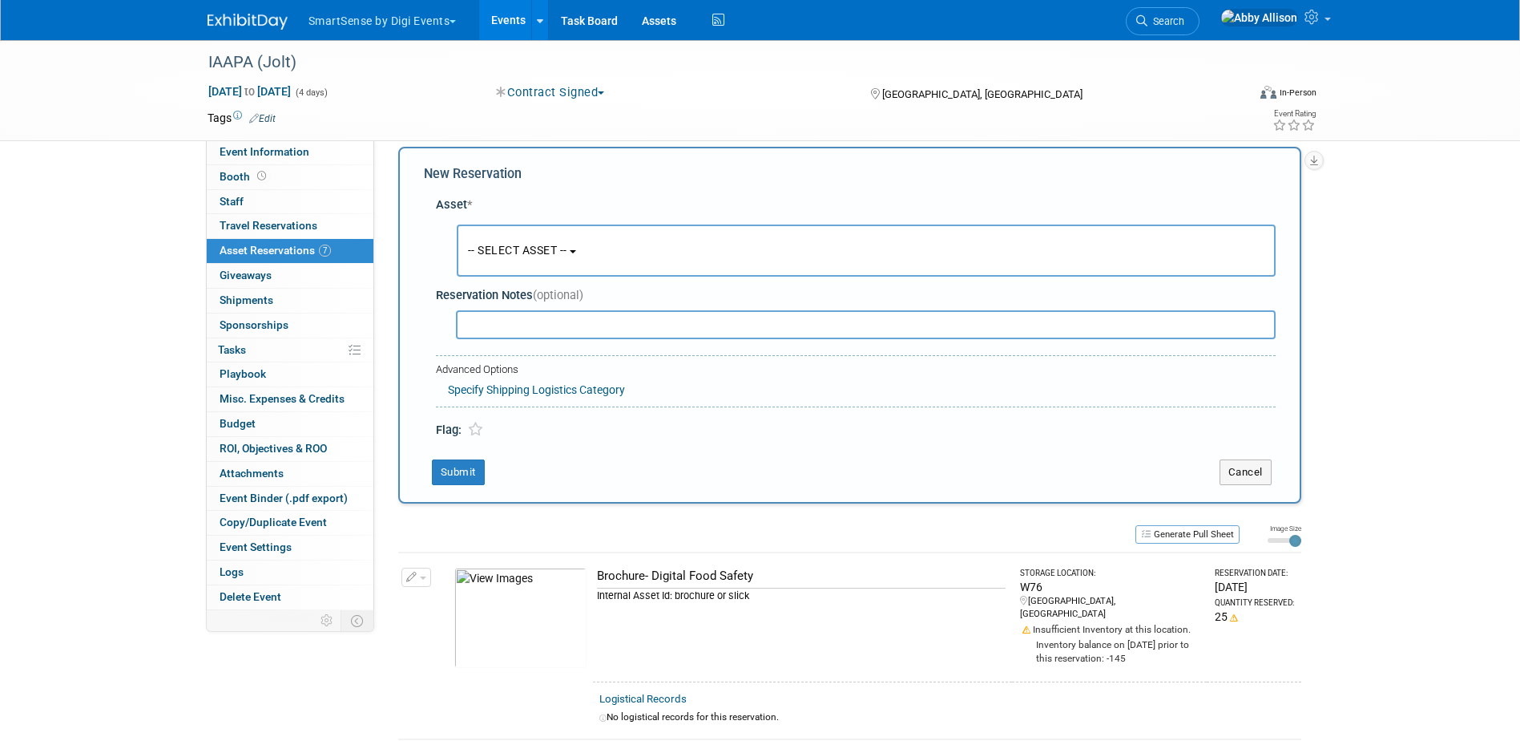
click at [509, 252] on span "-- SELECT ASSET --" at bounding box center [517, 250] width 99 height 13
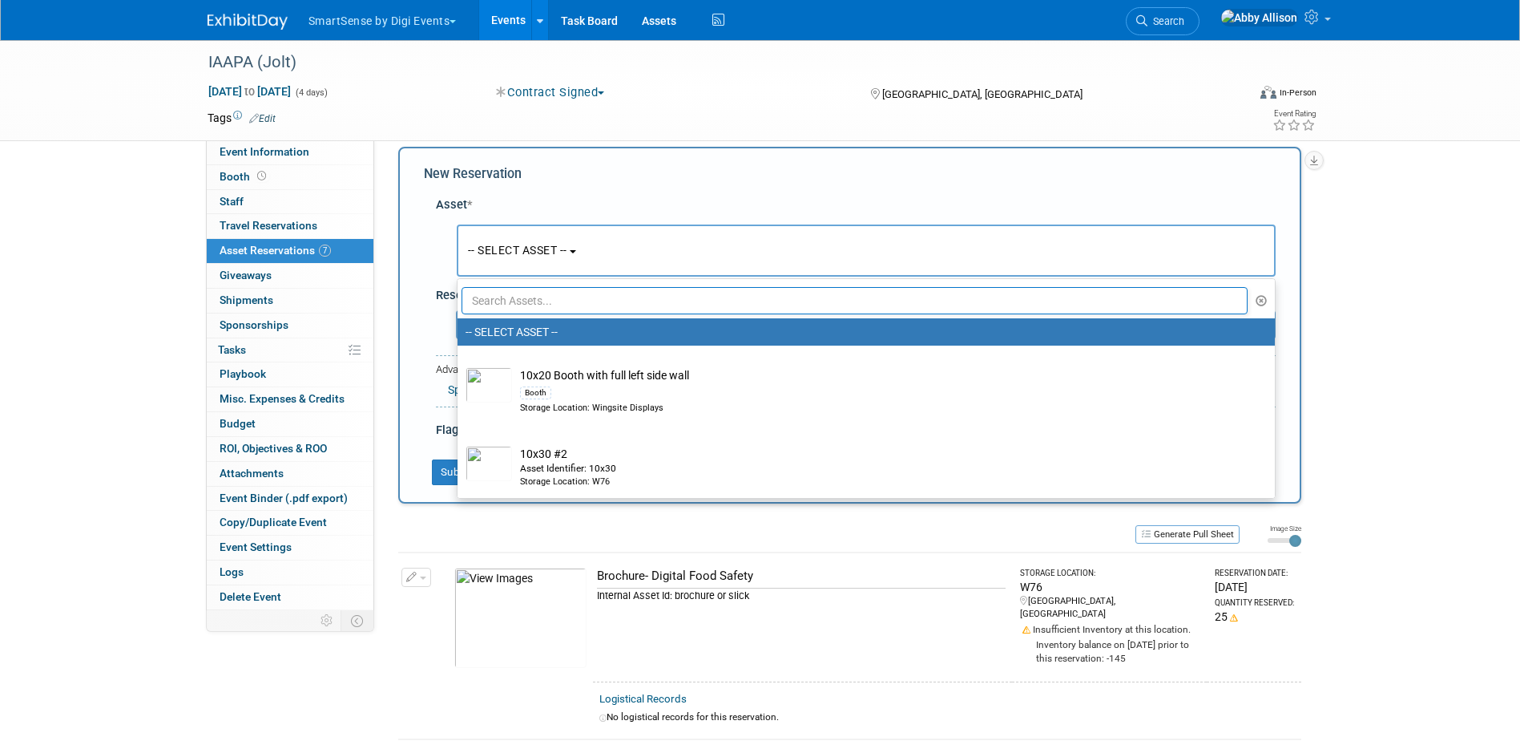
click at [548, 295] on input "text" at bounding box center [855, 300] width 787 height 27
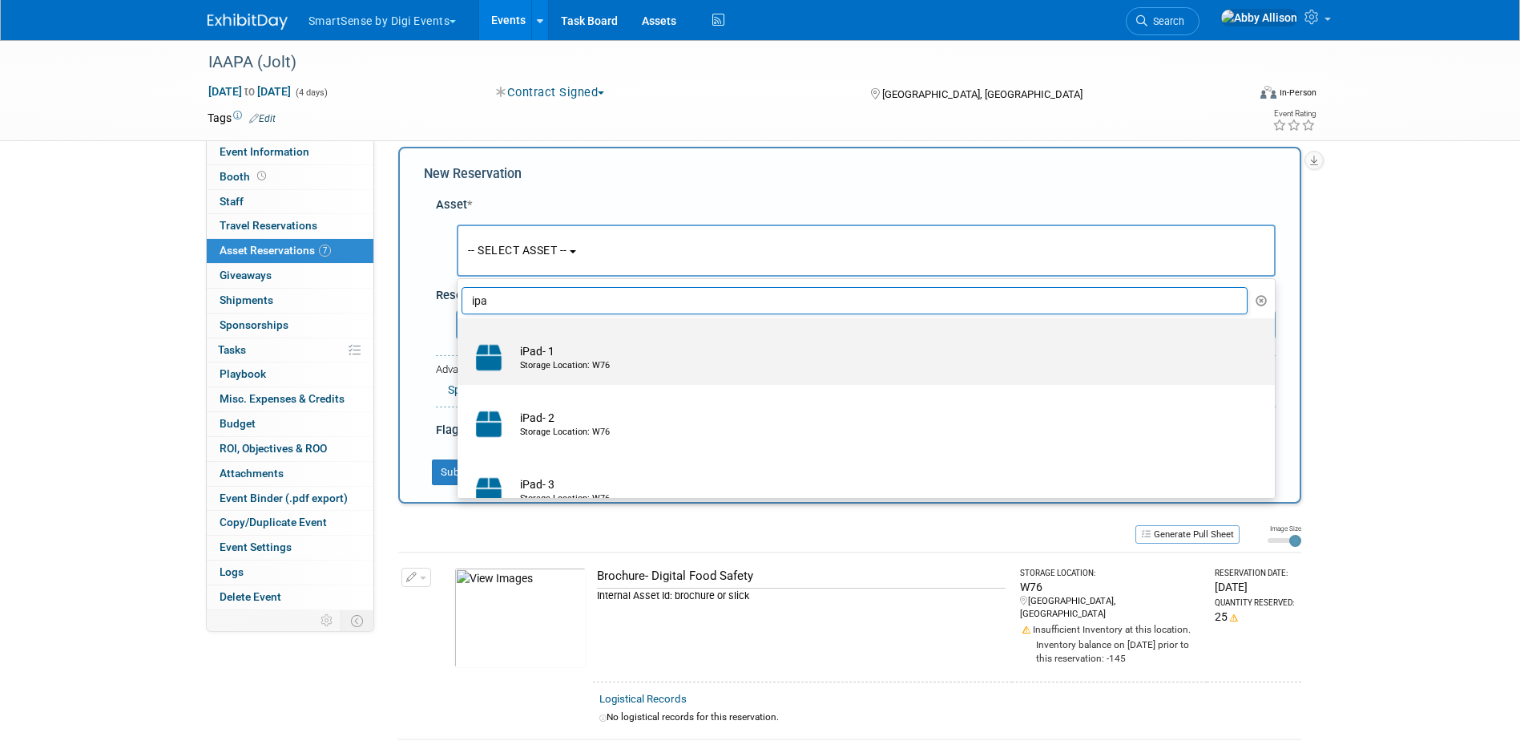
type input "ipa"
click at [548, 358] on td "iPad- 1 Storage Location: W76" at bounding box center [877, 357] width 731 height 35
click at [460, 337] on input "iPad- 1 Storage Location: W76" at bounding box center [455, 332] width 10 height 10
select select "10710520"
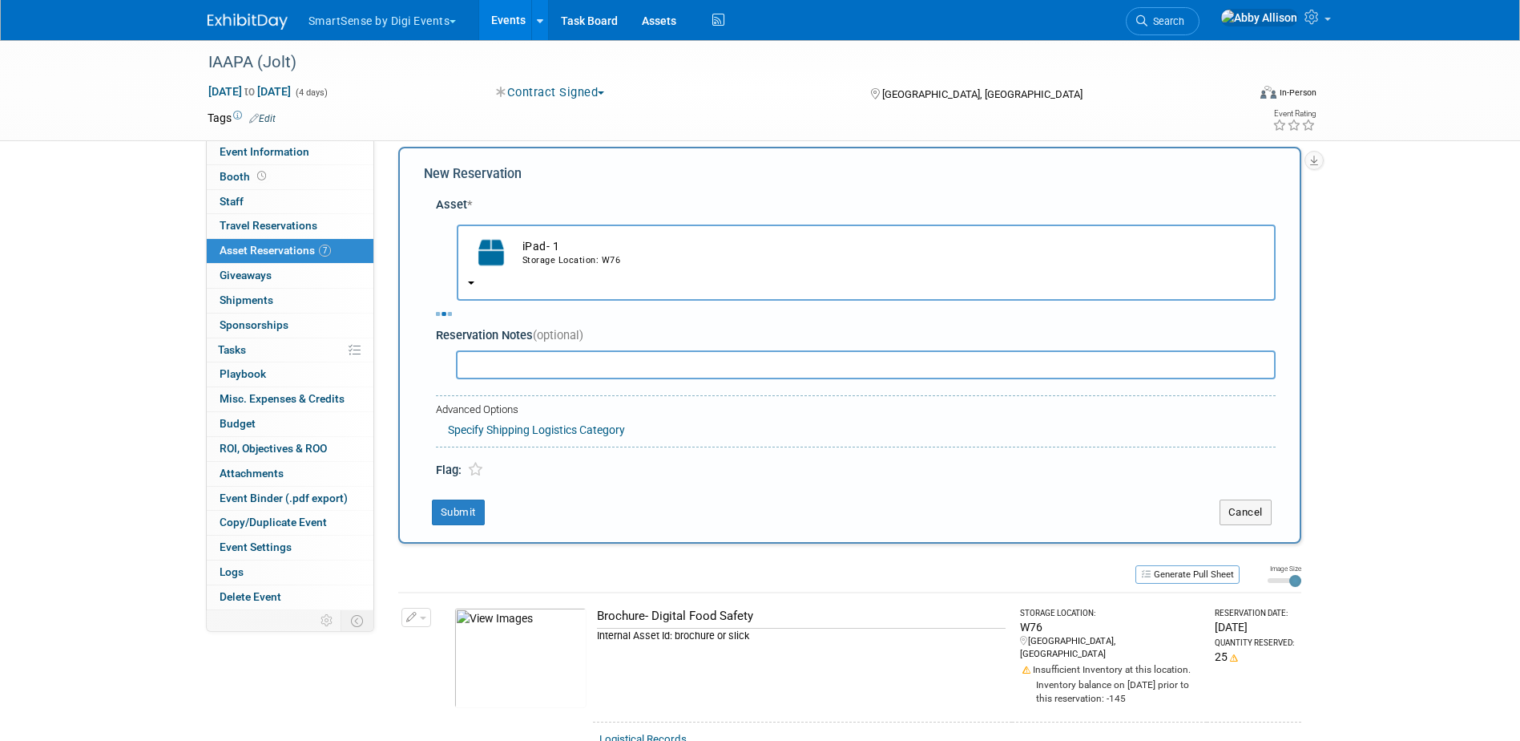
select select "10"
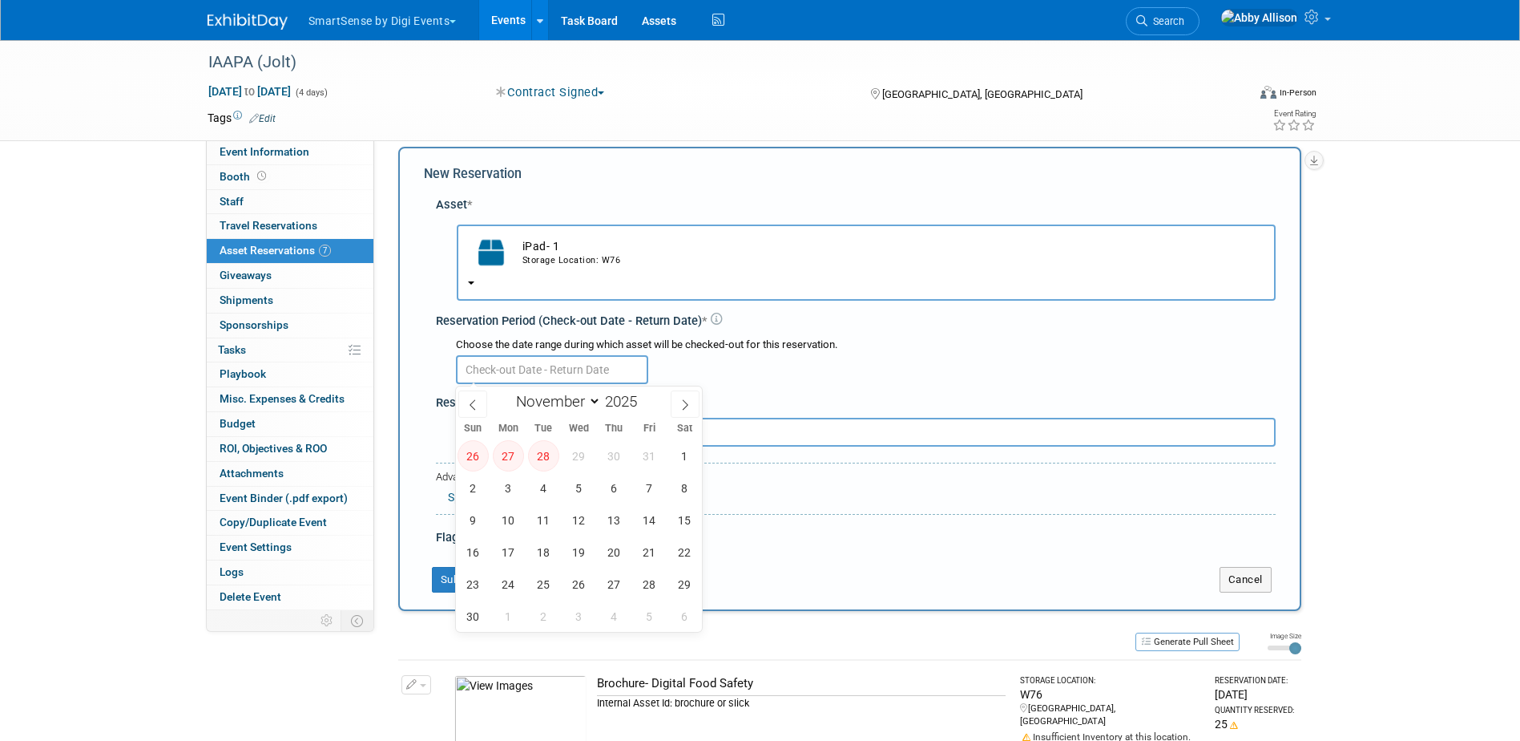
click at [539, 366] on input "text" at bounding box center [552, 369] width 192 height 29
click at [543, 482] on span "4" at bounding box center [543, 487] width 31 height 31
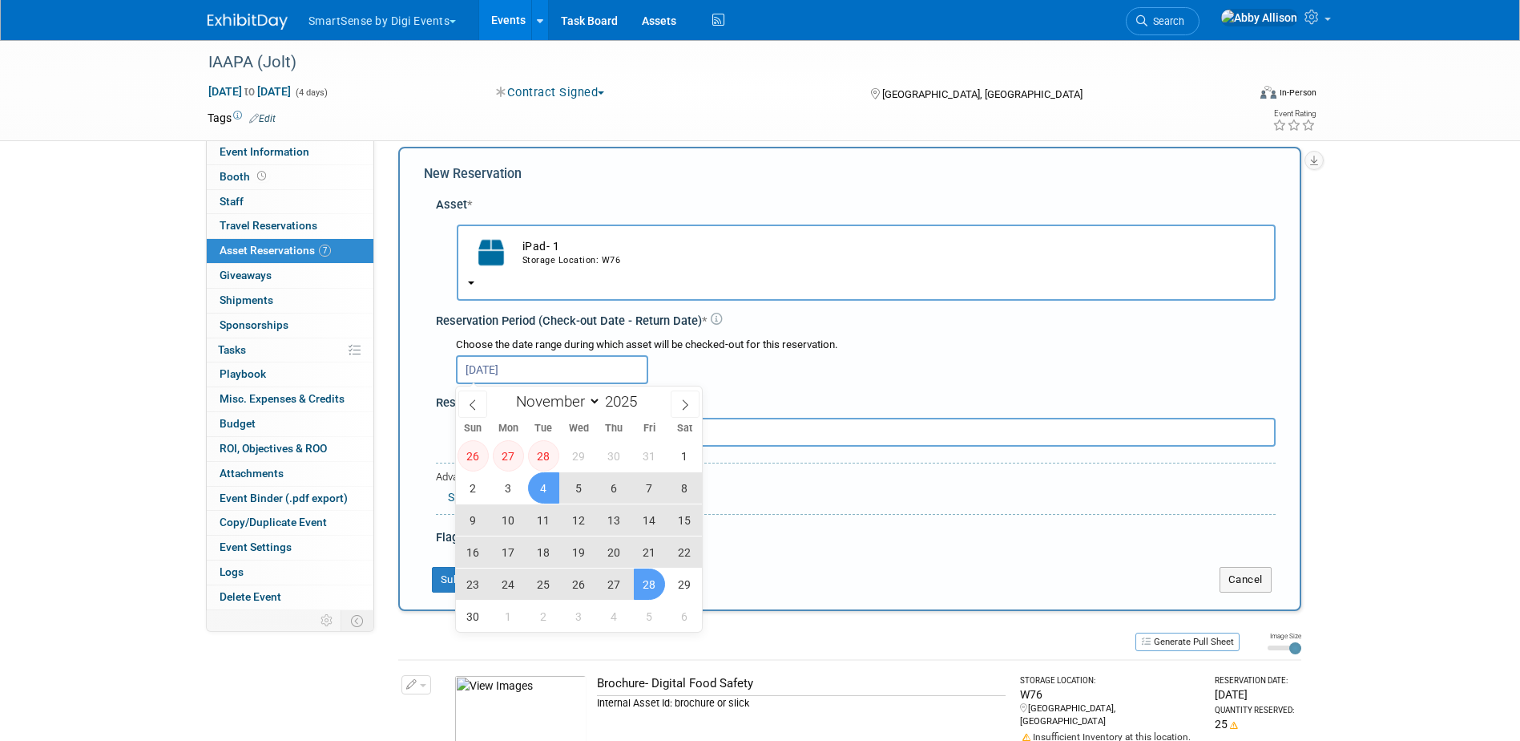
click at [652, 583] on span "28" at bounding box center [649, 583] width 31 height 31
type input "Nov 4, 2025 to Nov 28, 2025"
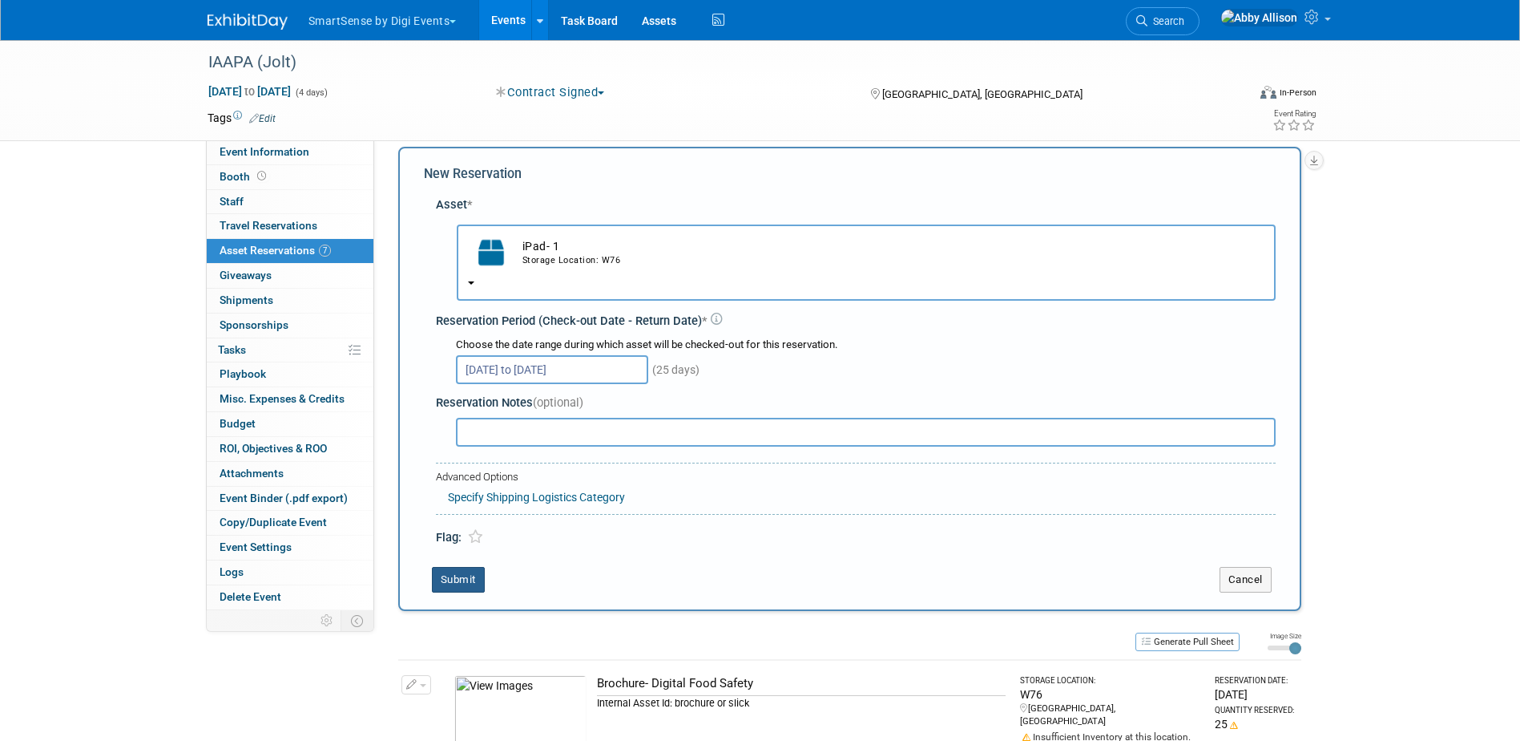
click at [450, 570] on button "Submit" at bounding box center [458, 580] width 53 height 26
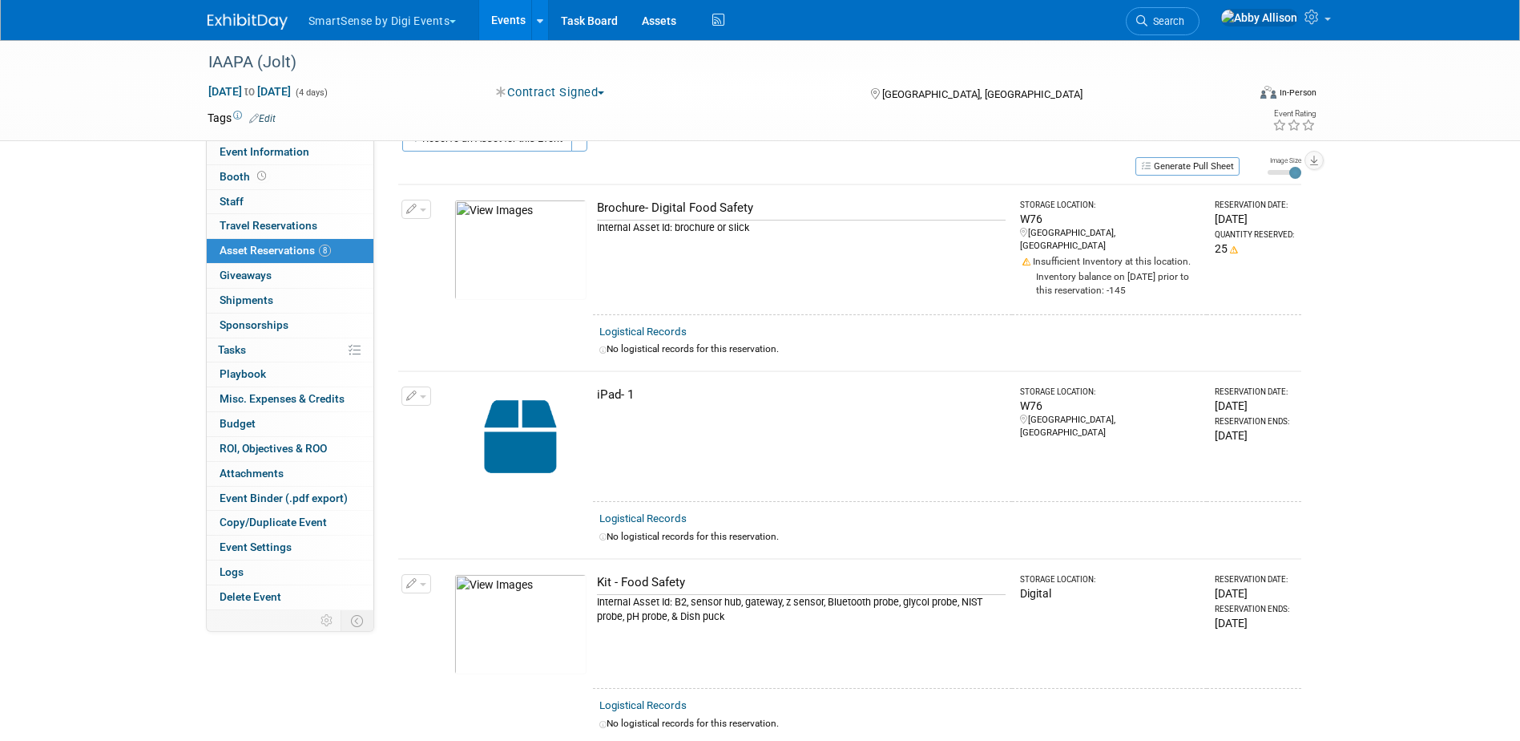
scroll to position [0, 0]
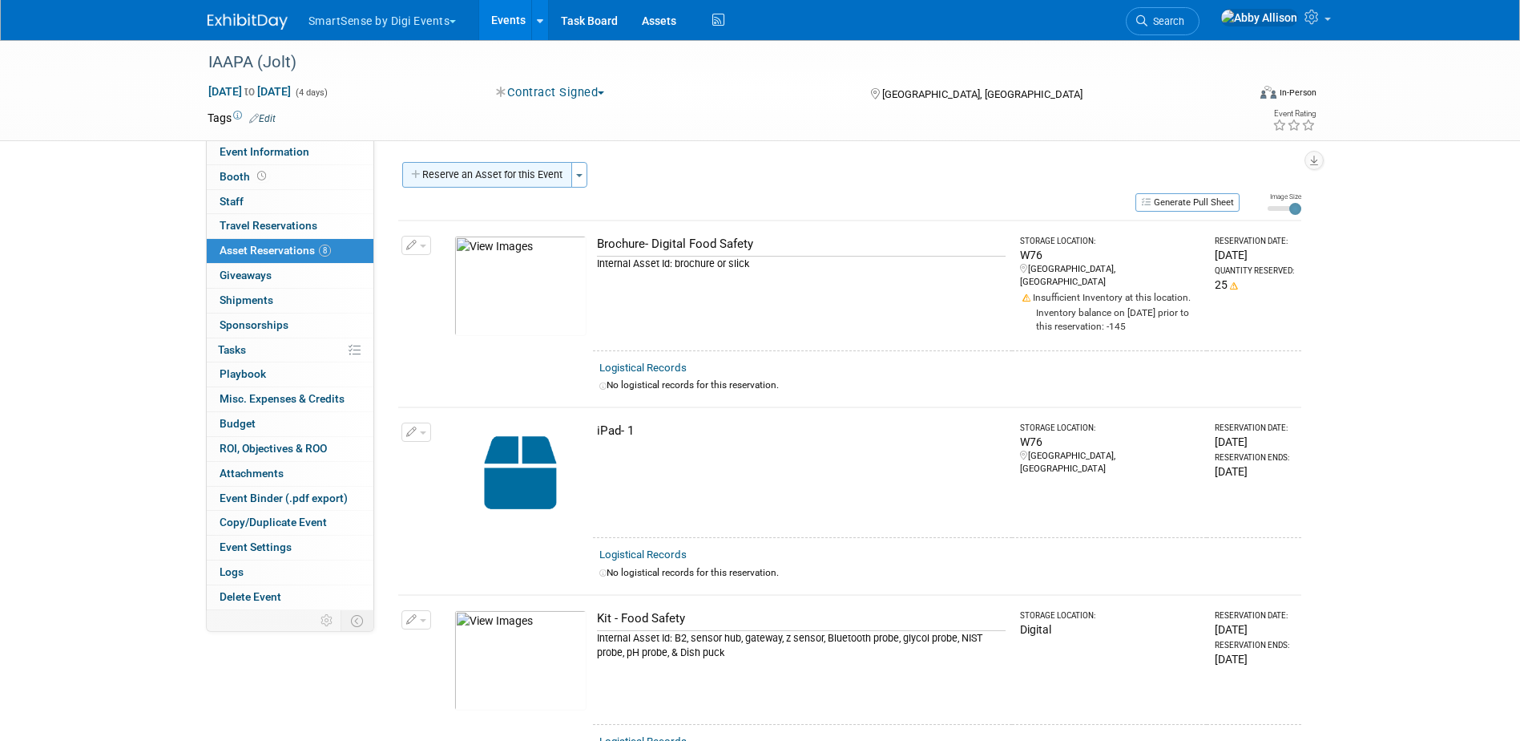
click at [524, 175] on button "Reserve an Asset for this Event" at bounding box center [487, 175] width 170 height 26
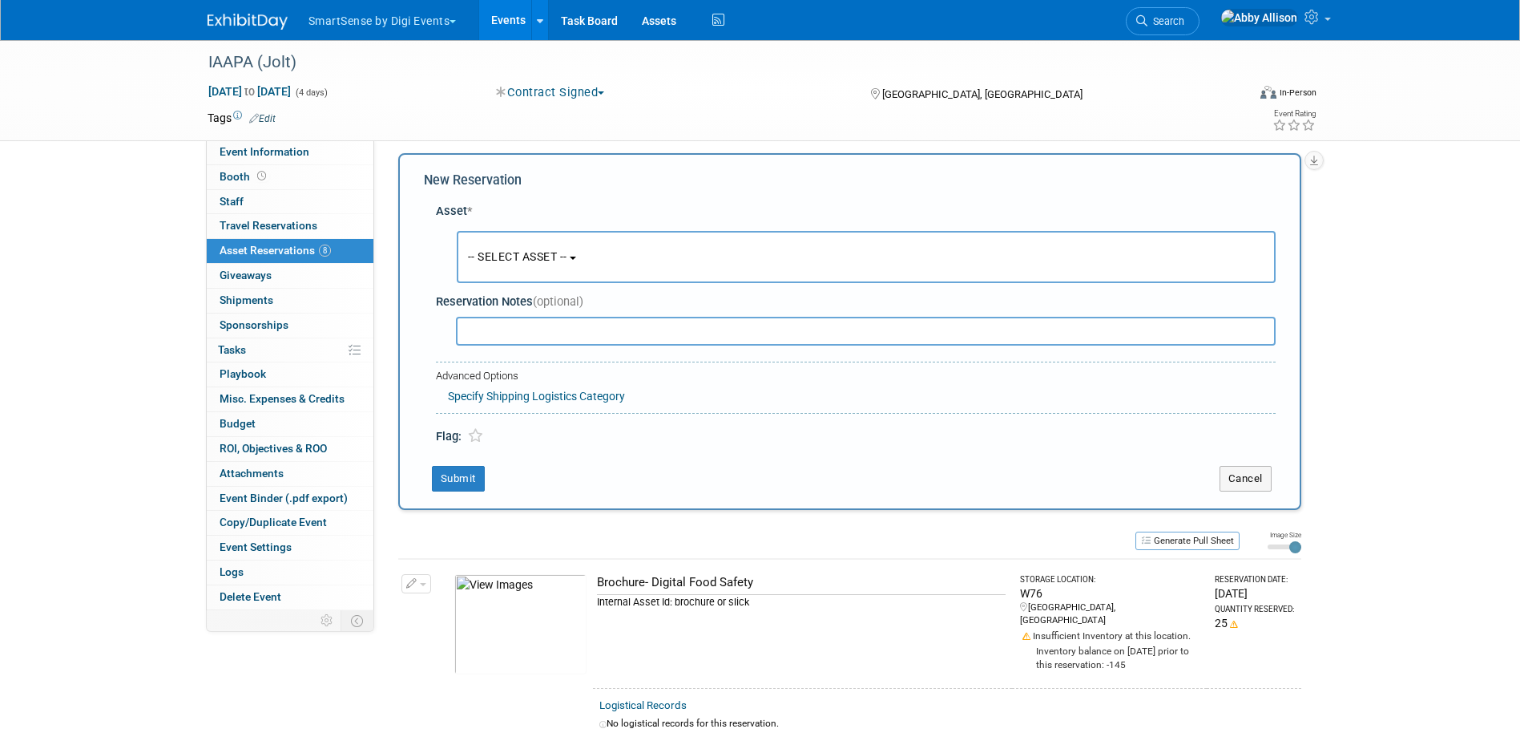
scroll to position [15, 0]
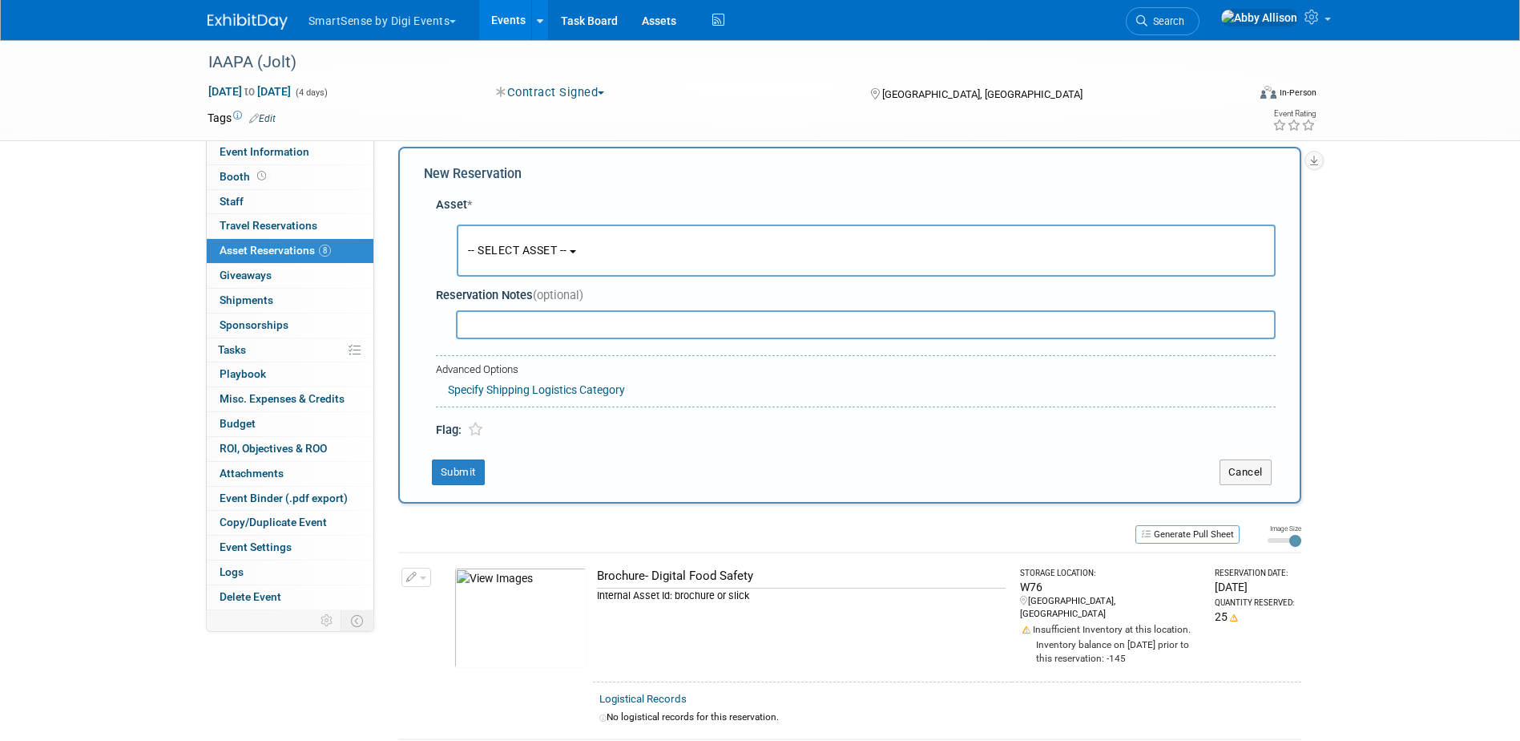
click at [490, 244] on span "-- SELECT ASSET --" at bounding box center [517, 250] width 99 height 13
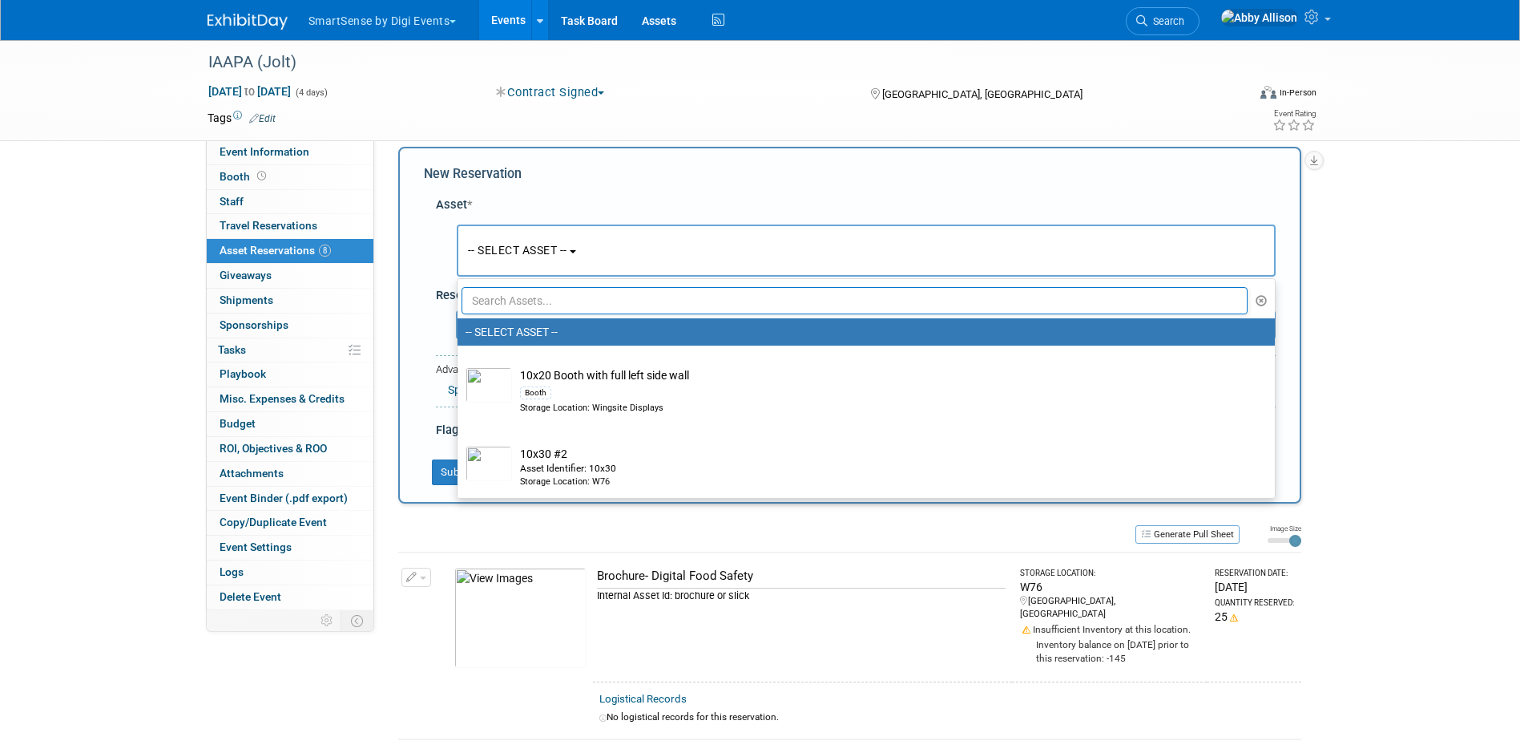
click at [526, 298] on input "text" at bounding box center [855, 300] width 787 height 27
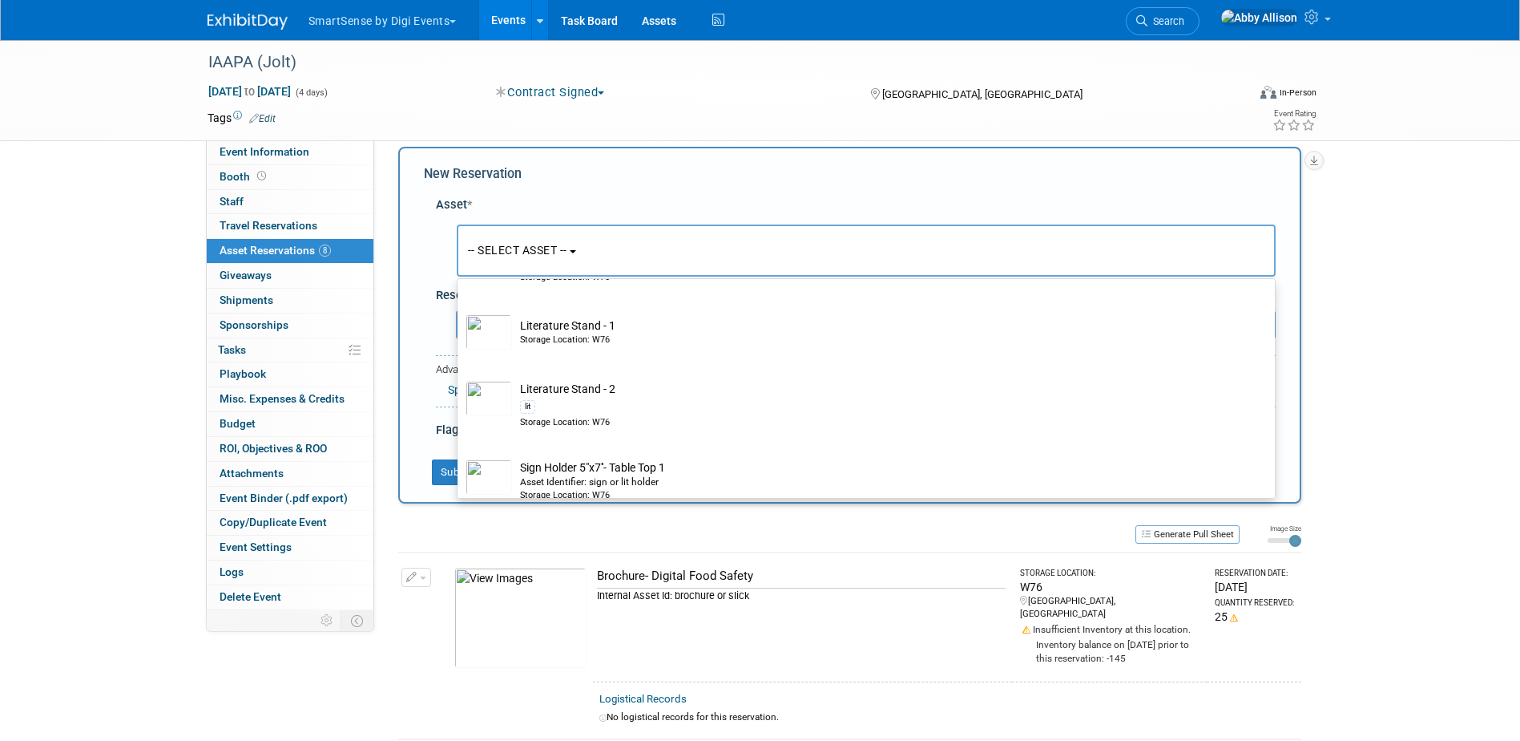
scroll to position [434, 0]
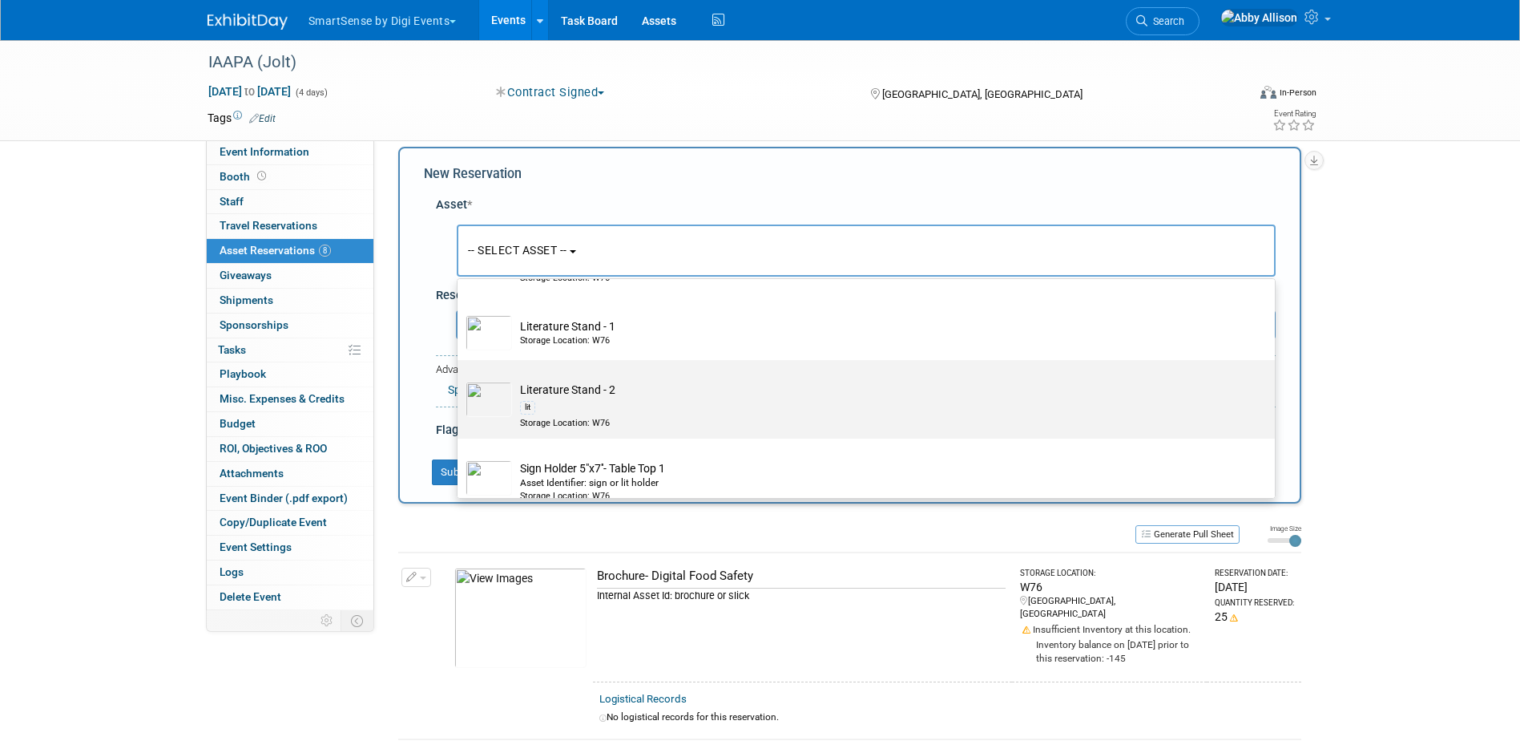
type input "lit"
click at [537, 398] on td "Literature Stand - 2 lit Storage Location: W76" at bounding box center [877, 404] width 731 height 47
click at [460, 379] on input "Literature Stand - 2 lit Storage Location: W76" at bounding box center [455, 374] width 10 height 10
select select "10720587"
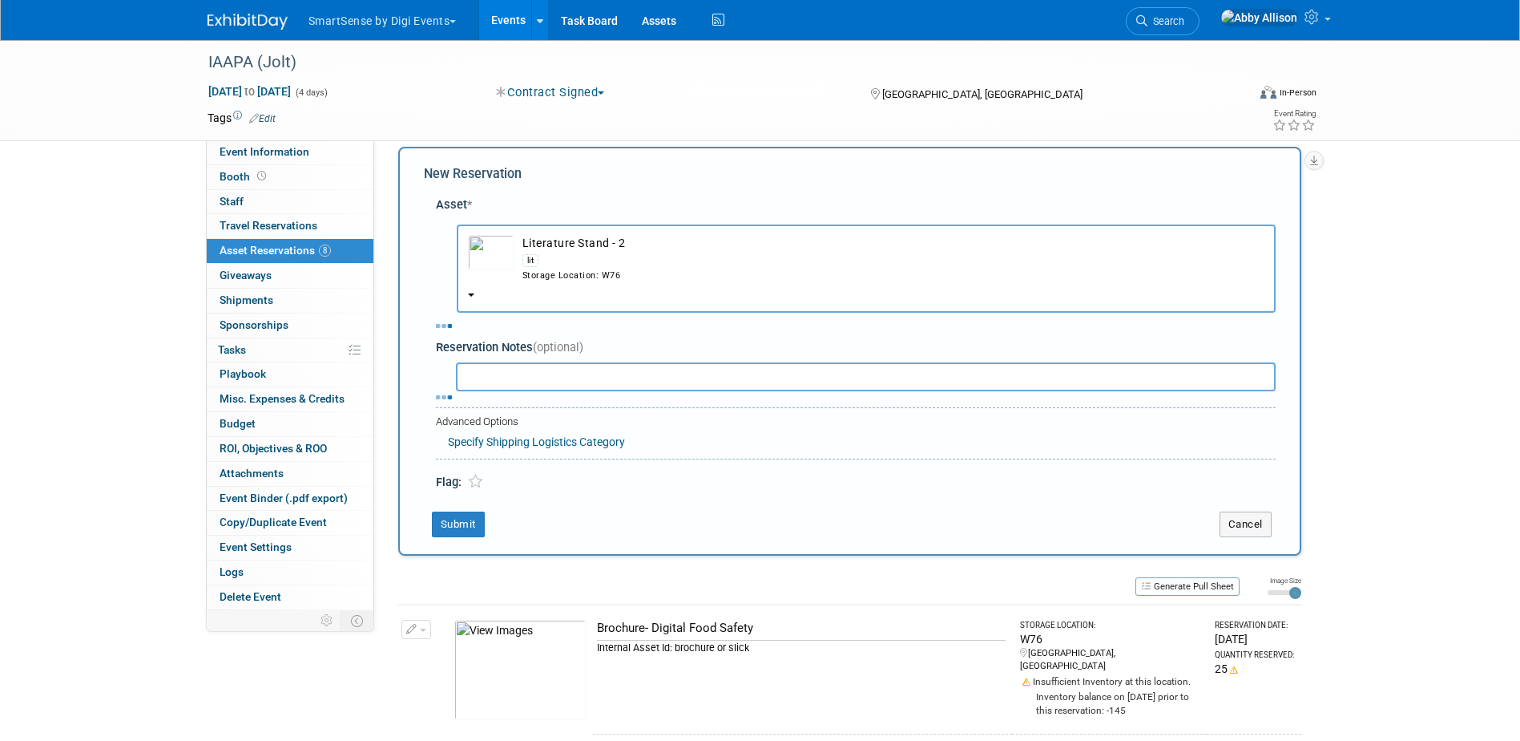
select select "10"
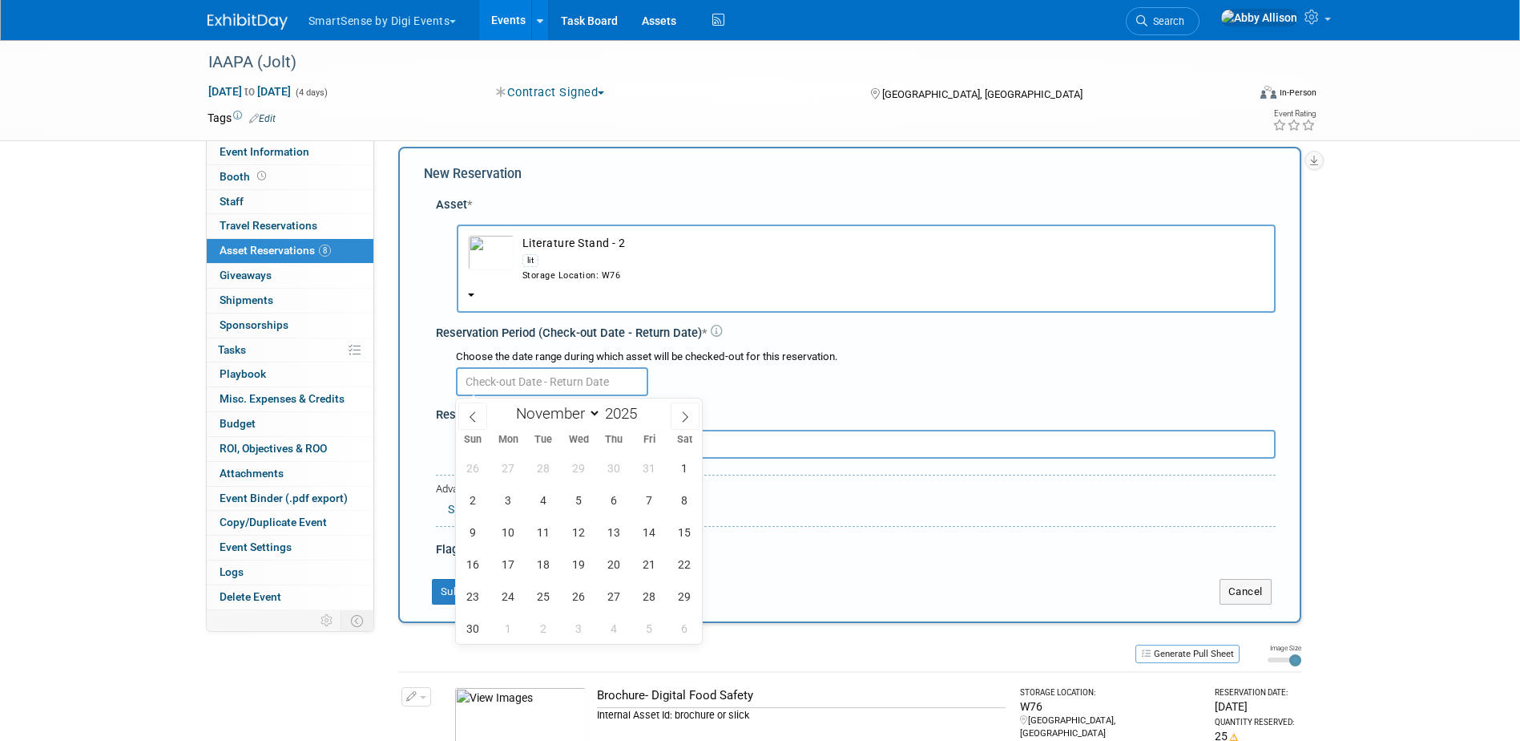
click at [561, 385] on input "text" at bounding box center [552, 381] width 192 height 29
click at [542, 497] on span "4" at bounding box center [543, 499] width 31 height 31
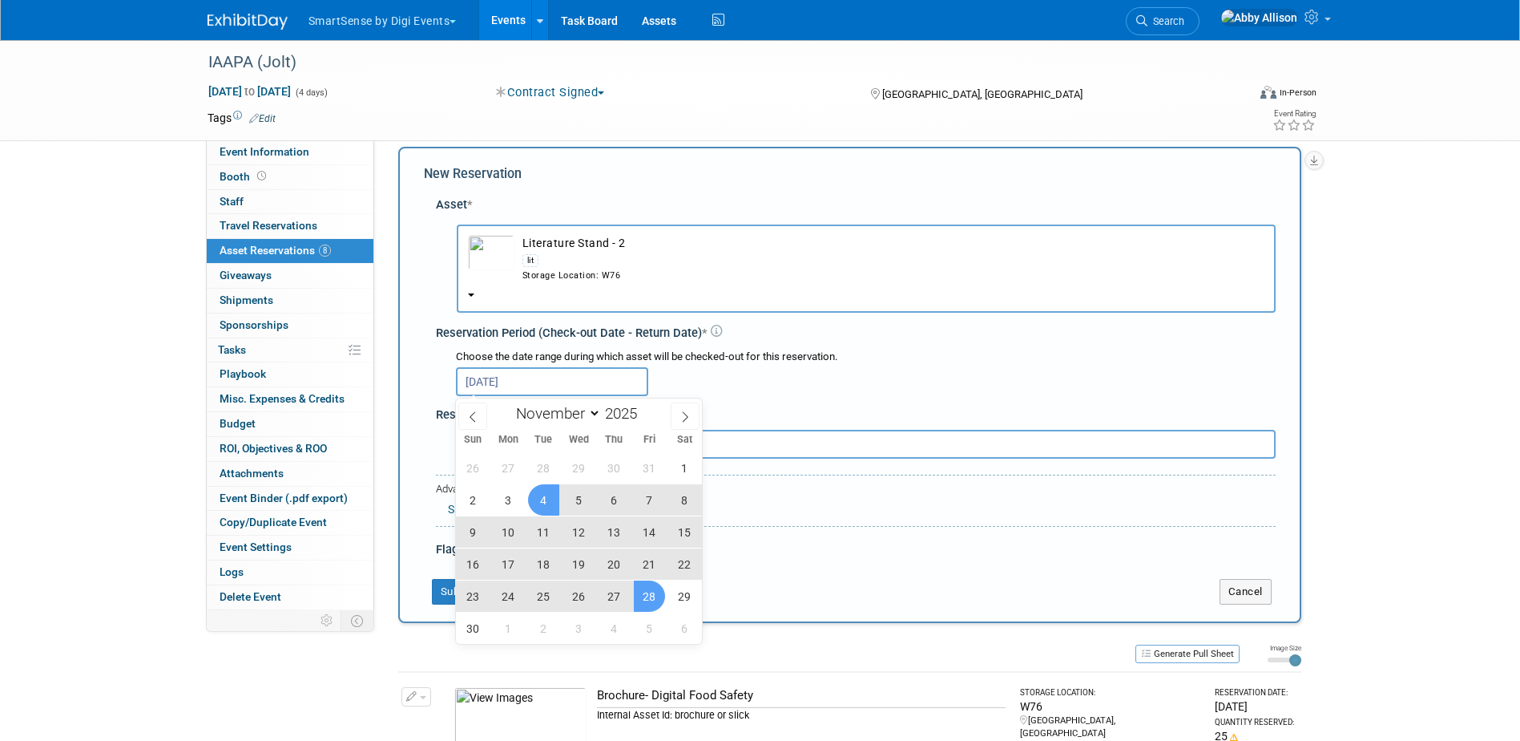
click at [655, 605] on span "28" at bounding box center [649, 595] width 31 height 31
type input "Nov 4, 2025 to Nov 28, 2025"
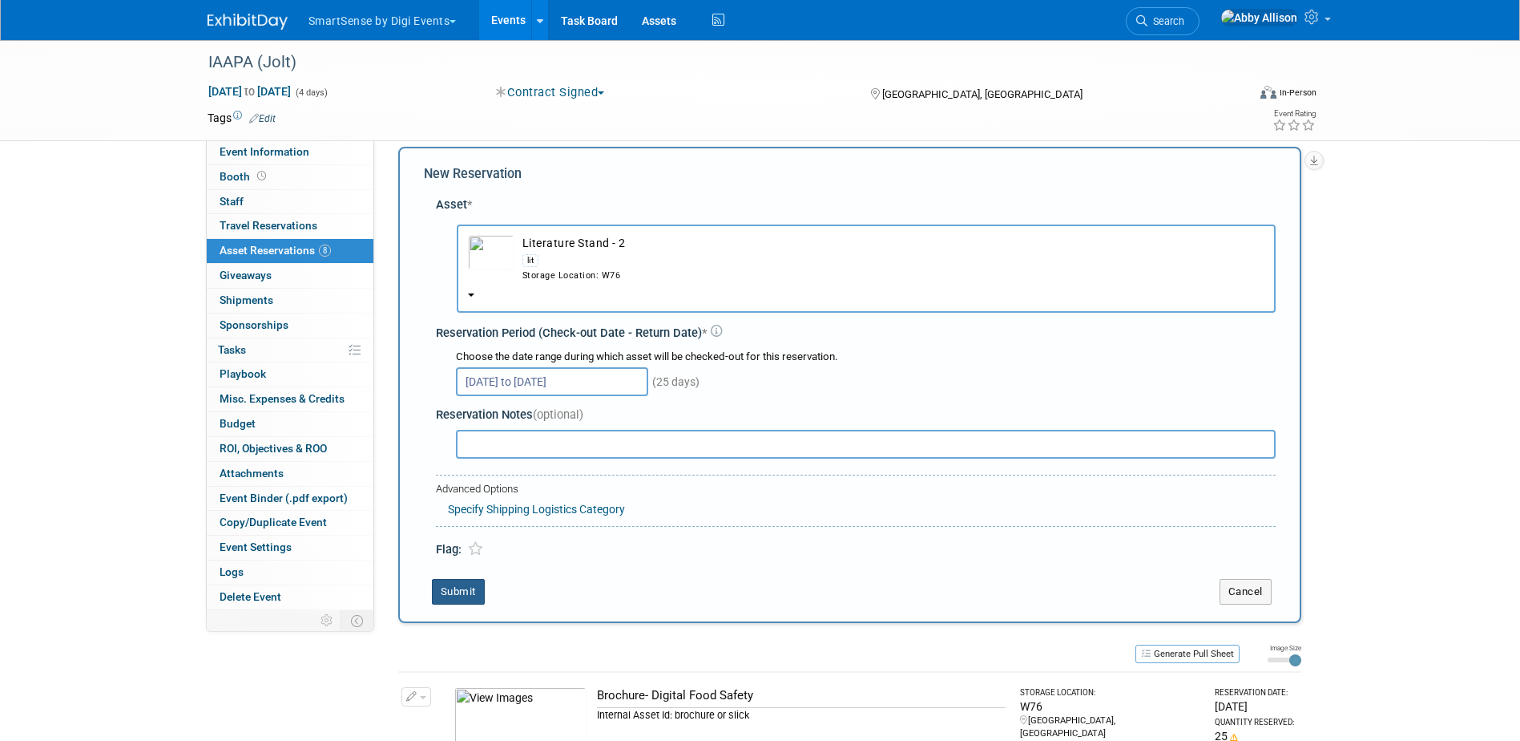
click at [463, 583] on button "Submit" at bounding box center [458, 592] width 53 height 26
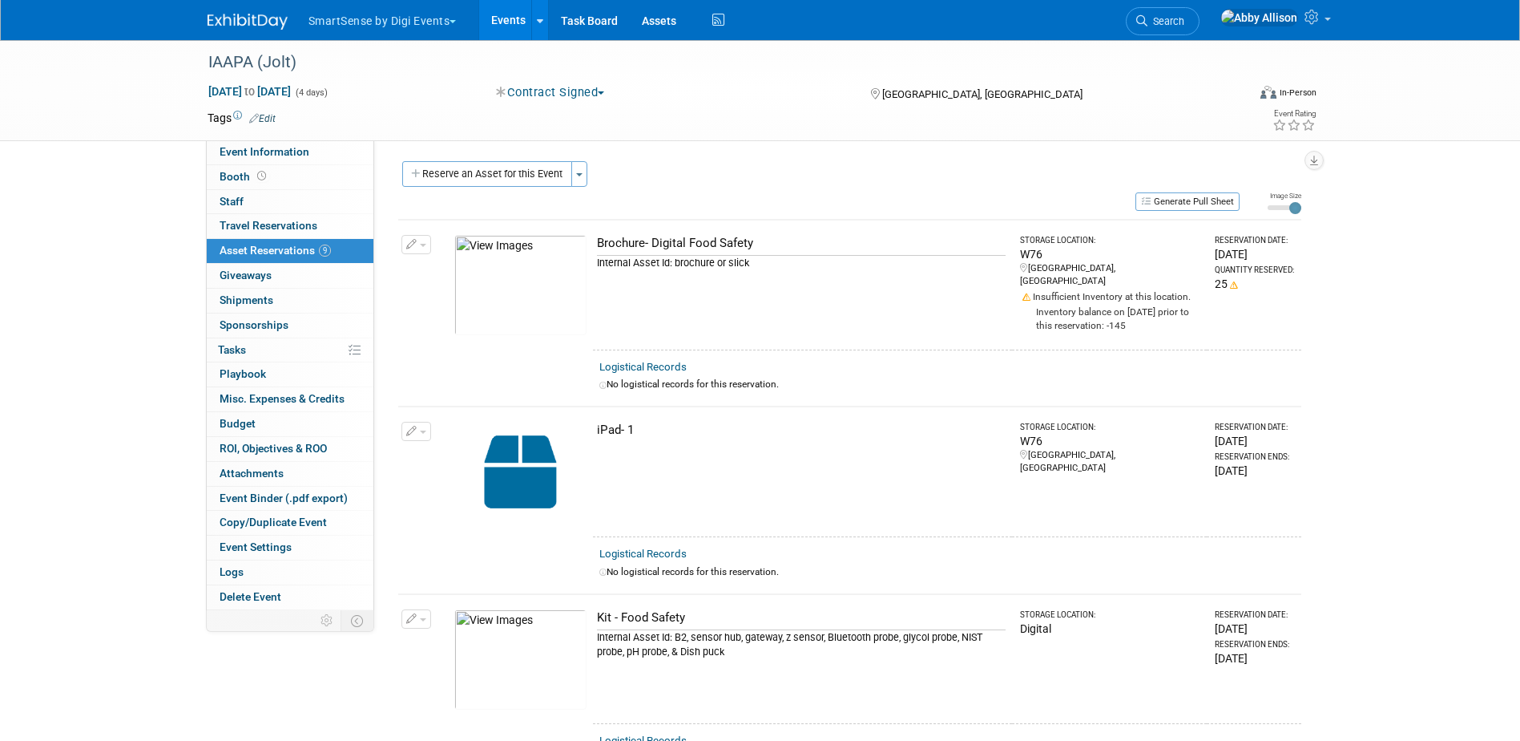
scroll to position [0, 0]
click at [454, 175] on button "Reserve an Asset for this Event" at bounding box center [487, 175] width 170 height 26
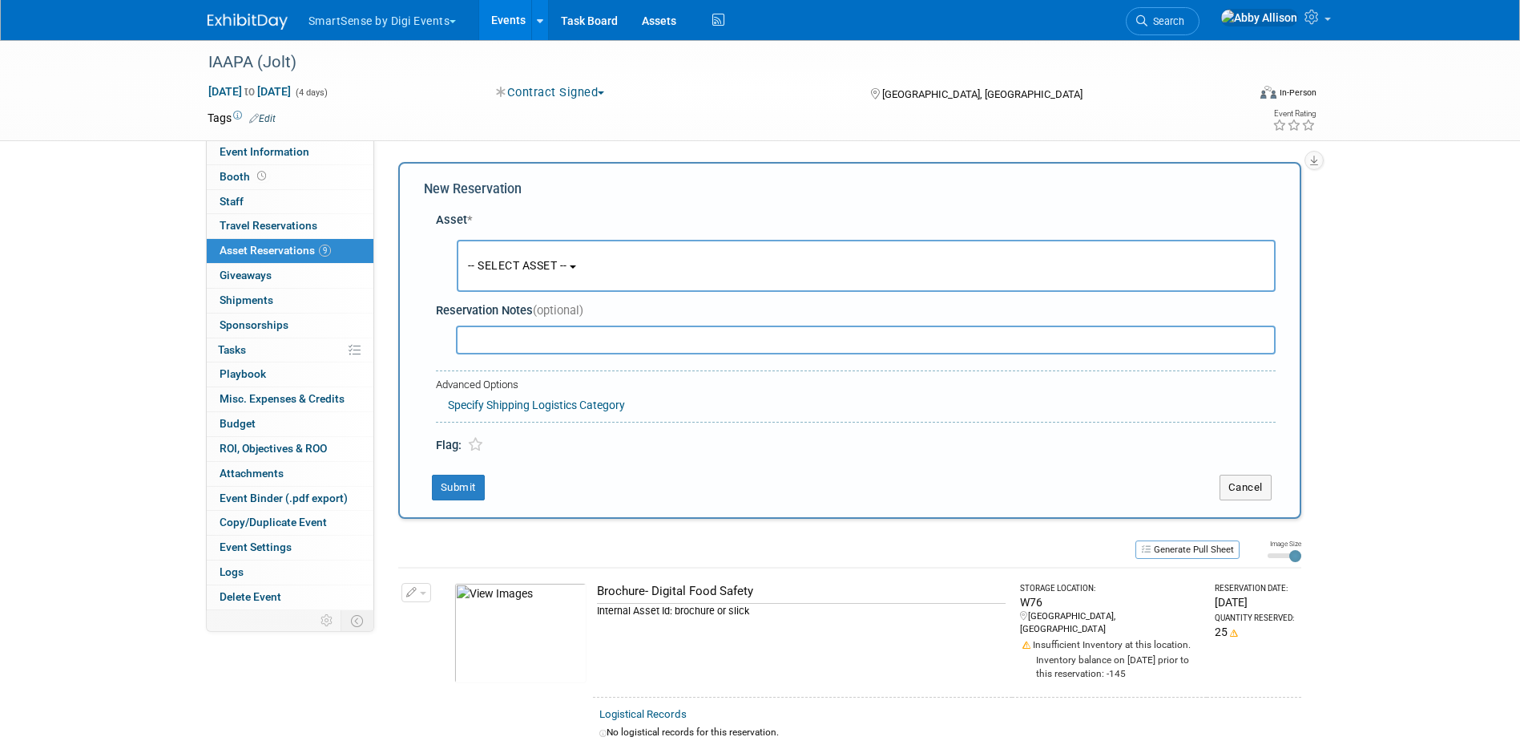
scroll to position [15, 0]
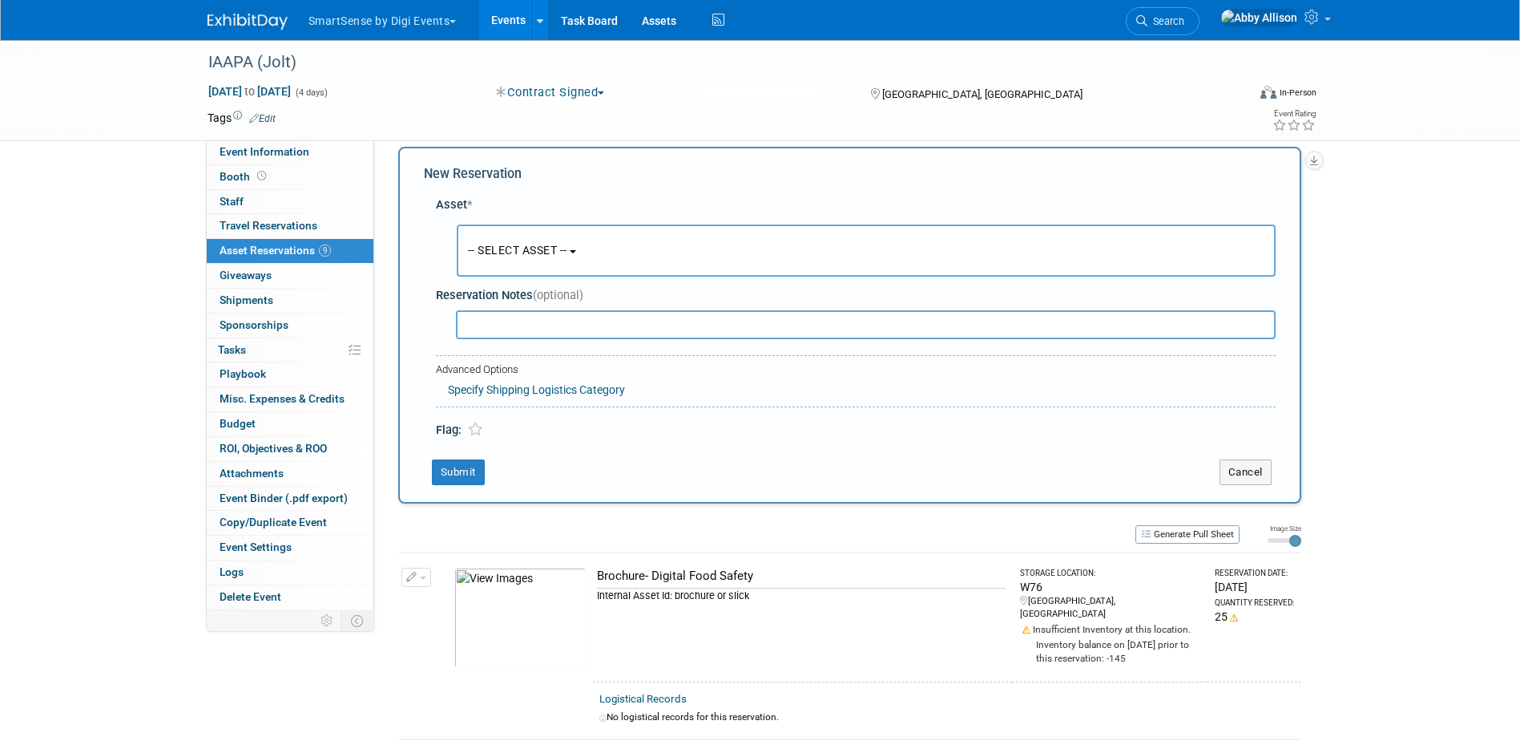
click at [484, 246] on span "-- SELECT ASSET --" at bounding box center [517, 250] width 99 height 13
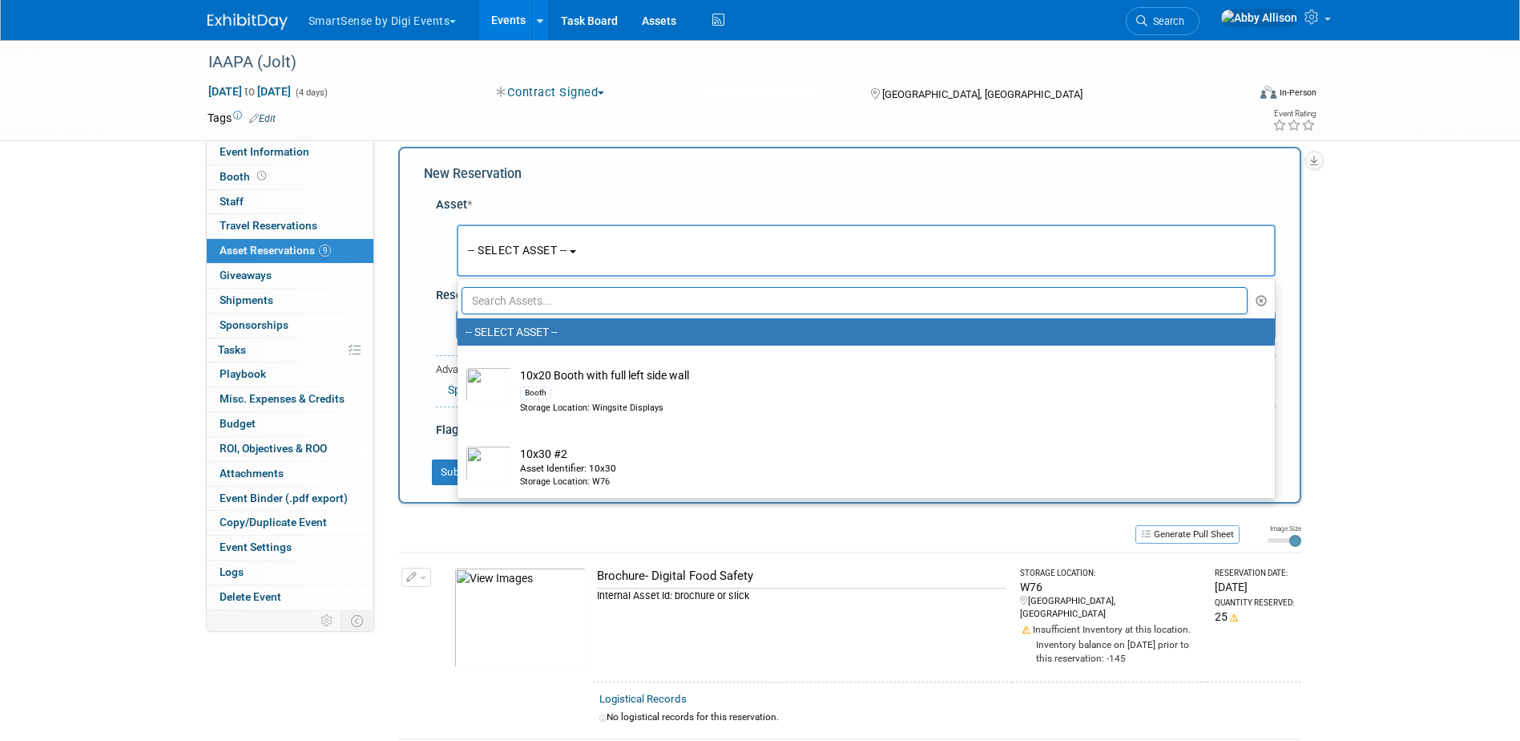
click at [525, 303] on input "text" at bounding box center [855, 300] width 787 height 27
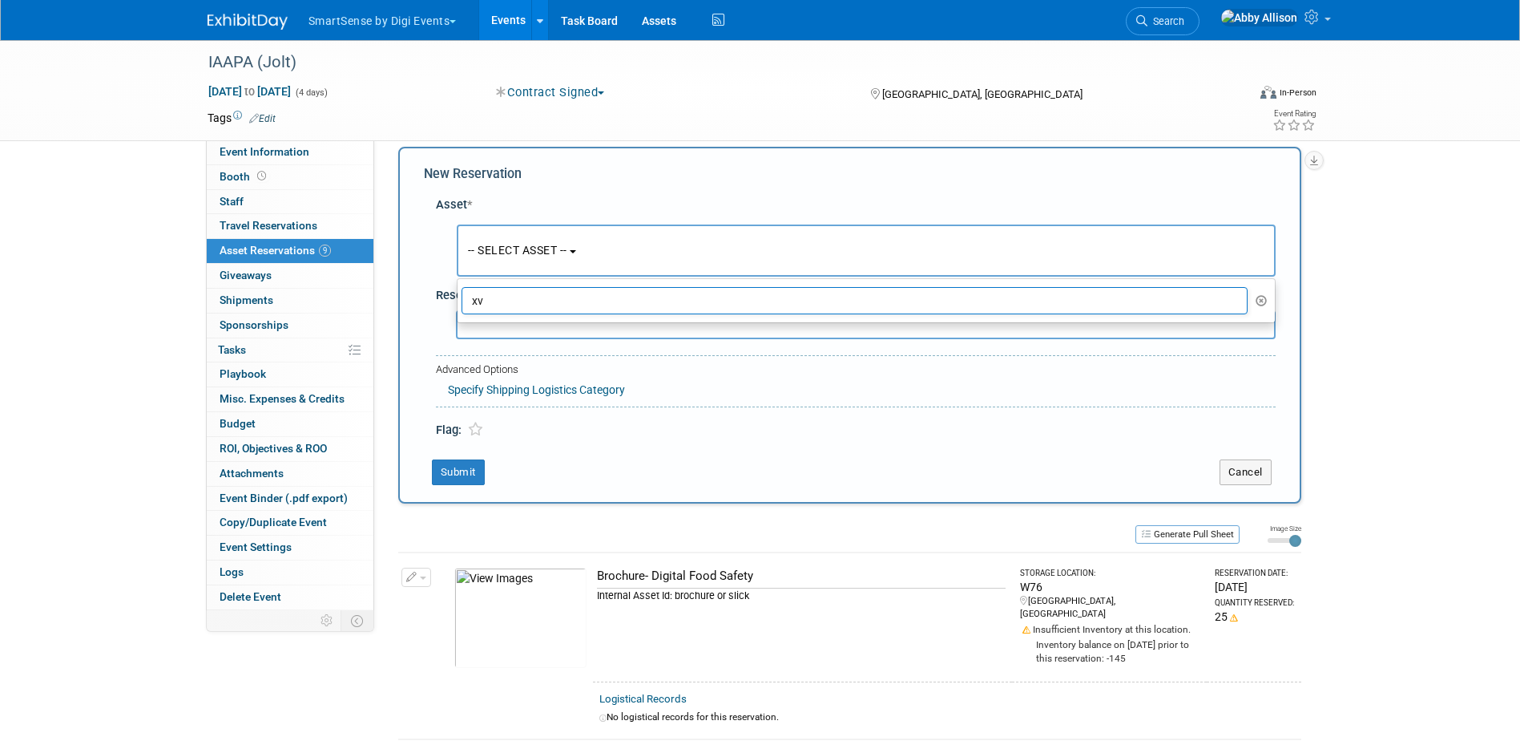
type input "x"
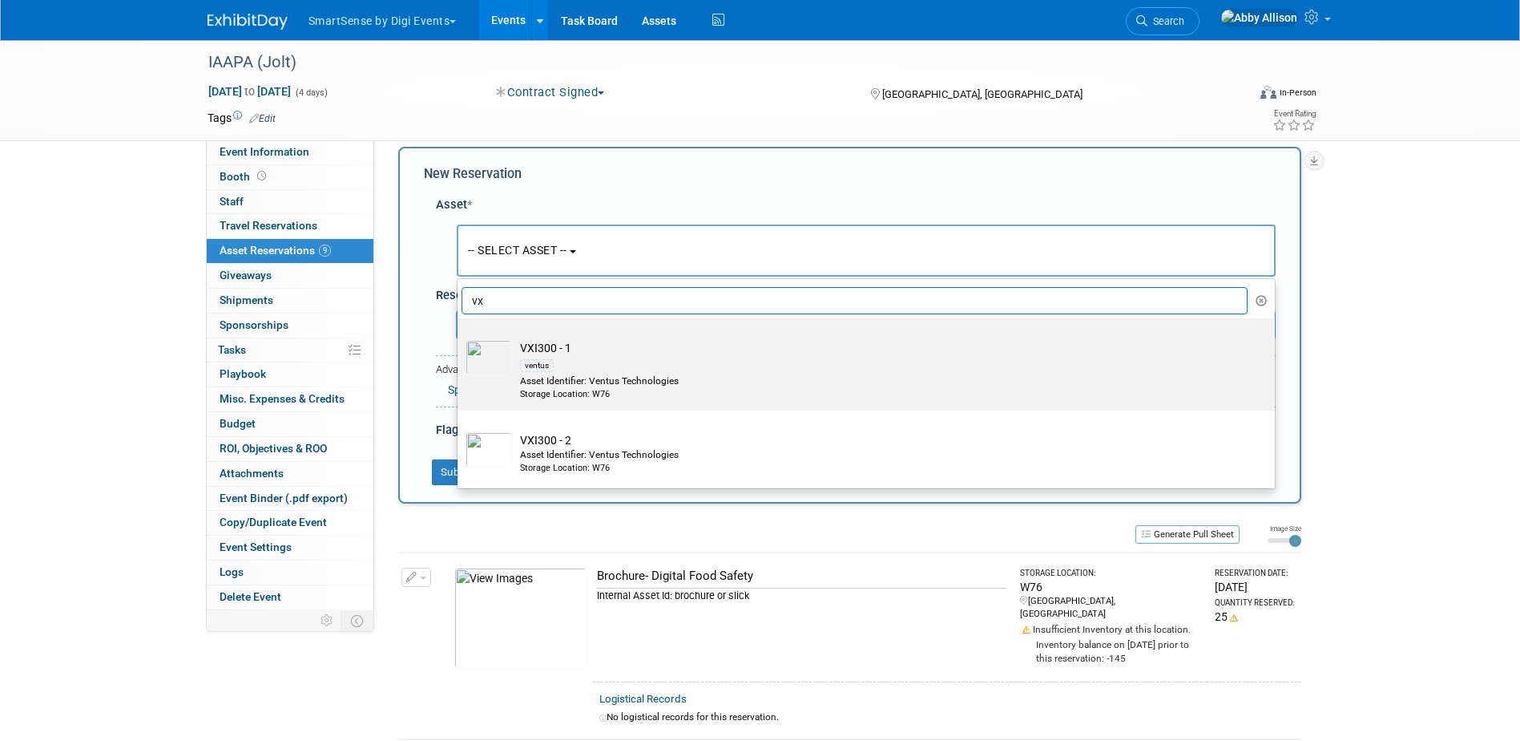
type input "vx"
click at [543, 377] on div "Asset Identifier: Ventus Technologies" at bounding box center [881, 381] width 723 height 14
click at [460, 337] on input "VXI300 - 1 ventus Asset Identifier: Ventus Technologies Storage Location: W76" at bounding box center [455, 332] width 10 height 10
select select "10722546"
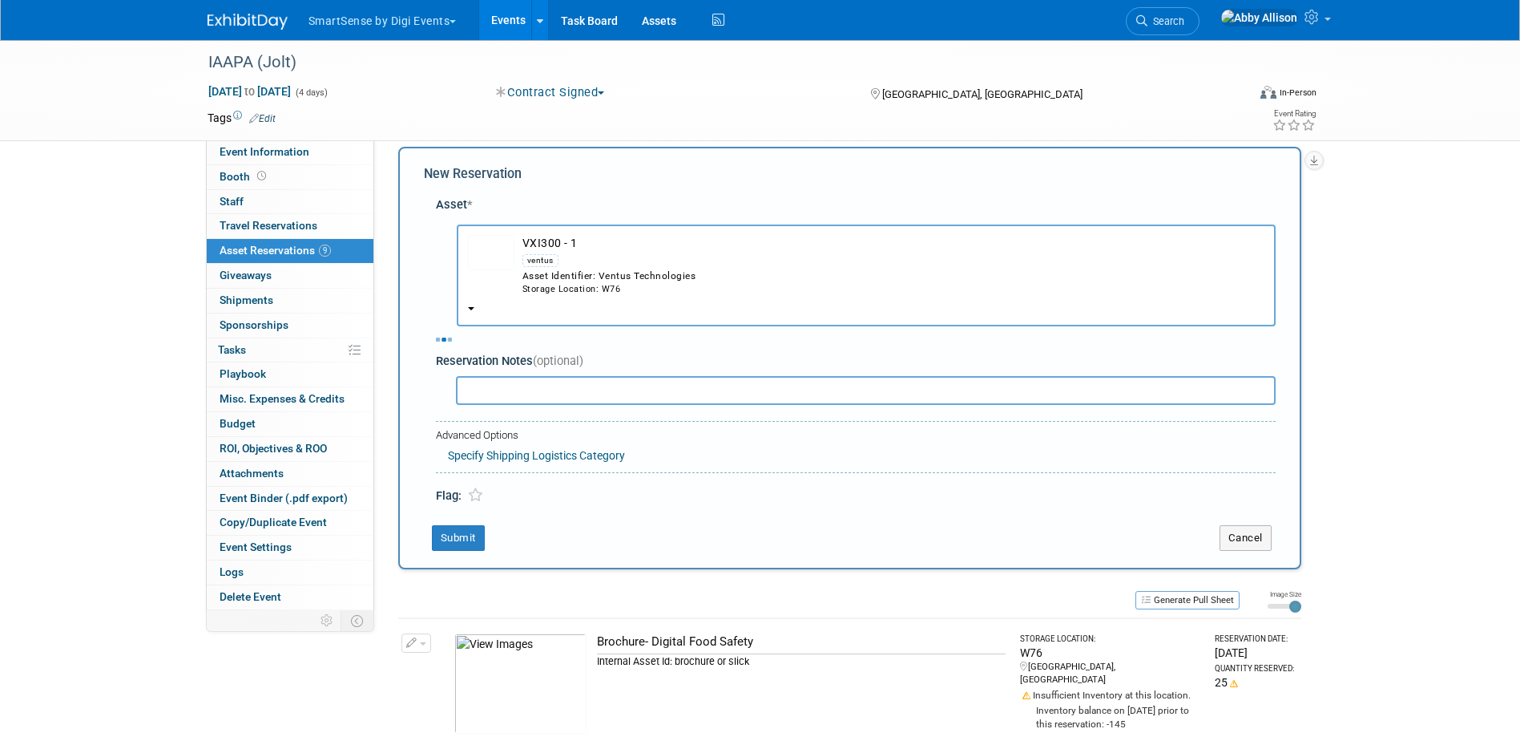
select select "10"
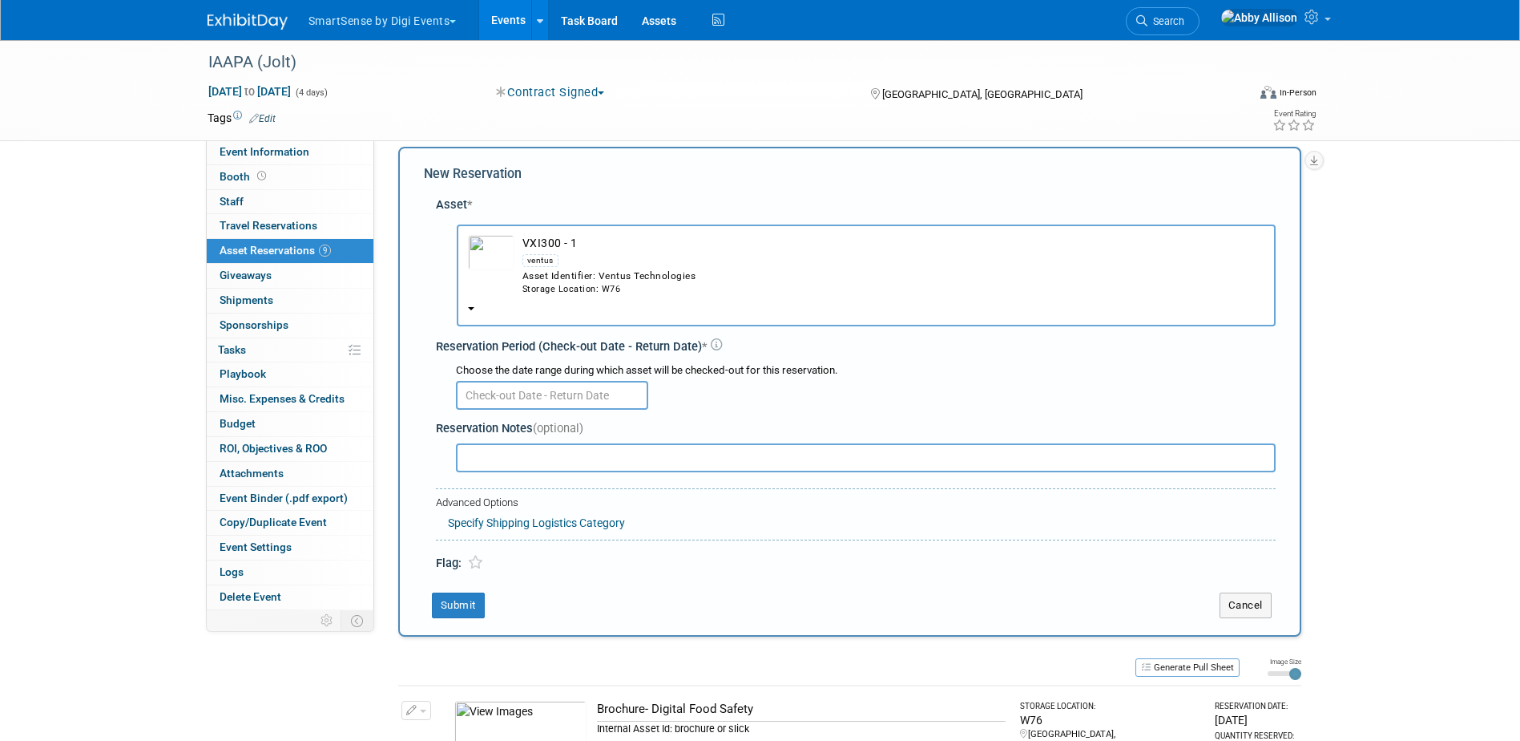
click at [530, 398] on input "text" at bounding box center [552, 395] width 192 height 29
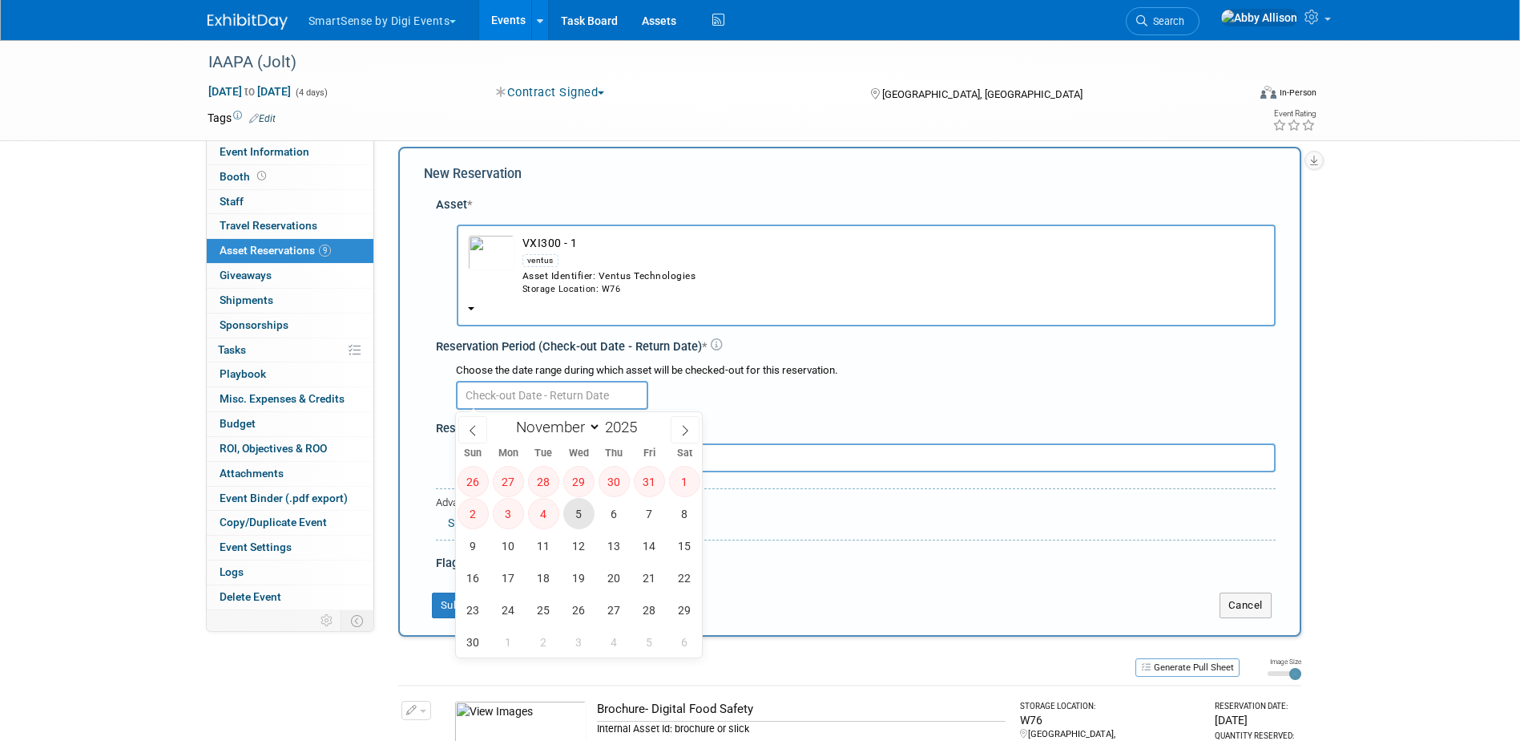
click at [568, 514] on span "5" at bounding box center [578, 513] width 31 height 31
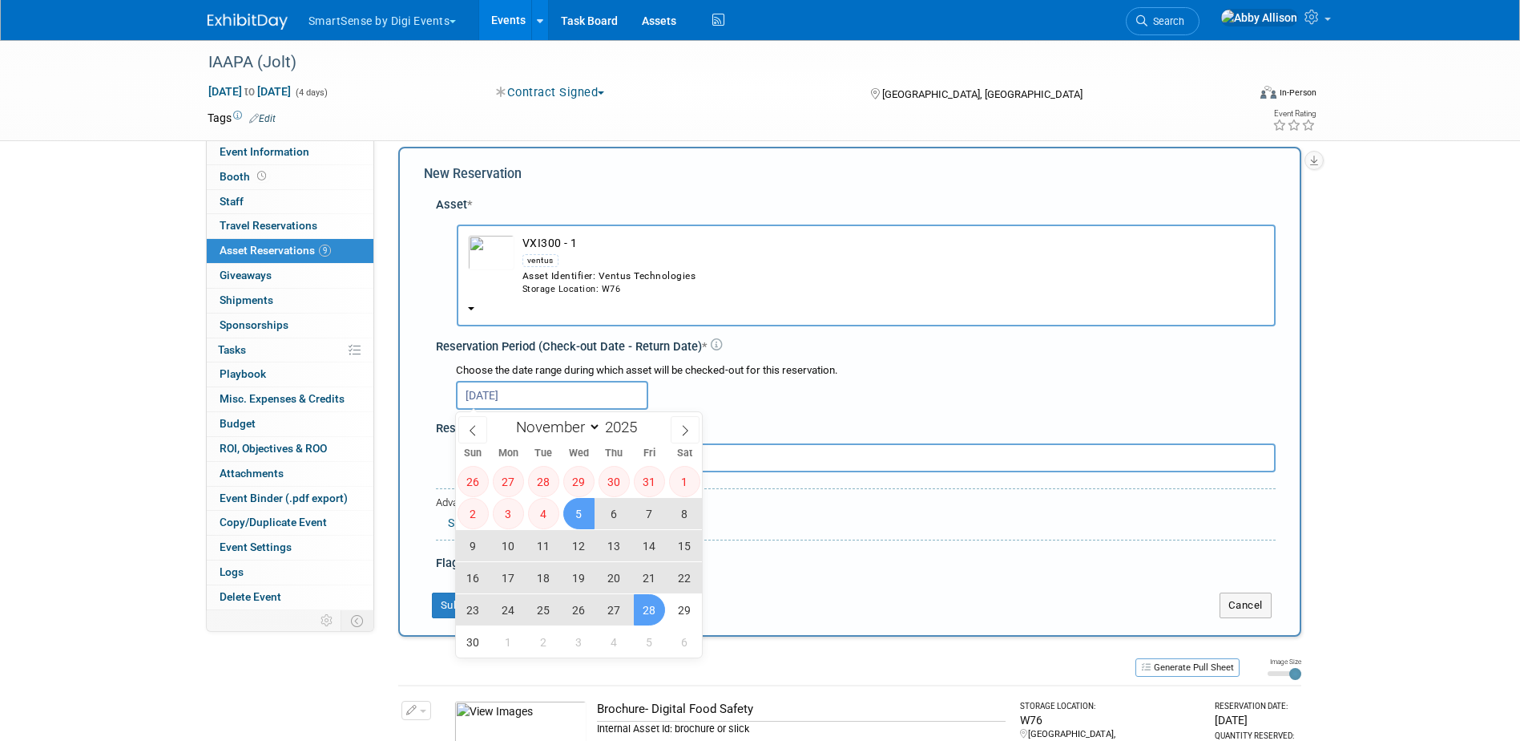
click at [643, 603] on span "28" at bounding box center [649, 609] width 31 height 31
type input "Nov 5, 2025 to Nov 28, 2025"
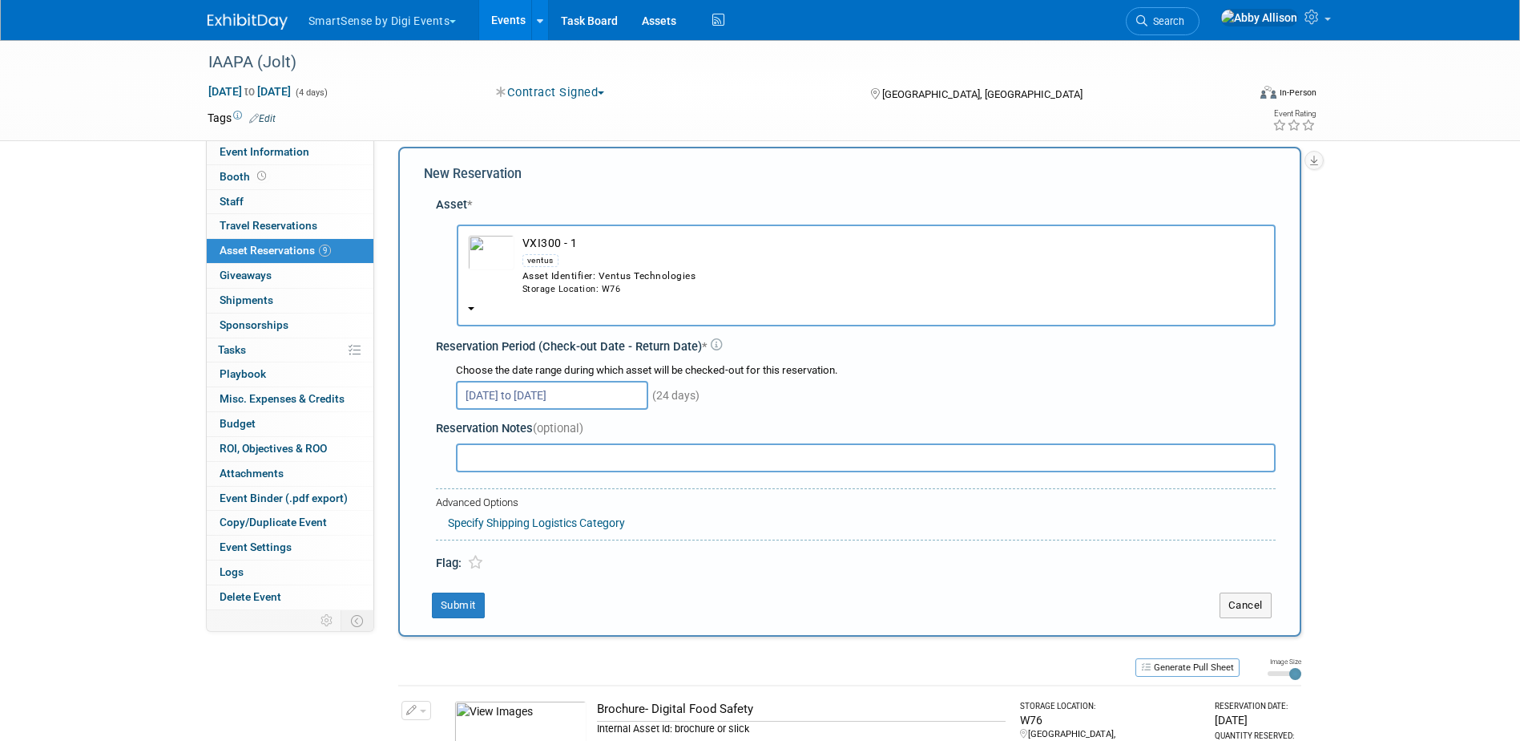
click at [474, 295] on td "button" at bounding box center [491, 265] width 46 height 61
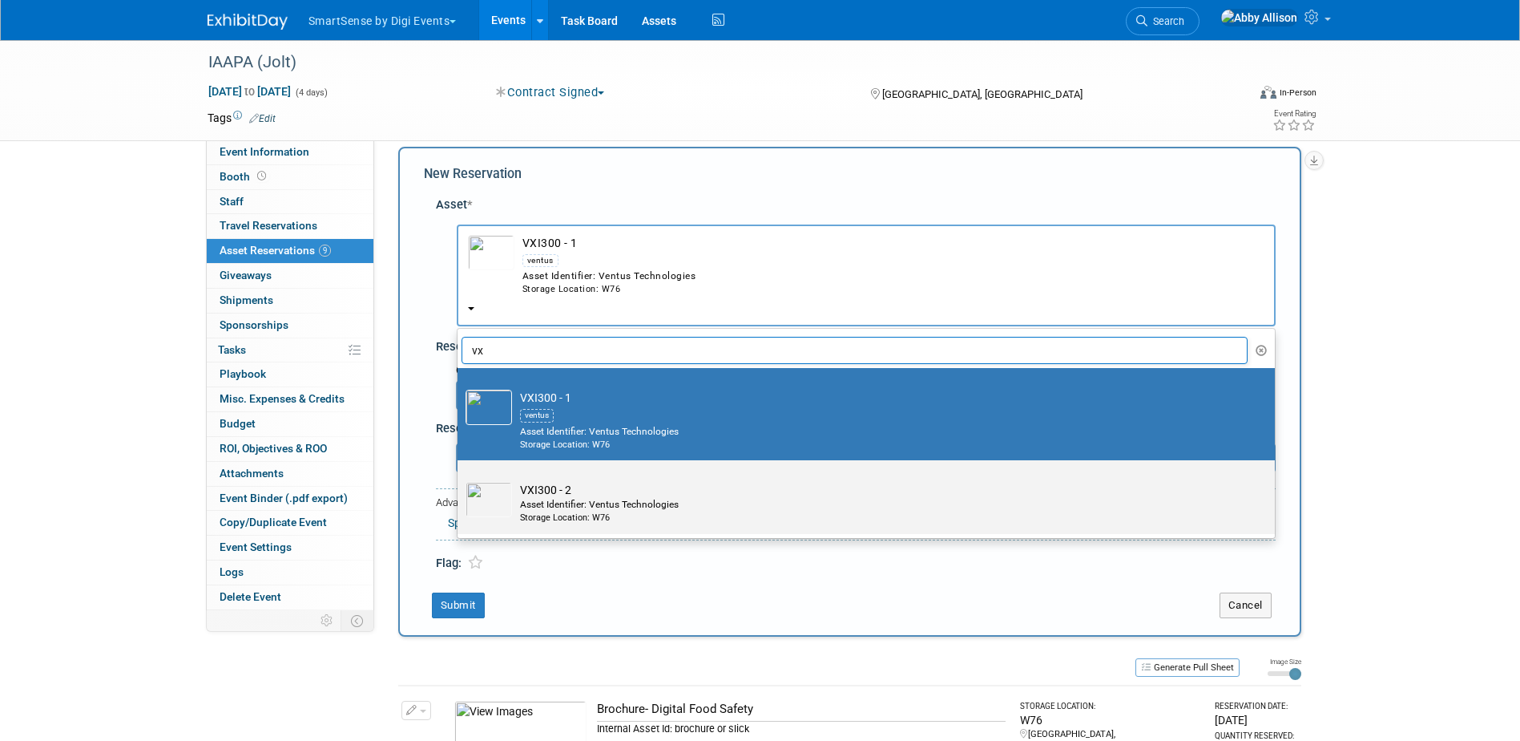
click at [566, 495] on td "VXI300 - 2 Asset Identifier: Ventus Technologies Storage Location: W76" at bounding box center [877, 503] width 731 height 42
click at [460, 479] on input "VXI300 - 2 Asset Identifier: Ventus Technologies Storage Location: W76" at bounding box center [455, 474] width 10 height 10
select select "10721379"
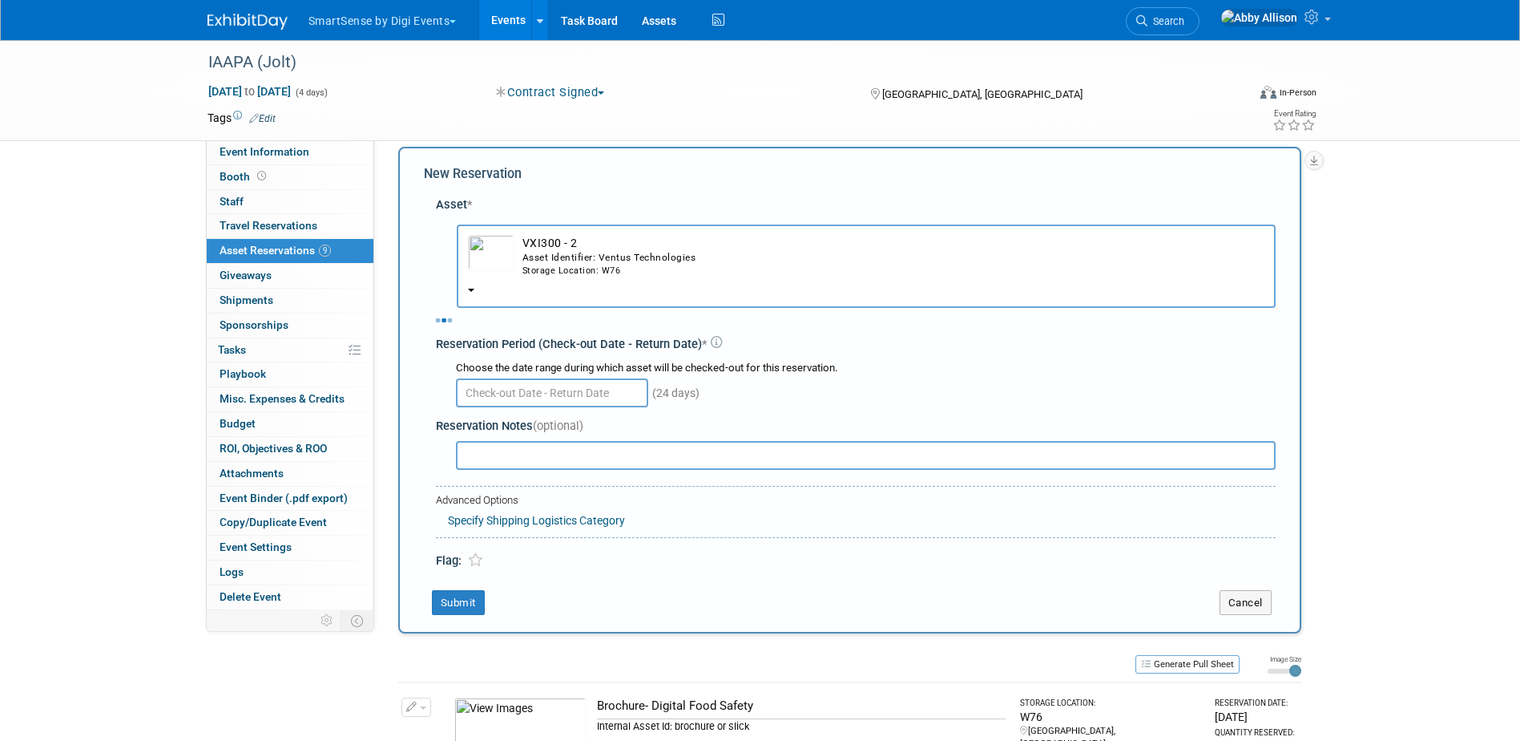
select select "10"
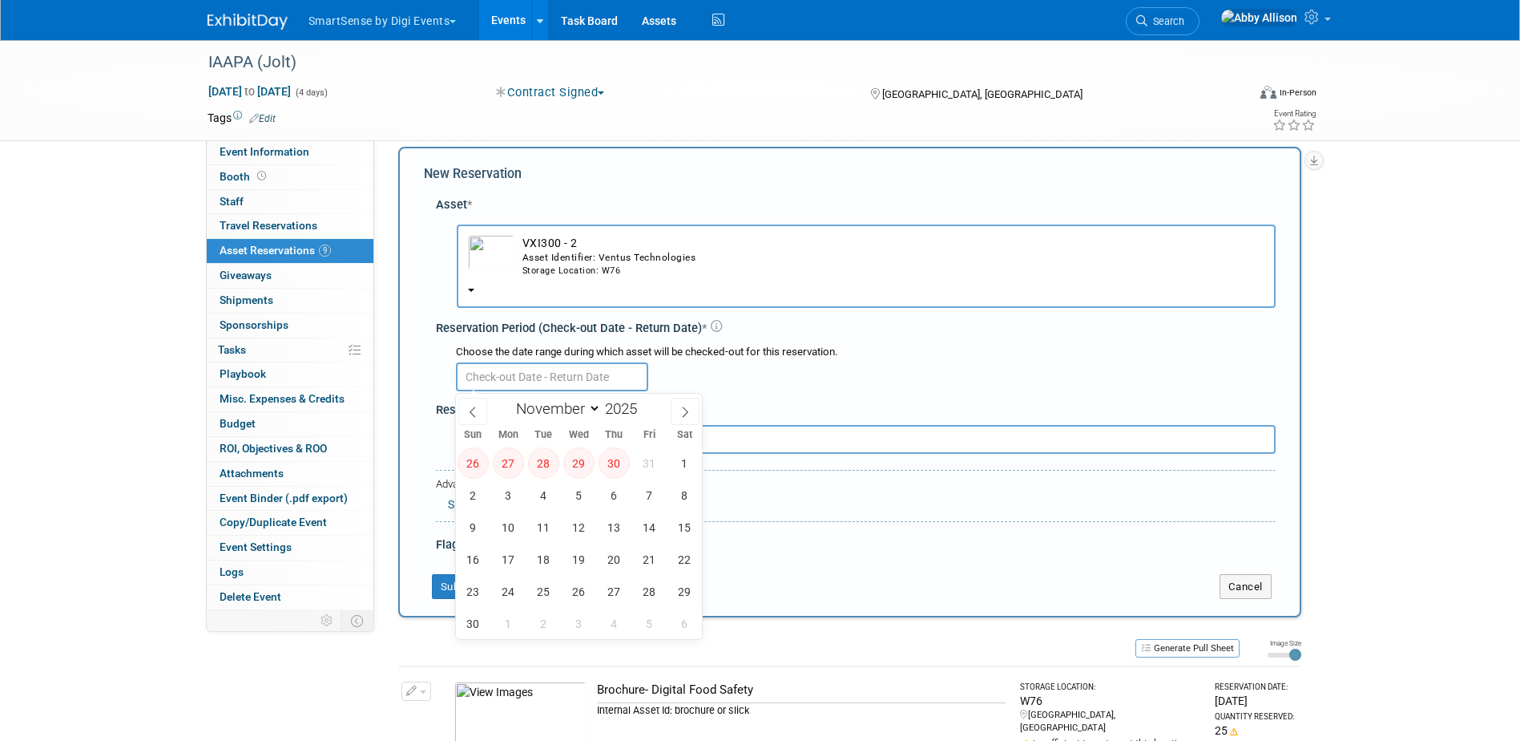
click at [510, 391] on input "text" at bounding box center [552, 376] width 192 height 29
click at [547, 490] on span "4" at bounding box center [543, 494] width 31 height 31
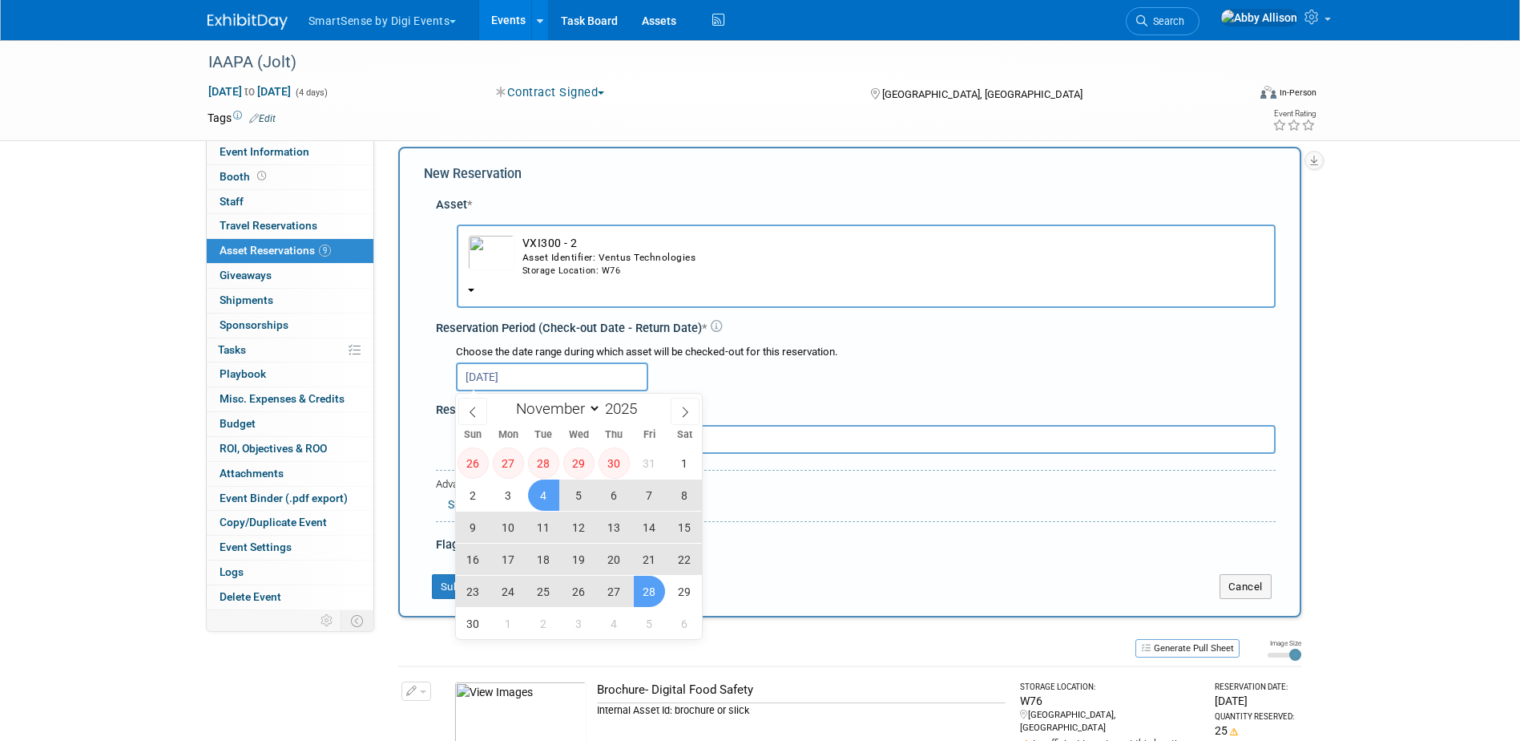
click at [641, 588] on span "28" at bounding box center [649, 590] width 31 height 31
type input "Nov 4, 2025 to Nov 28, 2025"
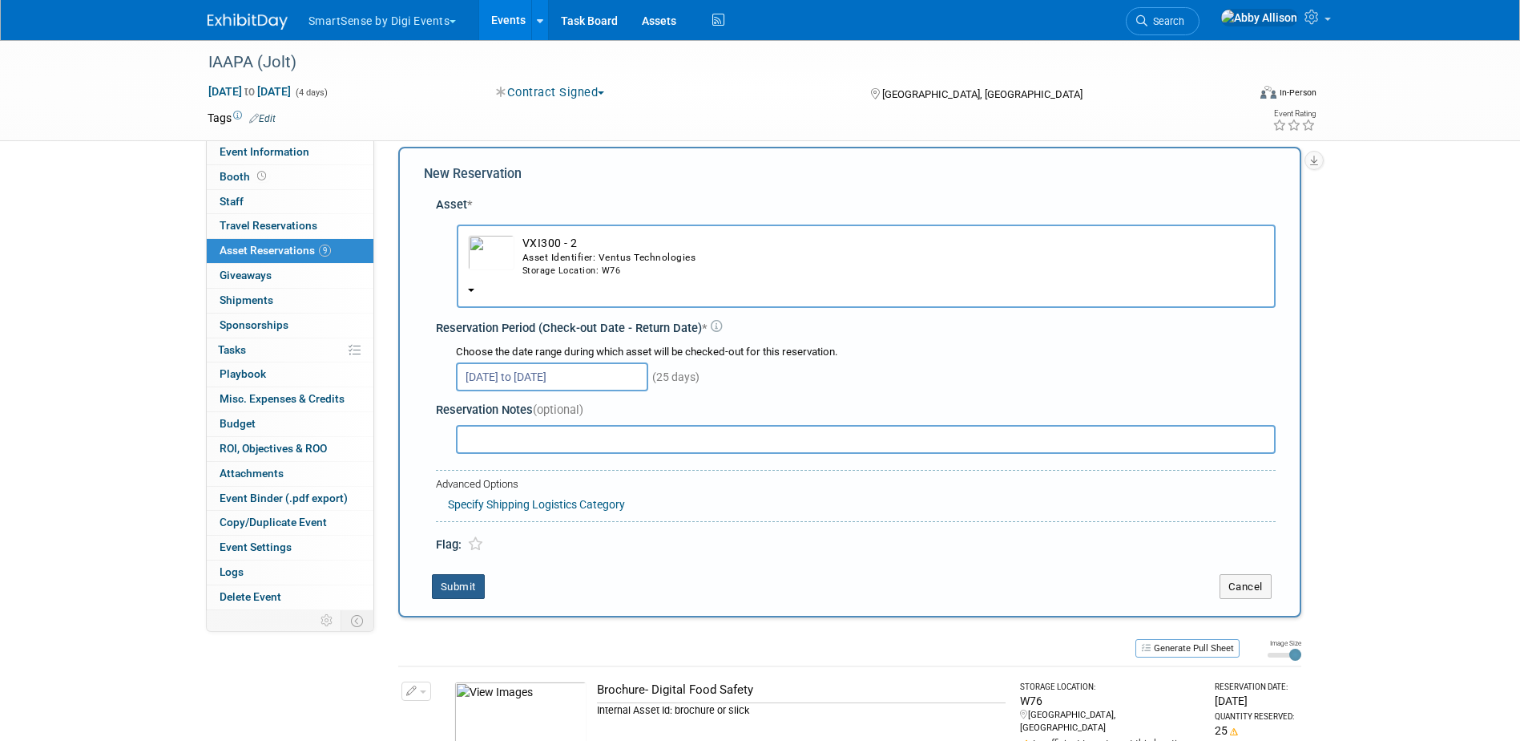
click at [446, 589] on button "Submit" at bounding box center [458, 587] width 53 height 26
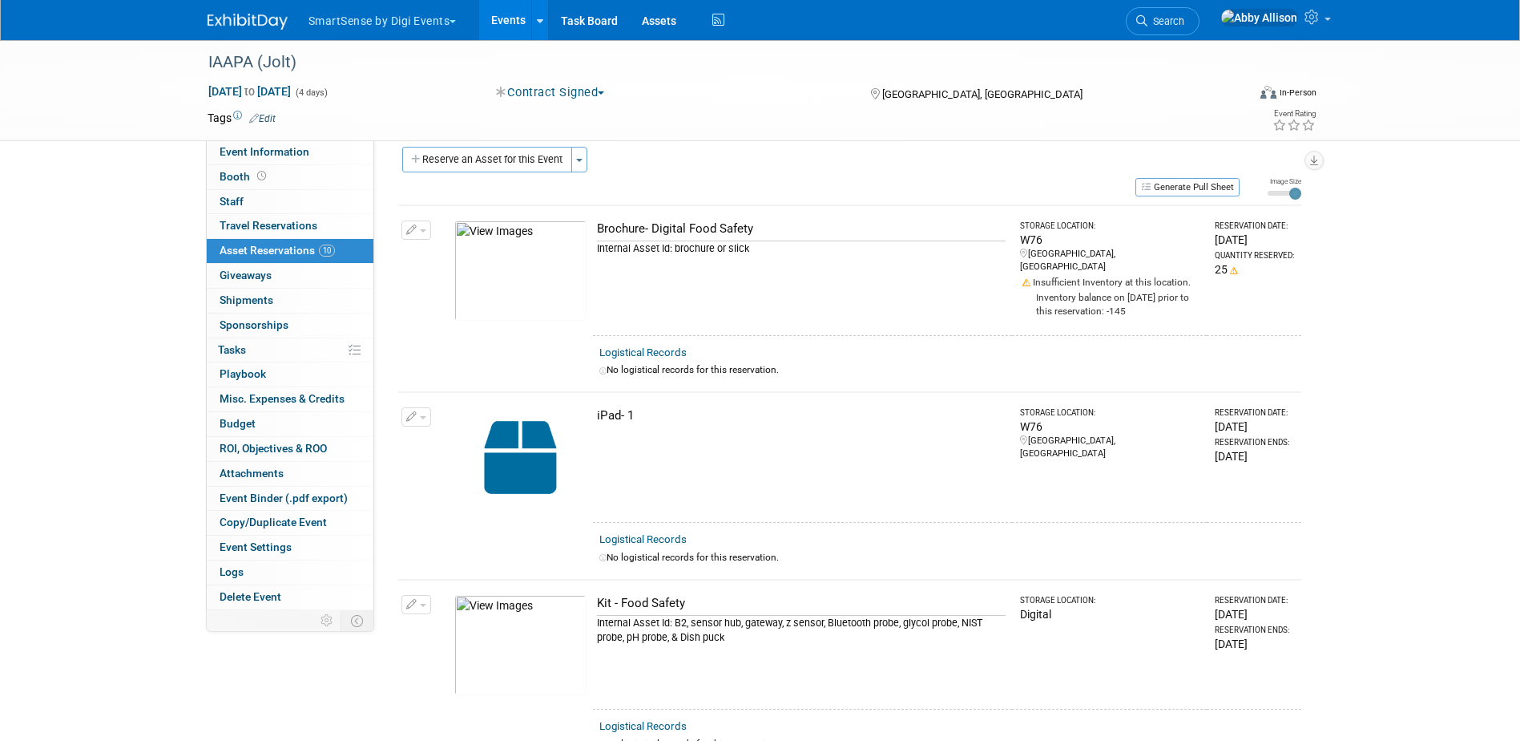
scroll to position [0, 0]
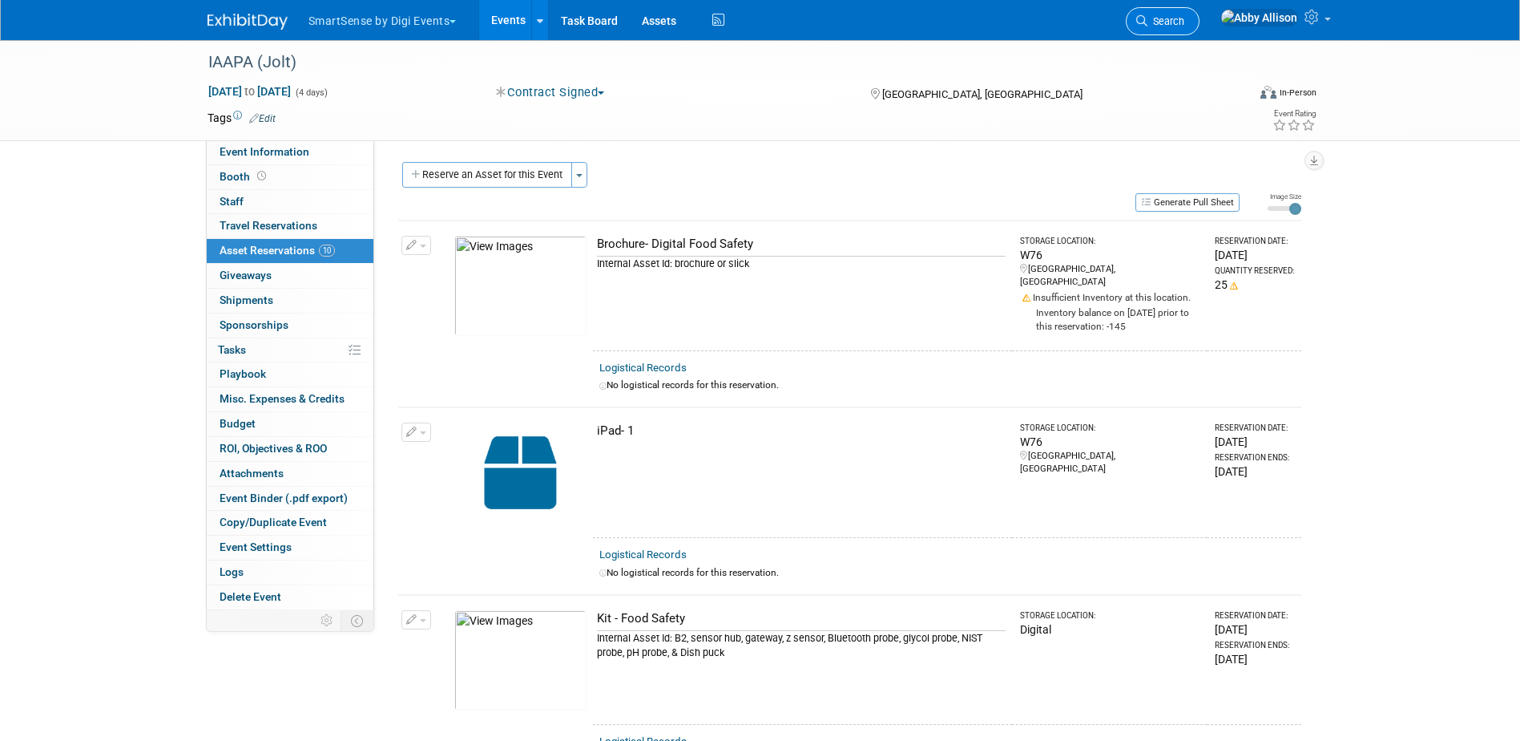
click at [1185, 22] on span "Search" at bounding box center [1166, 21] width 37 height 12
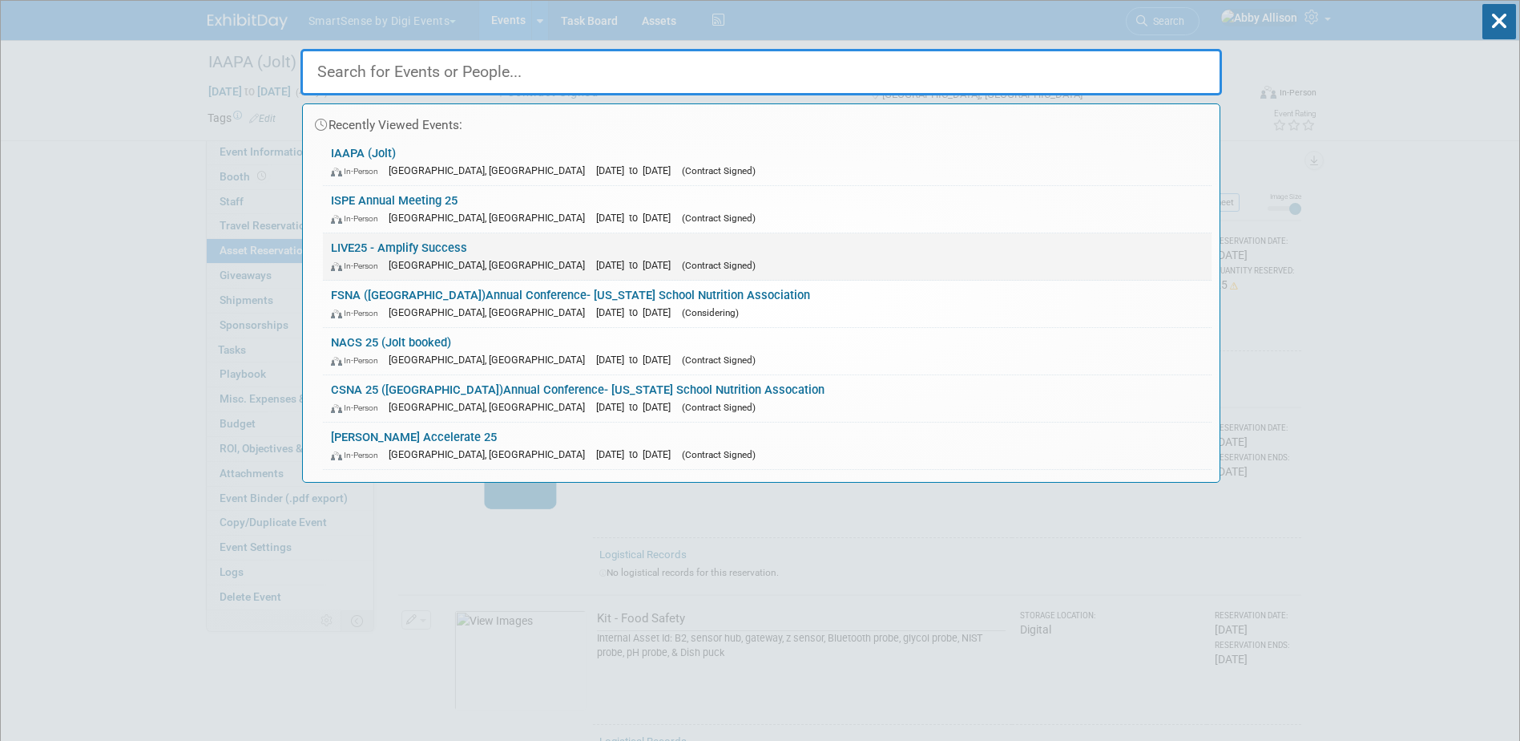
click at [372, 245] on link "LIVE25 - Amplify Success In-Person Nashville, TN Oct 21, 2025 to Oct 24, 2025 (…" at bounding box center [767, 256] width 889 height 46
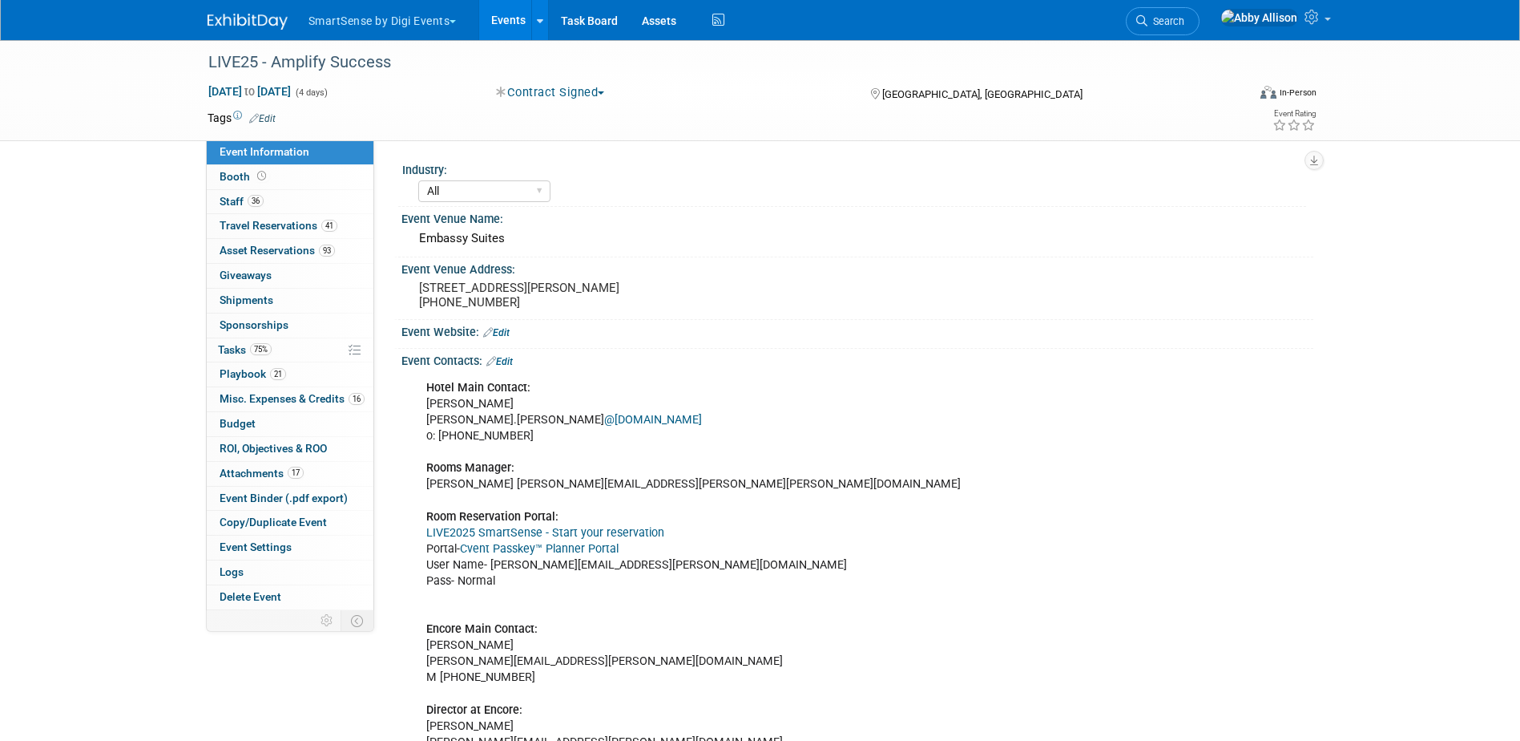
select select "All"
click at [272, 228] on span "Travel Reservations 41" at bounding box center [279, 225] width 118 height 13
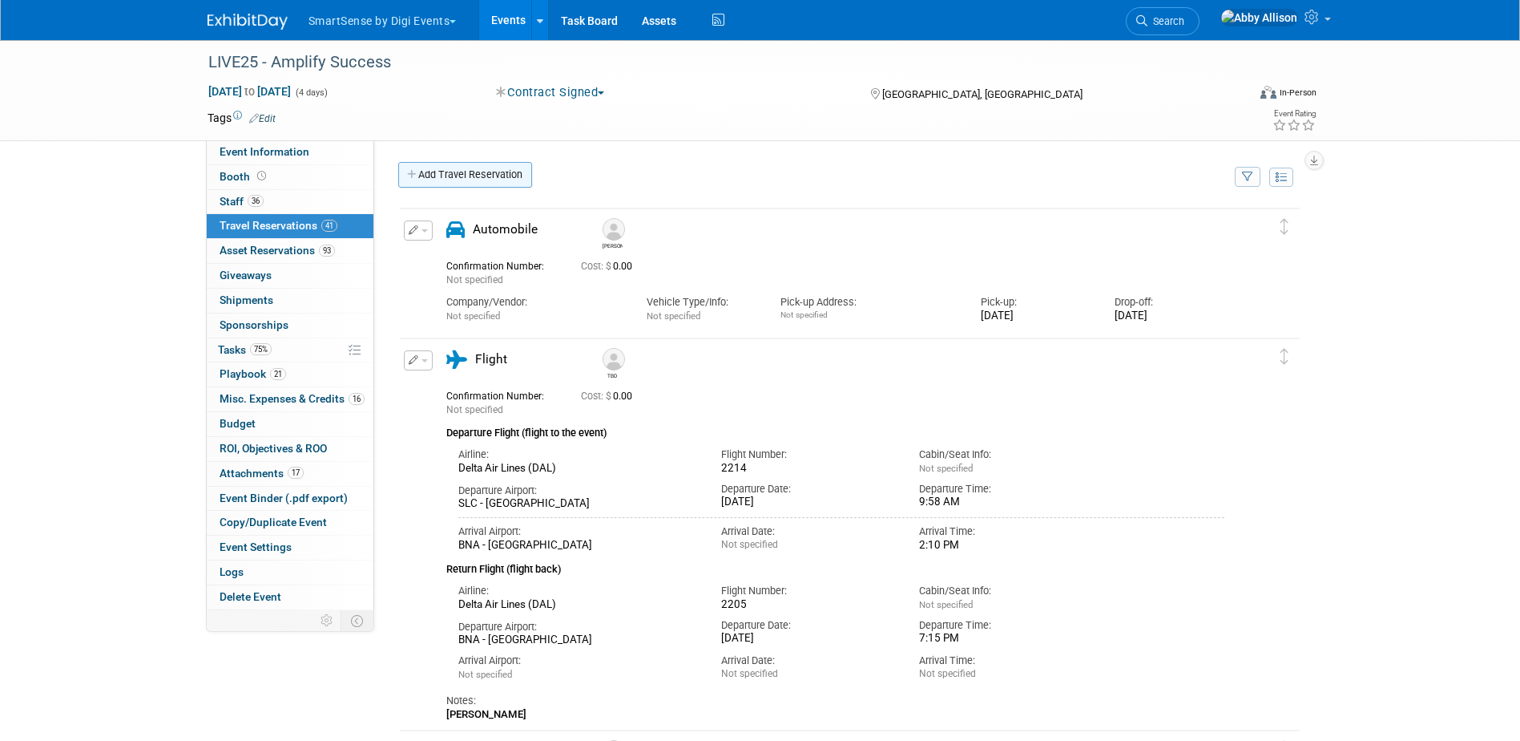
click at [479, 173] on link "Add Travel Reservation" at bounding box center [465, 175] width 134 height 26
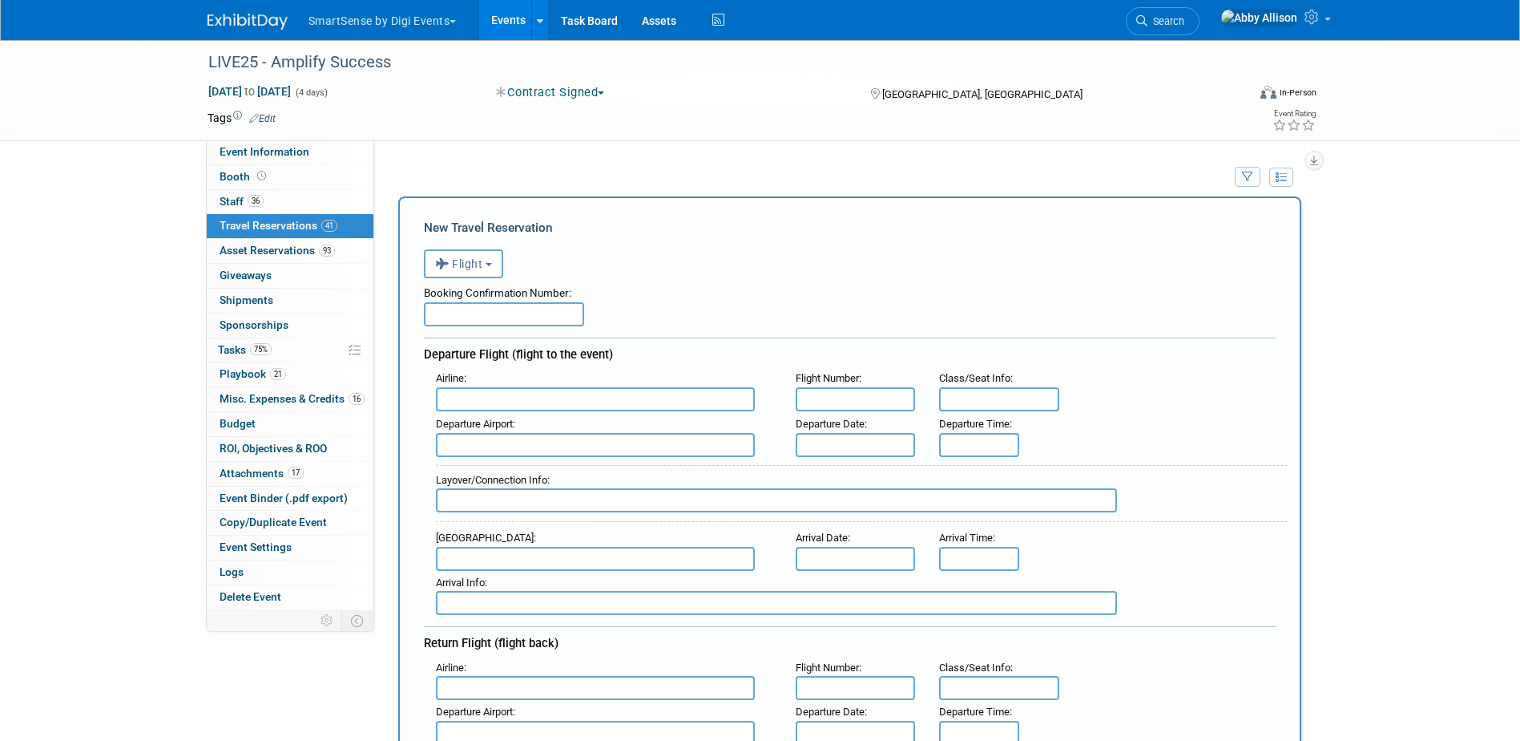
click at [484, 389] on input "text" at bounding box center [595, 399] width 319 height 24
click at [492, 423] on span "JetB [PERSON_NAME] Airways (JBU)" at bounding box center [603, 425] width 333 height 26
type input "JetBlue Airways (JBU)"
click at [839, 402] on input "text" at bounding box center [856, 399] width 120 height 24
click at [843, 404] on input "text" at bounding box center [856, 399] width 120 height 24
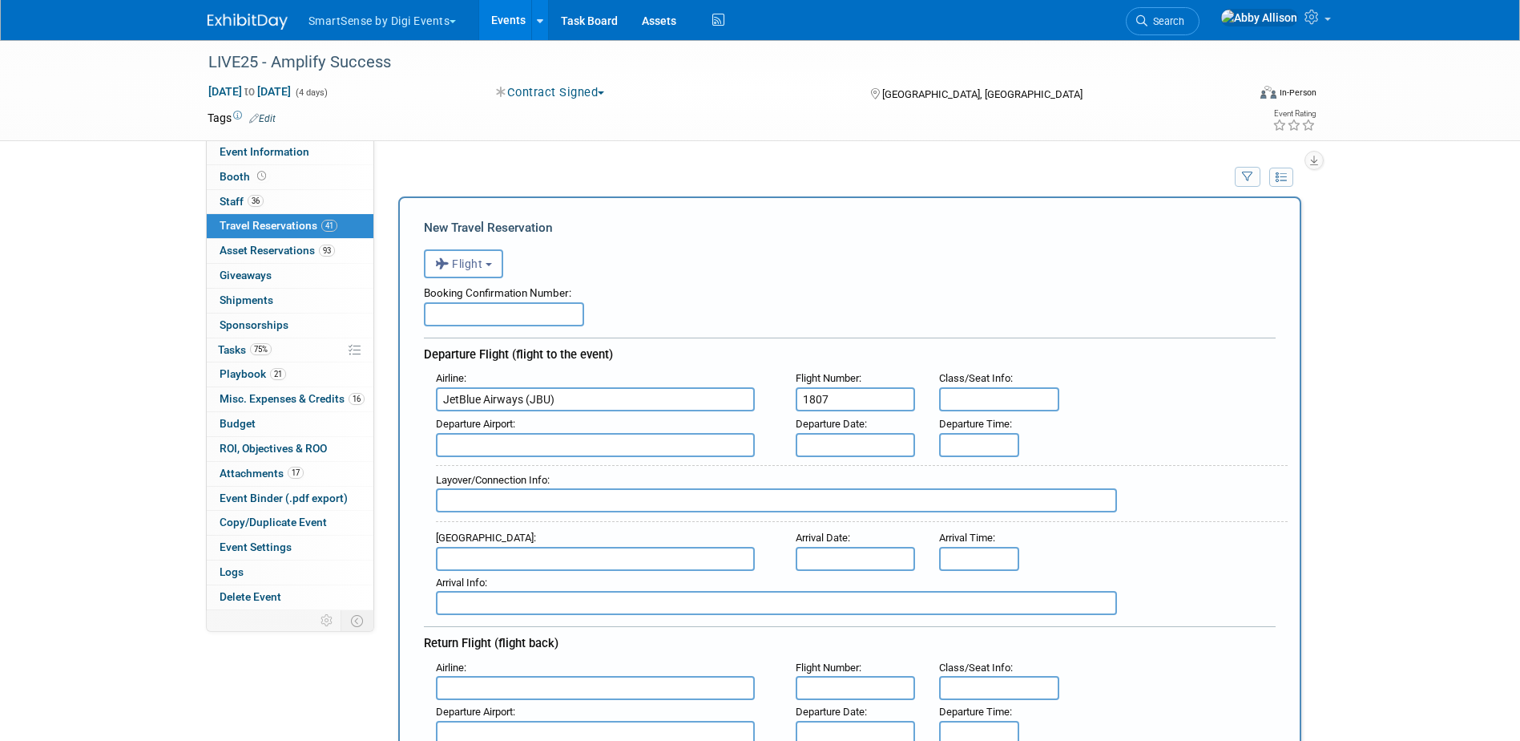
type input "1807"
click at [543, 446] on input "text" at bounding box center [595, 445] width 319 height 24
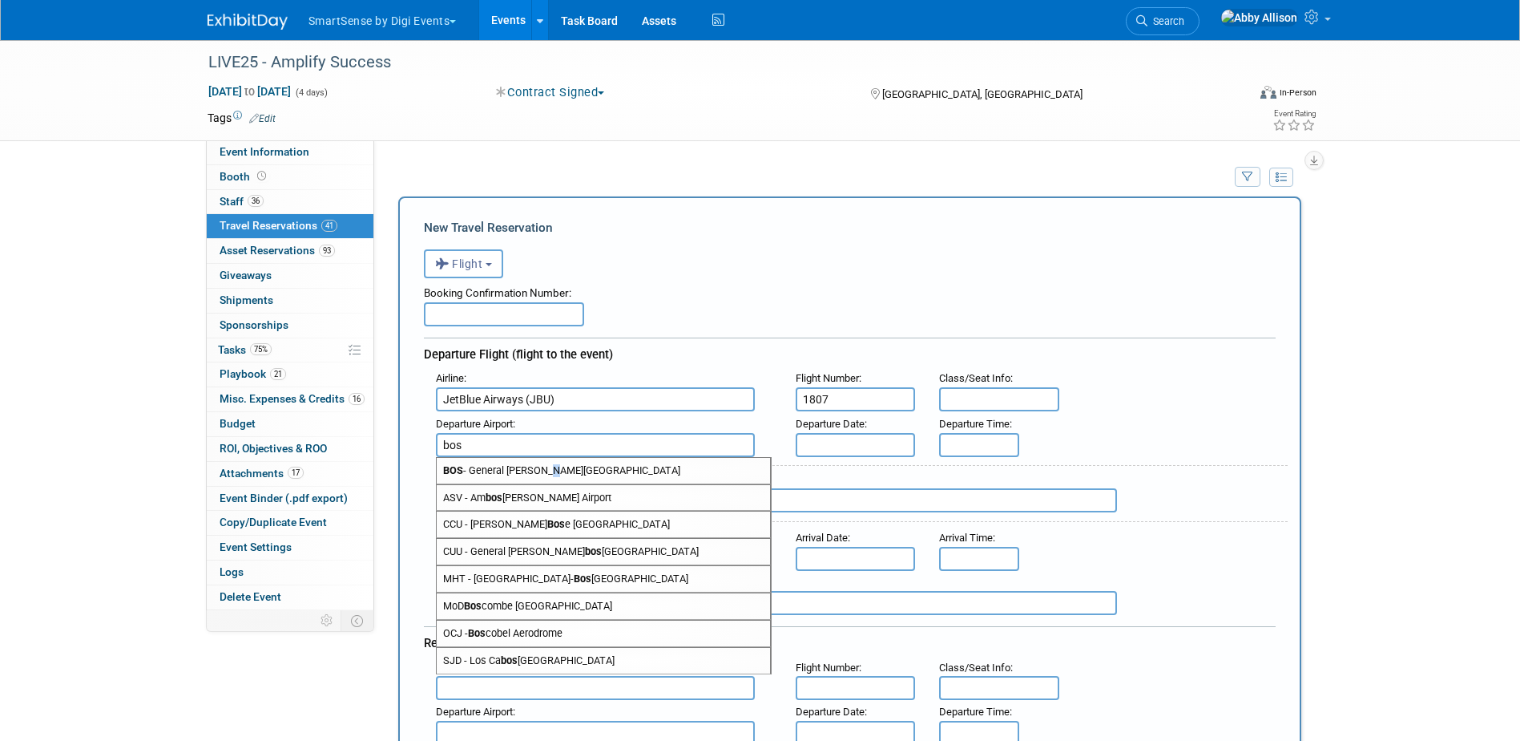
click at [547, 470] on span "BOS - General [PERSON_NAME][GEOGRAPHIC_DATA]" at bounding box center [603, 471] width 333 height 26
type input "BOS - General [PERSON_NAME][GEOGRAPHIC_DATA]"
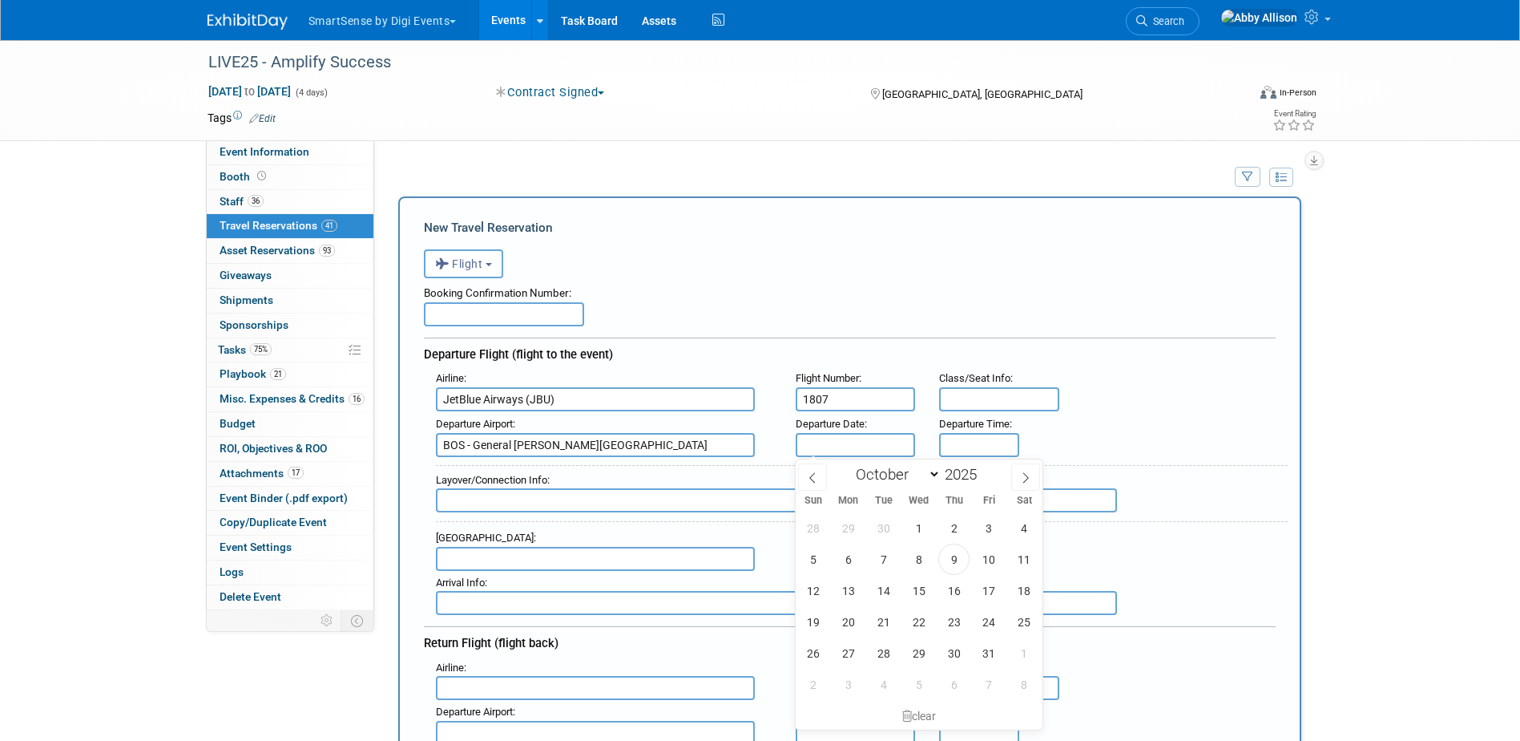
click at [836, 444] on input "text" at bounding box center [856, 445] width 120 height 24
click at [878, 629] on span "21" at bounding box center [883, 621] width 31 height 31
type input "[DATE]"
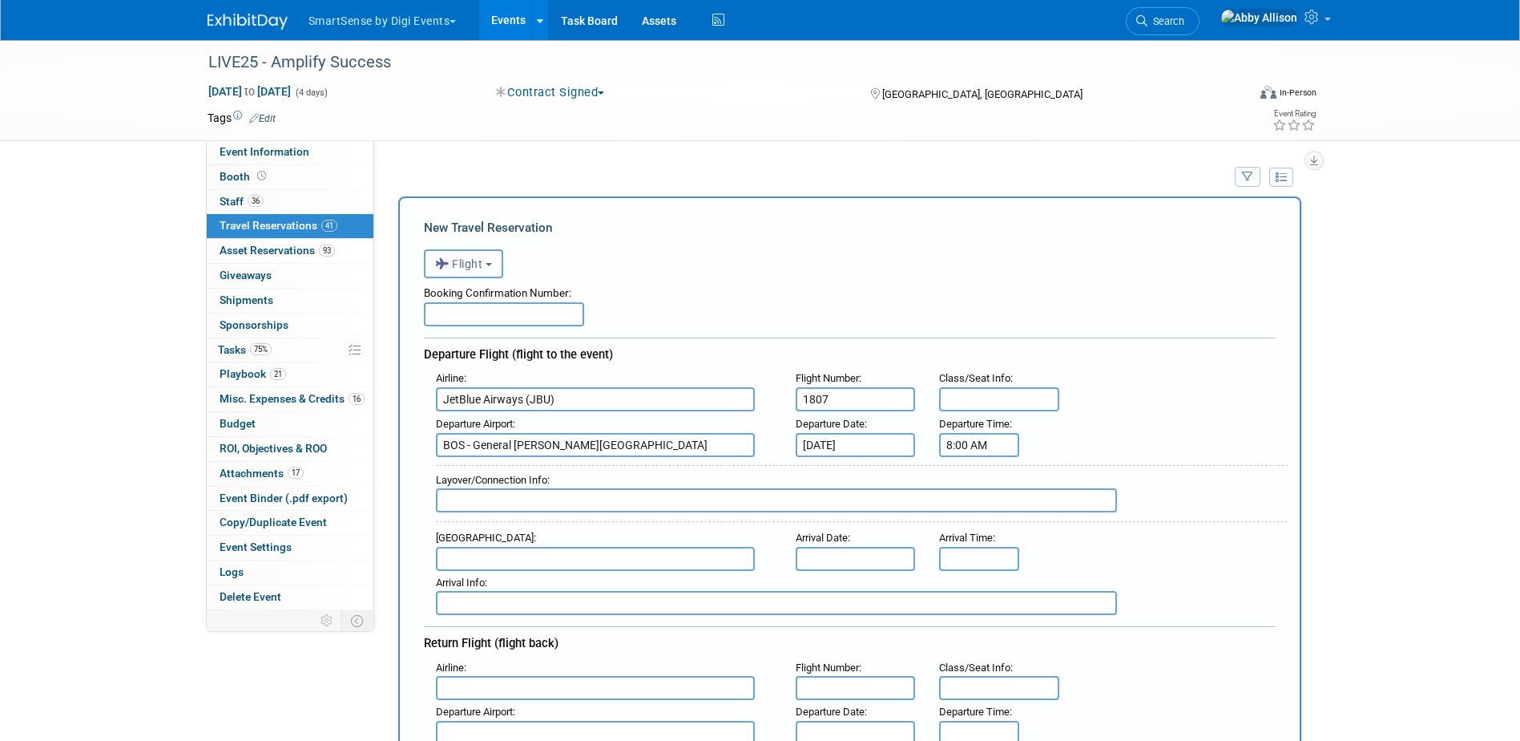
click at [965, 439] on input "8:00 AM" at bounding box center [979, 445] width 80 height 24
click at [979, 553] on span at bounding box center [977, 553] width 28 height 28
click at [1054, 516] on span "00" at bounding box center [1052, 517] width 30 height 29
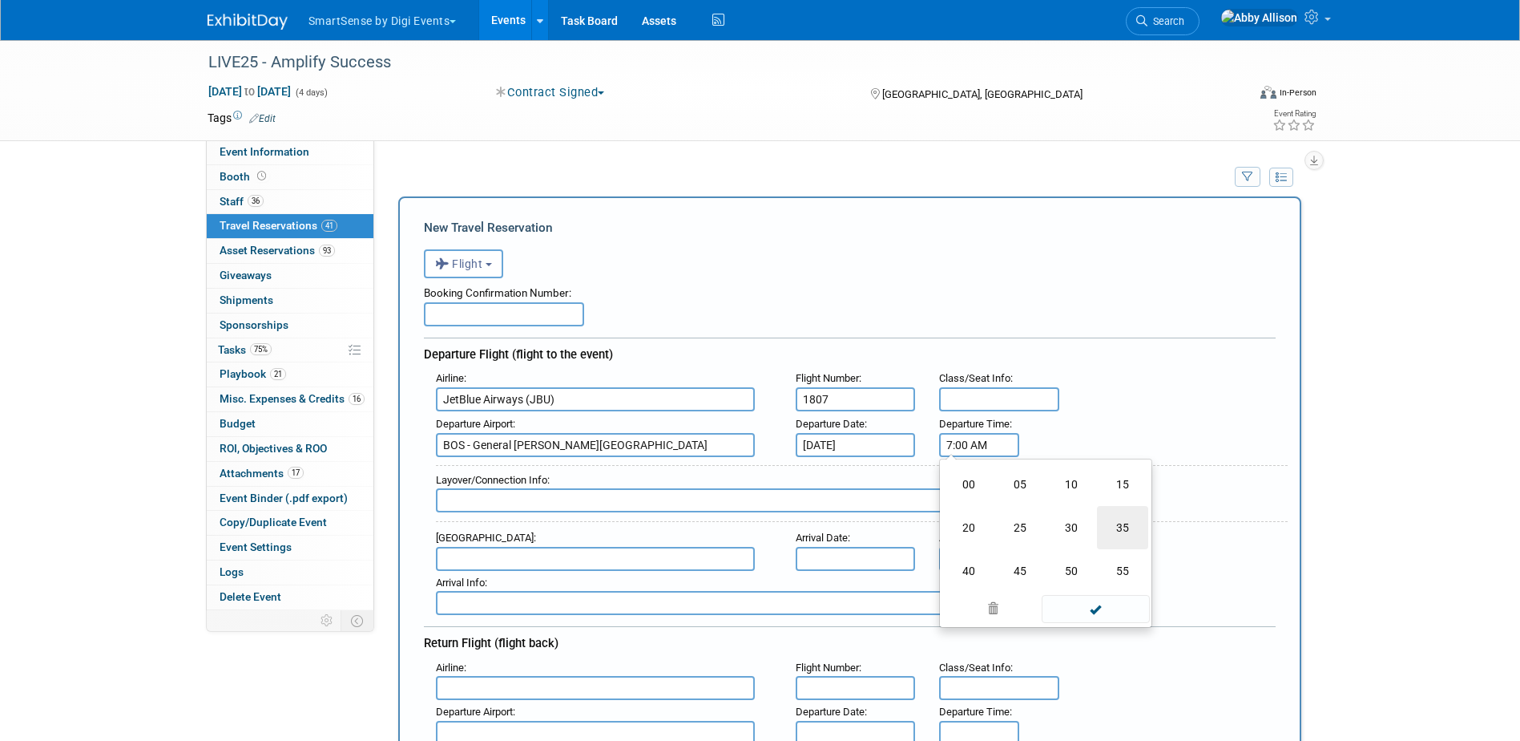
click at [1121, 532] on td "35" at bounding box center [1122, 527] width 51 height 43
type input "7:35 AM"
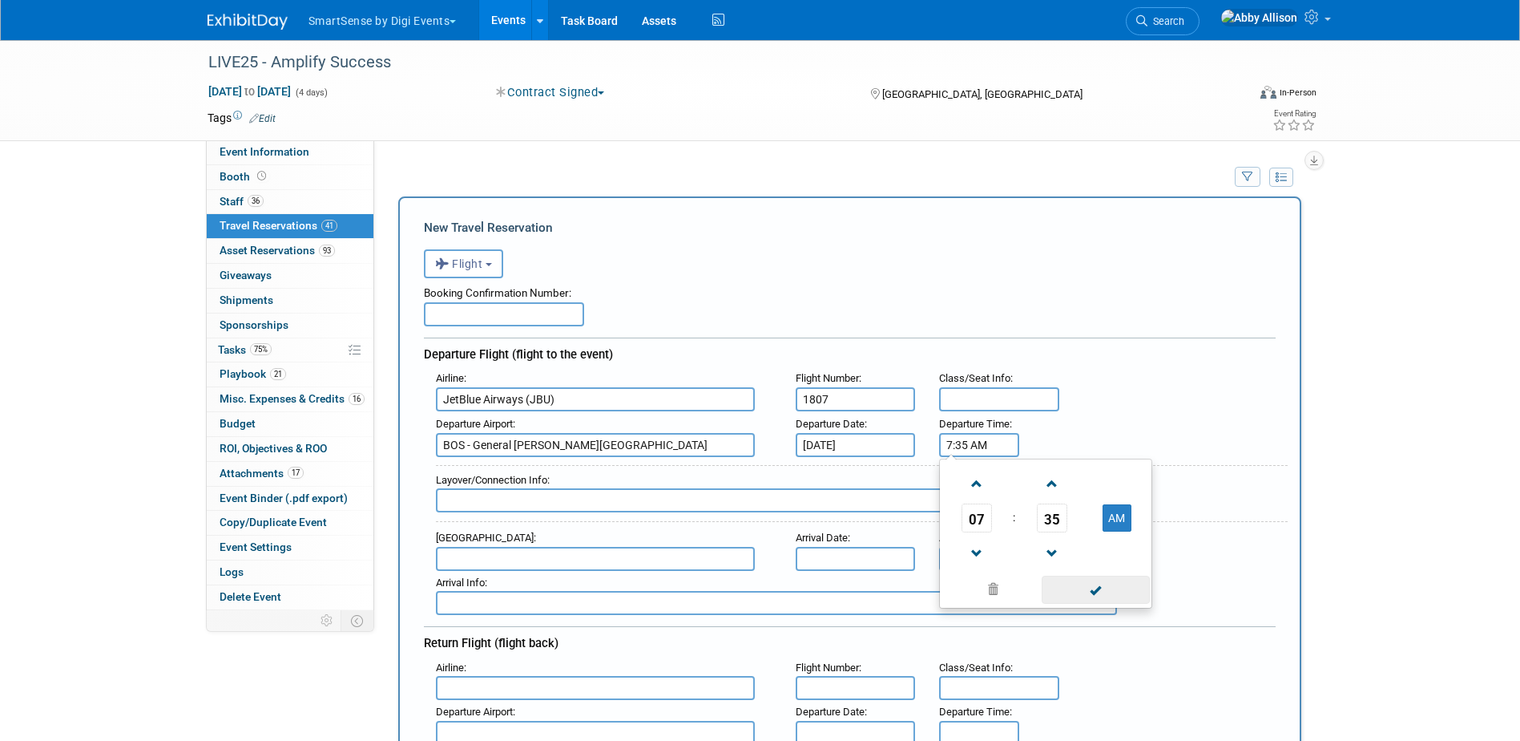
click at [1116, 597] on span at bounding box center [1096, 589] width 108 height 28
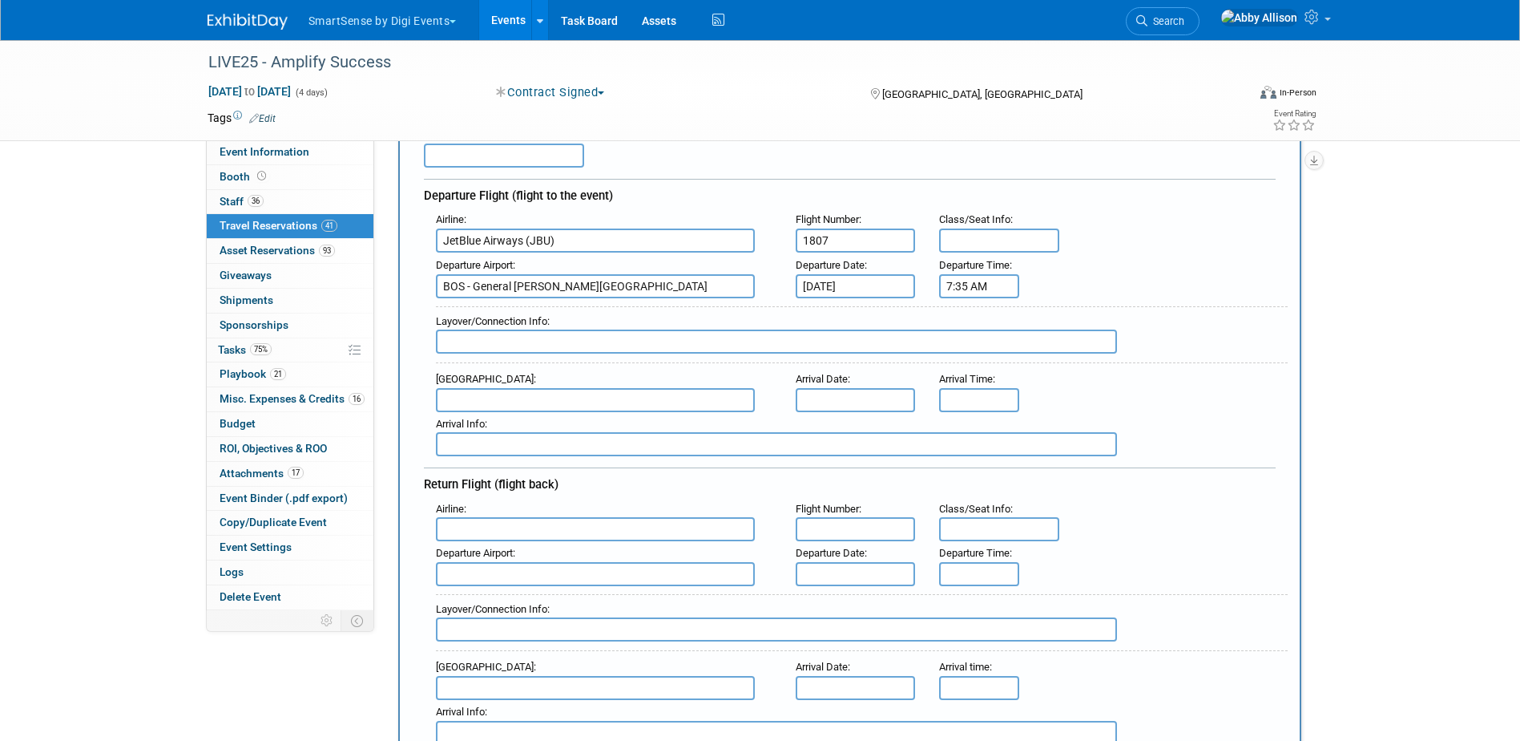
scroll to position [160, 0]
click at [459, 401] on input "text" at bounding box center [595, 398] width 319 height 24
click at [530, 418] on span "BNA - [GEOGRAPHIC_DATA]" at bounding box center [603, 424] width 333 height 26
type input "BNA - [GEOGRAPHIC_DATA]"
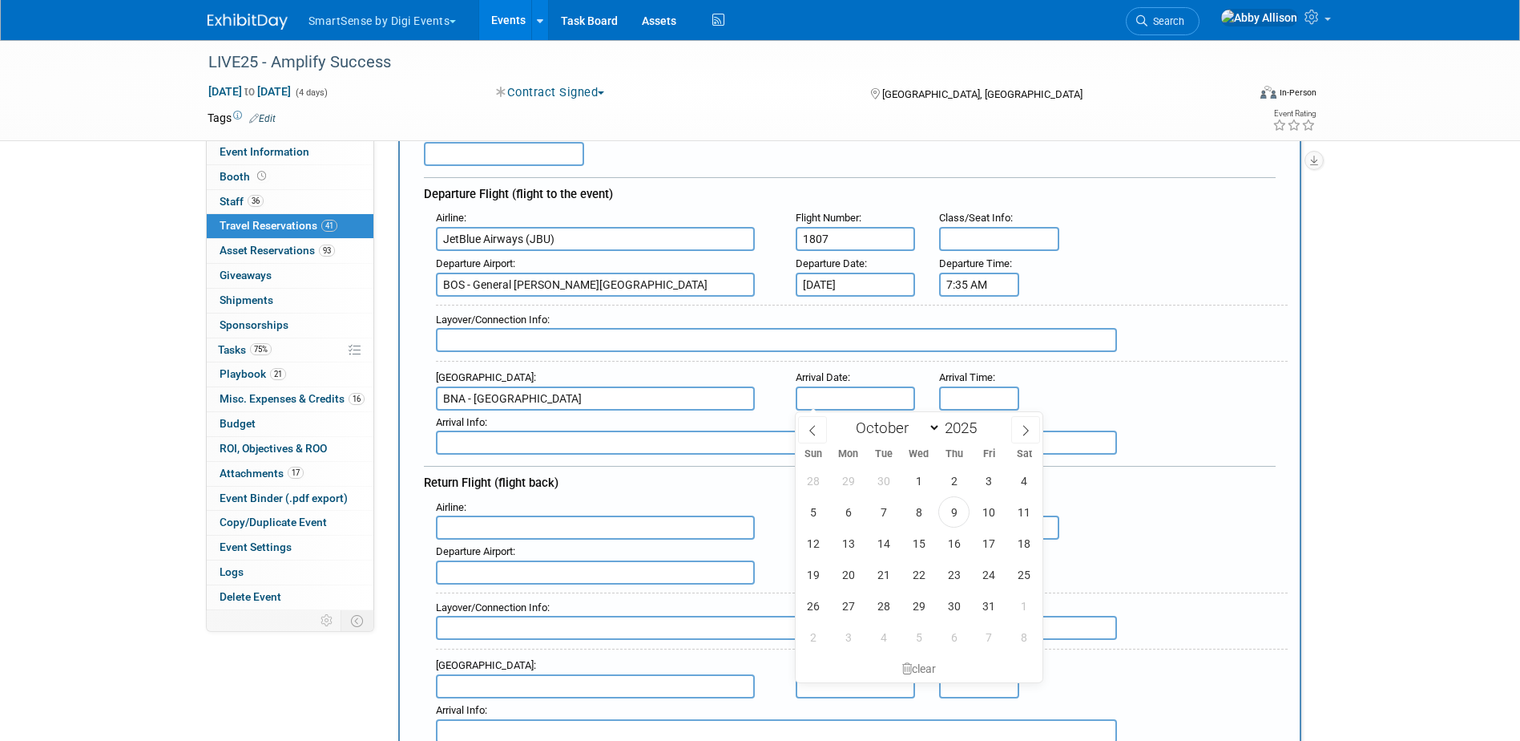
click at [831, 399] on input "text" at bounding box center [856, 398] width 120 height 24
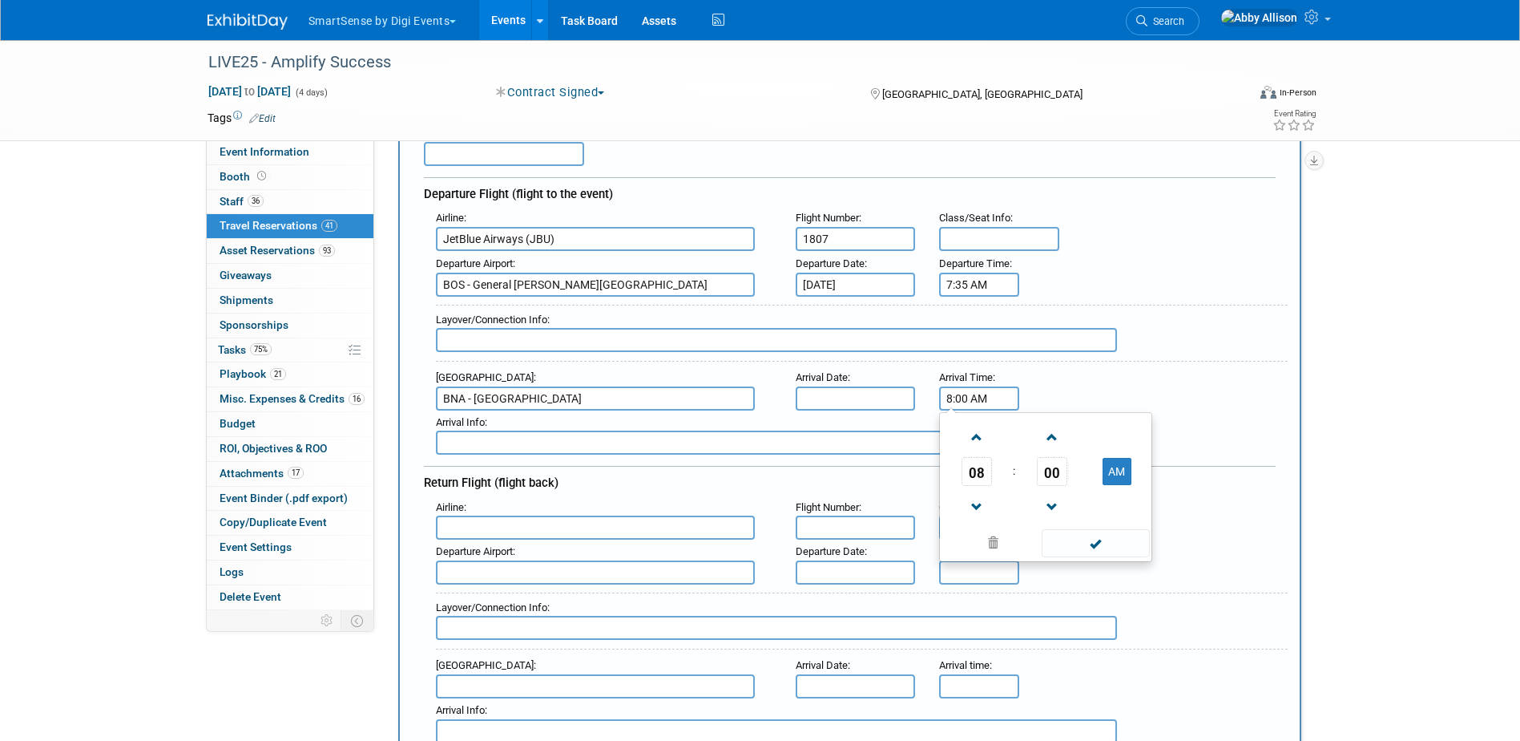
click at [979, 387] on input "8:00 AM" at bounding box center [979, 398] width 80 height 24
click at [968, 441] on span at bounding box center [977, 437] width 28 height 28
click at [1049, 454] on link at bounding box center [1052, 436] width 30 height 41
click at [1046, 472] on span "01" at bounding box center [1052, 471] width 30 height 29
click at [963, 530] on td "40" at bounding box center [968, 524] width 51 height 43
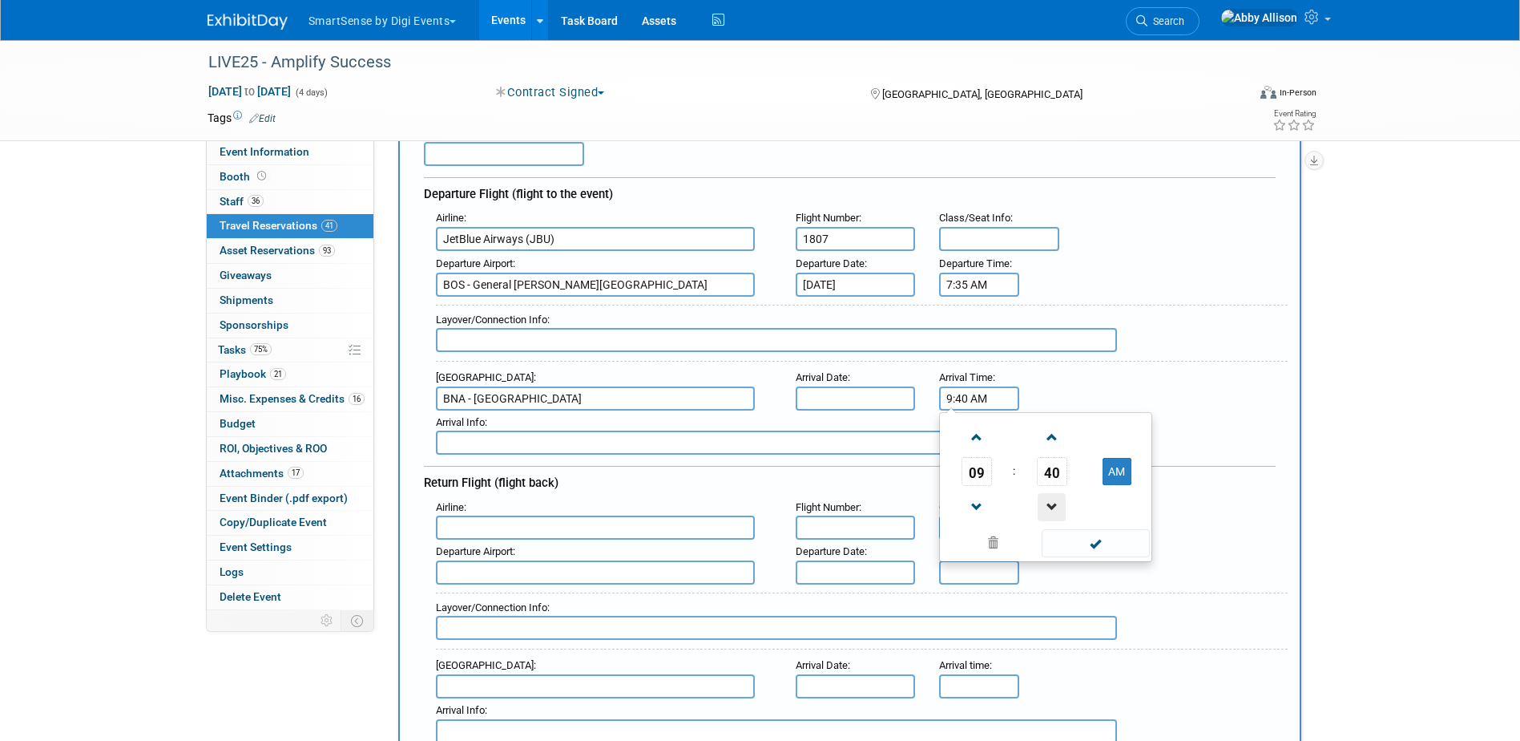
click at [1046, 493] on span at bounding box center [1052, 507] width 28 height 28
type input "9:39 AM"
click at [1120, 547] on span at bounding box center [1096, 543] width 108 height 28
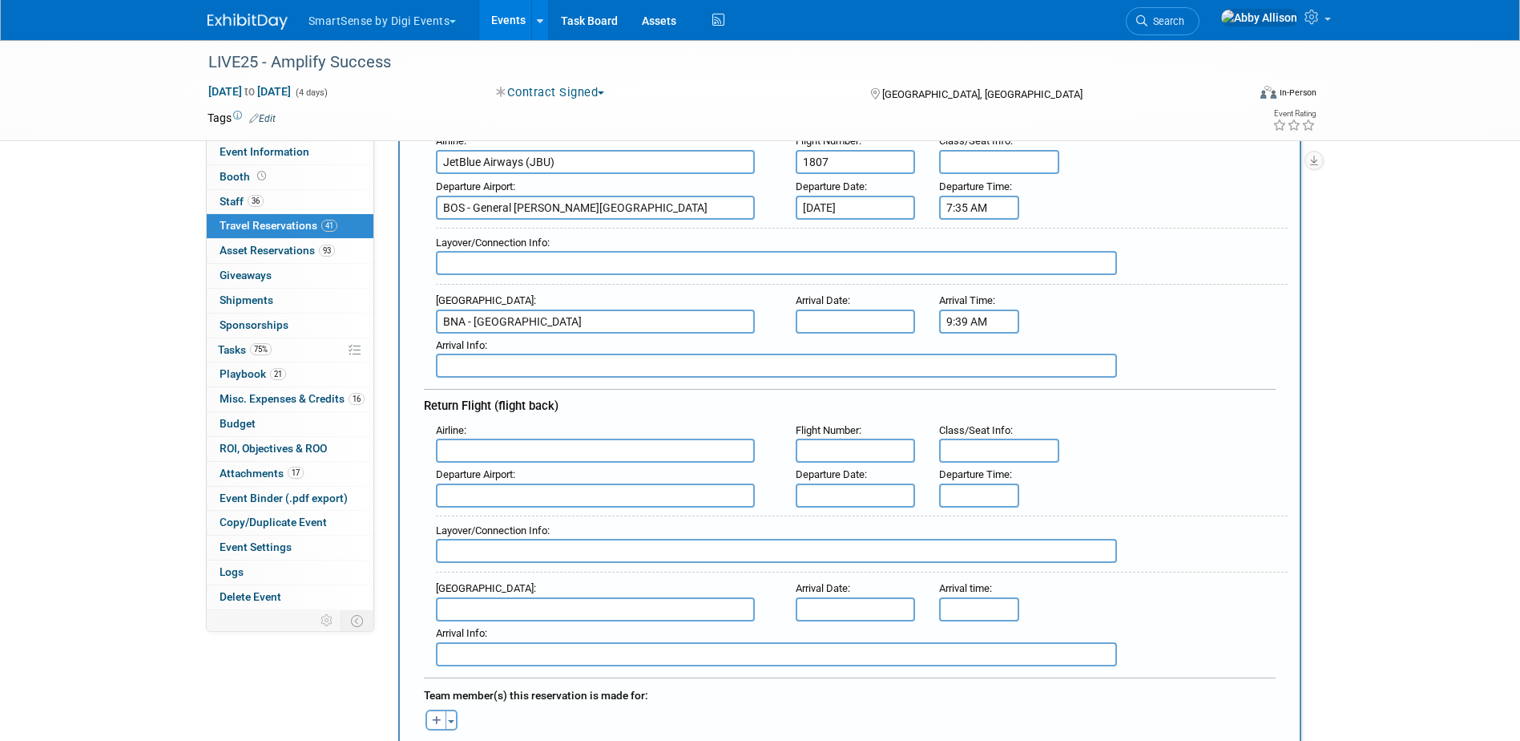
scroll to position [240, 0]
click at [493, 446] on input "text" at bounding box center [595, 447] width 319 height 24
click at [493, 470] on span "JetB [PERSON_NAME] Airways (JBU)" at bounding box center [603, 473] width 333 height 26
type input "JetBlue Airways (JBU)"
type input "1306"
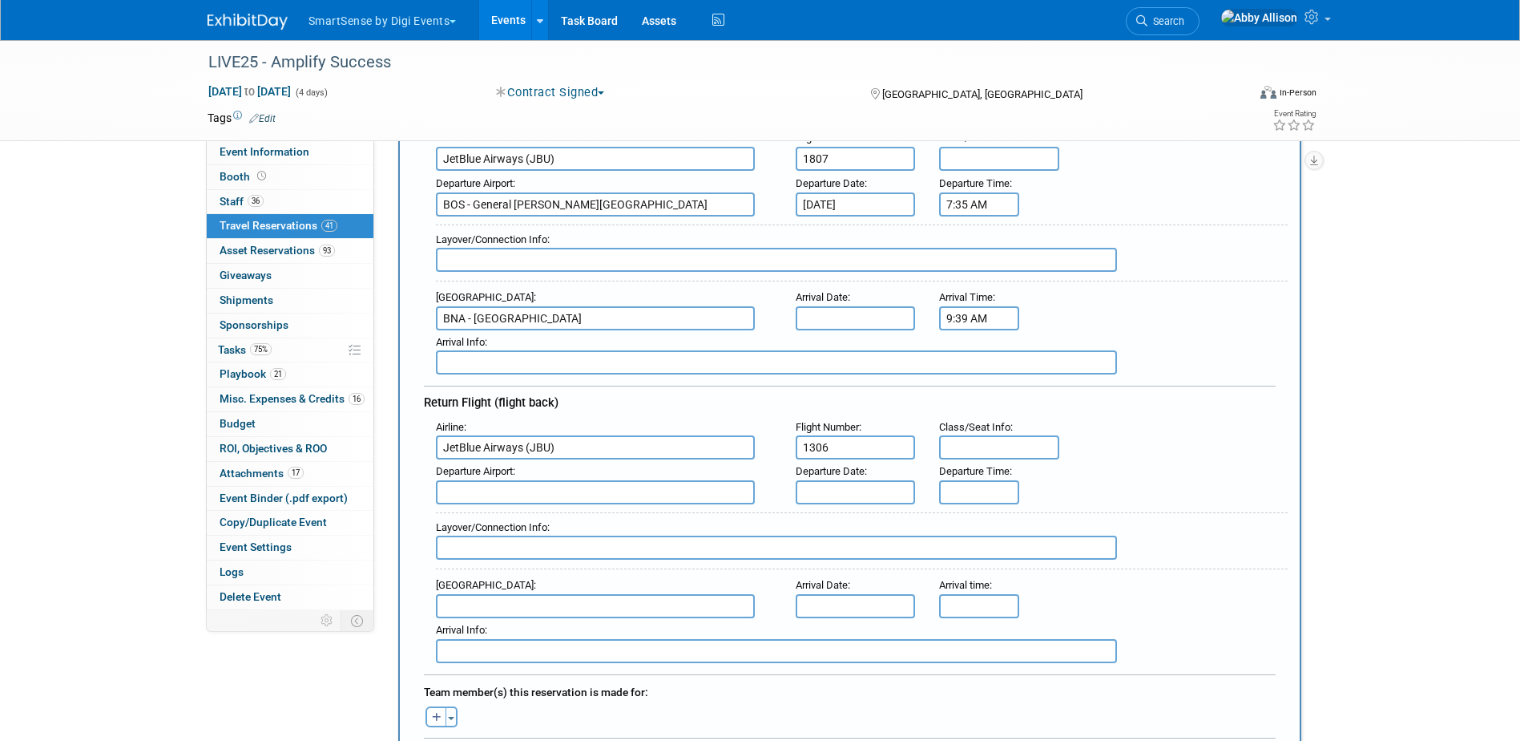
click at [606, 498] on input "text" at bounding box center [595, 492] width 319 height 24
click at [604, 519] on span "BNA - [GEOGRAPHIC_DATA]" at bounding box center [603, 518] width 333 height 26
type input "BNA - [GEOGRAPHIC_DATA]"
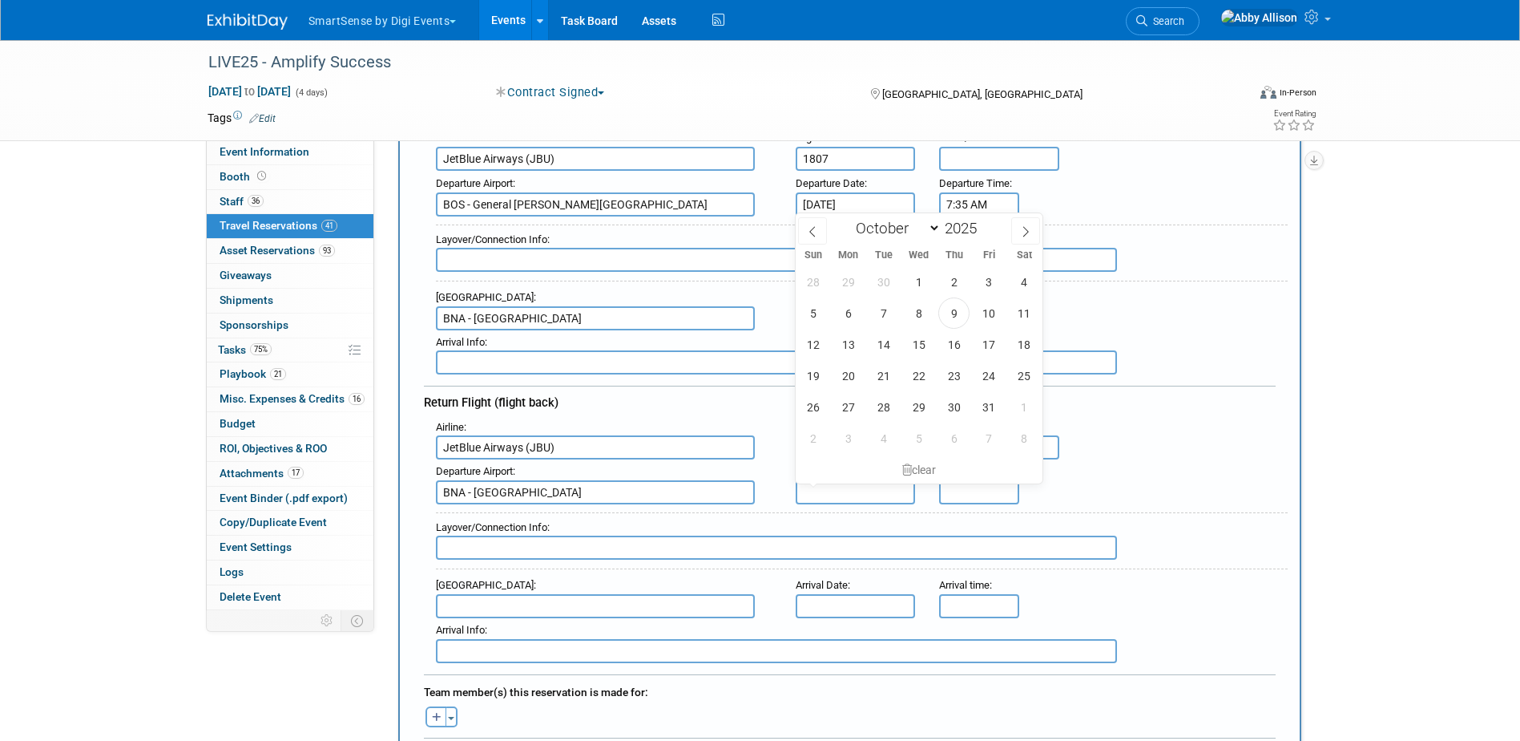
click at [849, 487] on input "text" at bounding box center [856, 492] width 120 height 24
click at [1116, 471] on div "Departure Airport : [GEOGRAPHIC_DATA] - [GEOGRAPHIC_DATA] Departure Date : Depa…" at bounding box center [856, 481] width 864 height 45
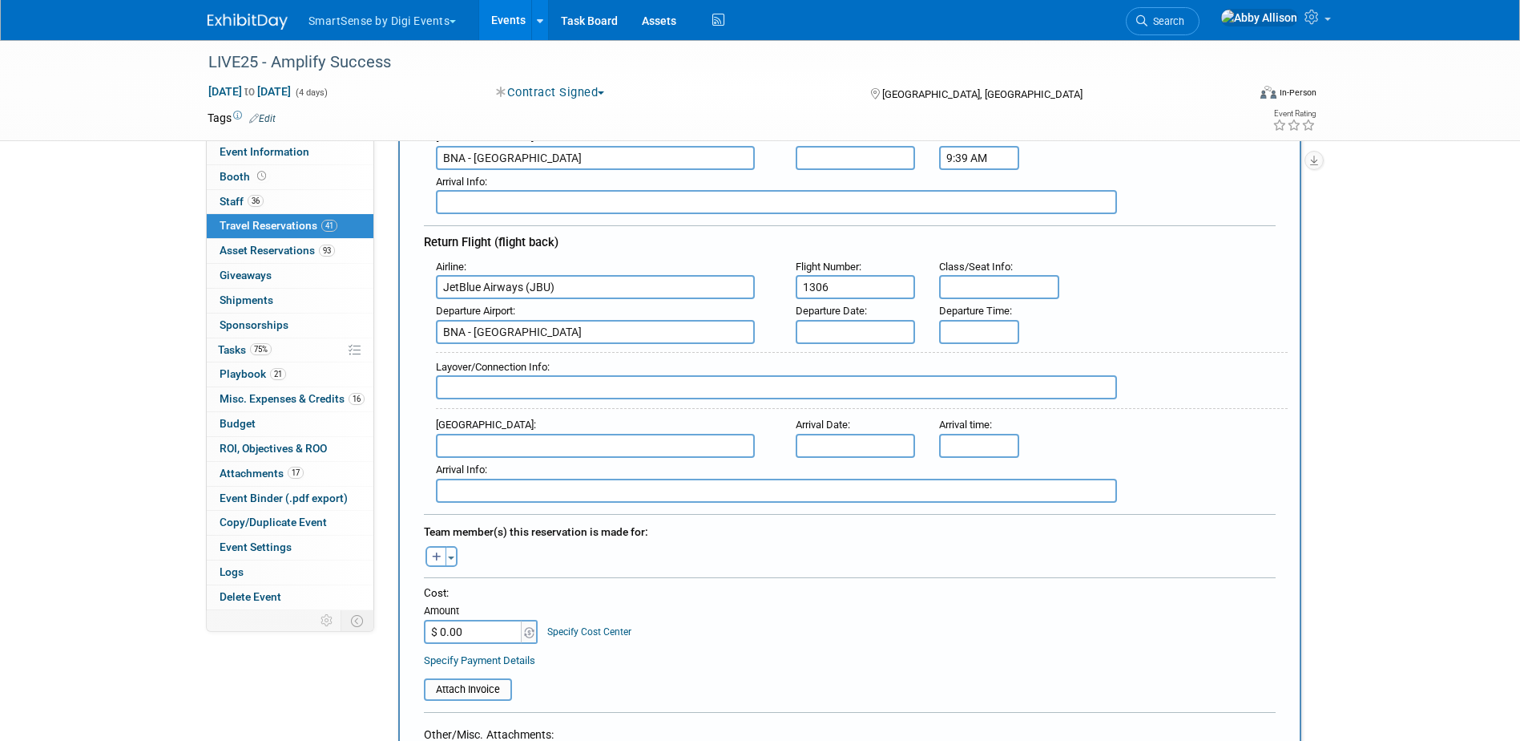
scroll to position [481, 0]
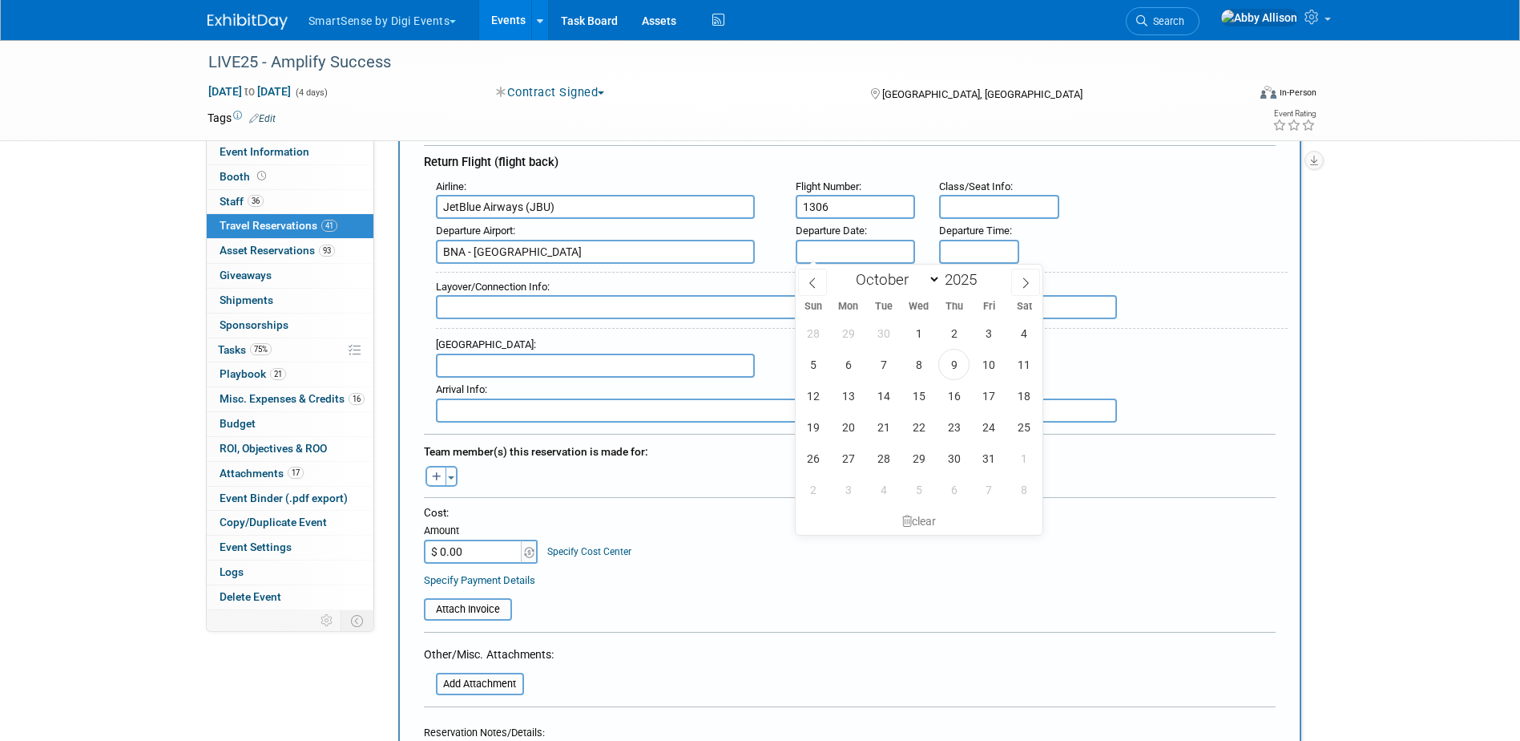
click at [869, 241] on input "text" at bounding box center [856, 252] width 120 height 24
click at [980, 429] on span "24" at bounding box center [989, 426] width 31 height 31
type input "[DATE]"
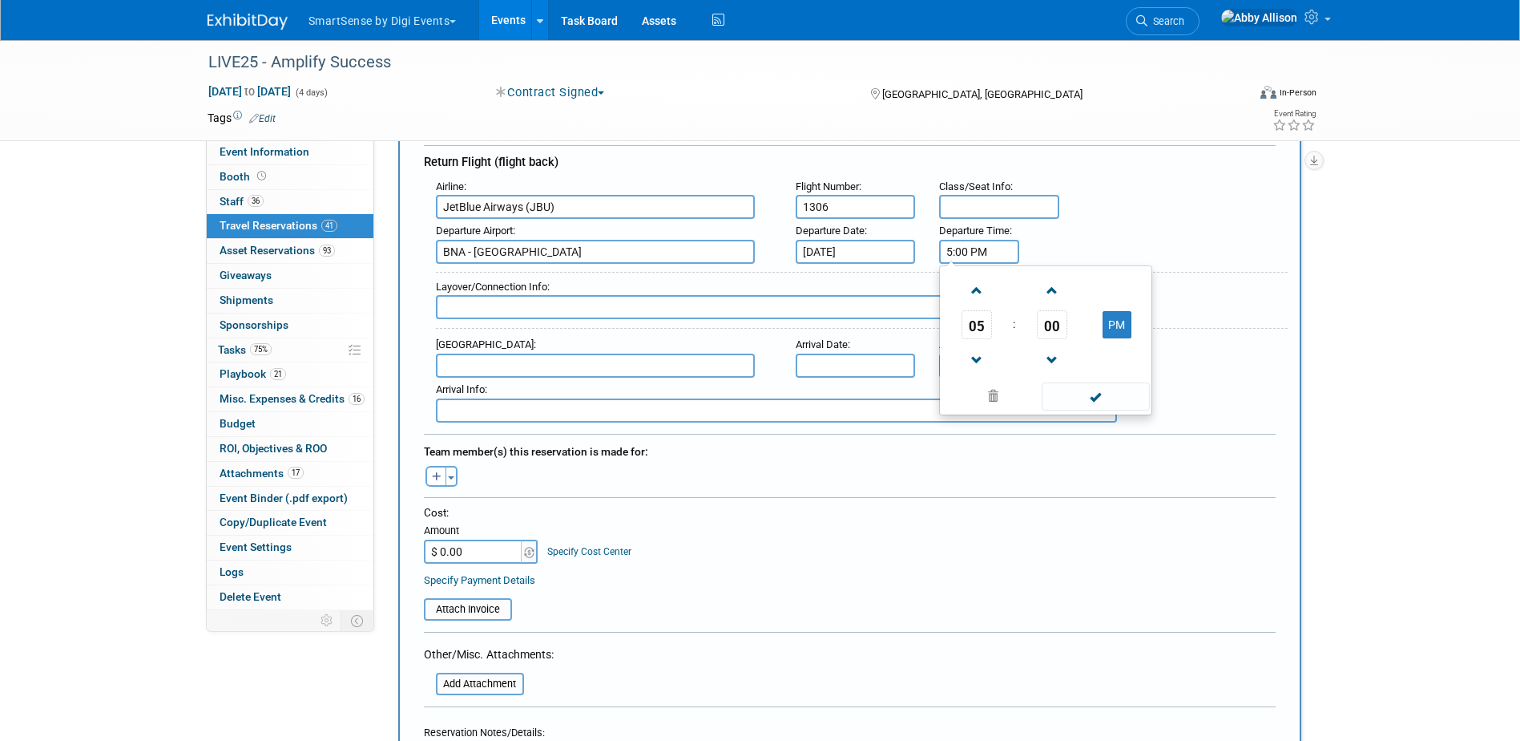
click at [956, 248] on input "5:00 PM" at bounding box center [979, 252] width 80 height 24
click at [976, 326] on span "05" at bounding box center [977, 324] width 30 height 29
click at [1112, 286] on td "03" at bounding box center [1122, 290] width 51 height 43
click at [1048, 328] on span "00" at bounding box center [1052, 324] width 30 height 29
click at [1134, 290] on td "15" at bounding box center [1122, 290] width 51 height 43
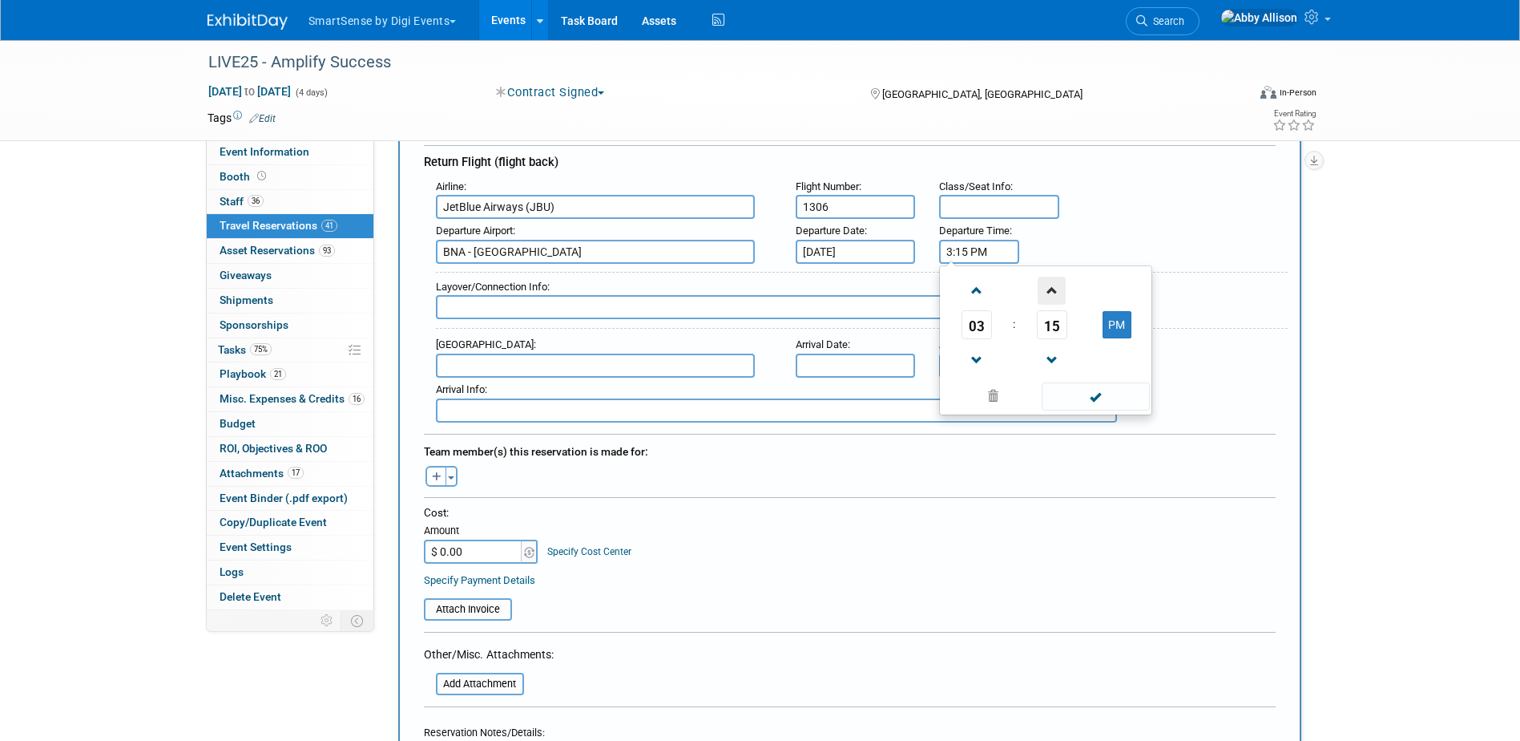
click at [1048, 291] on span at bounding box center [1052, 291] width 28 height 28
type input "3:16 PM"
click at [1089, 398] on span at bounding box center [1096, 396] width 108 height 28
click at [452, 469] on button "Toggle Dropdown" at bounding box center [452, 476] width 12 height 21
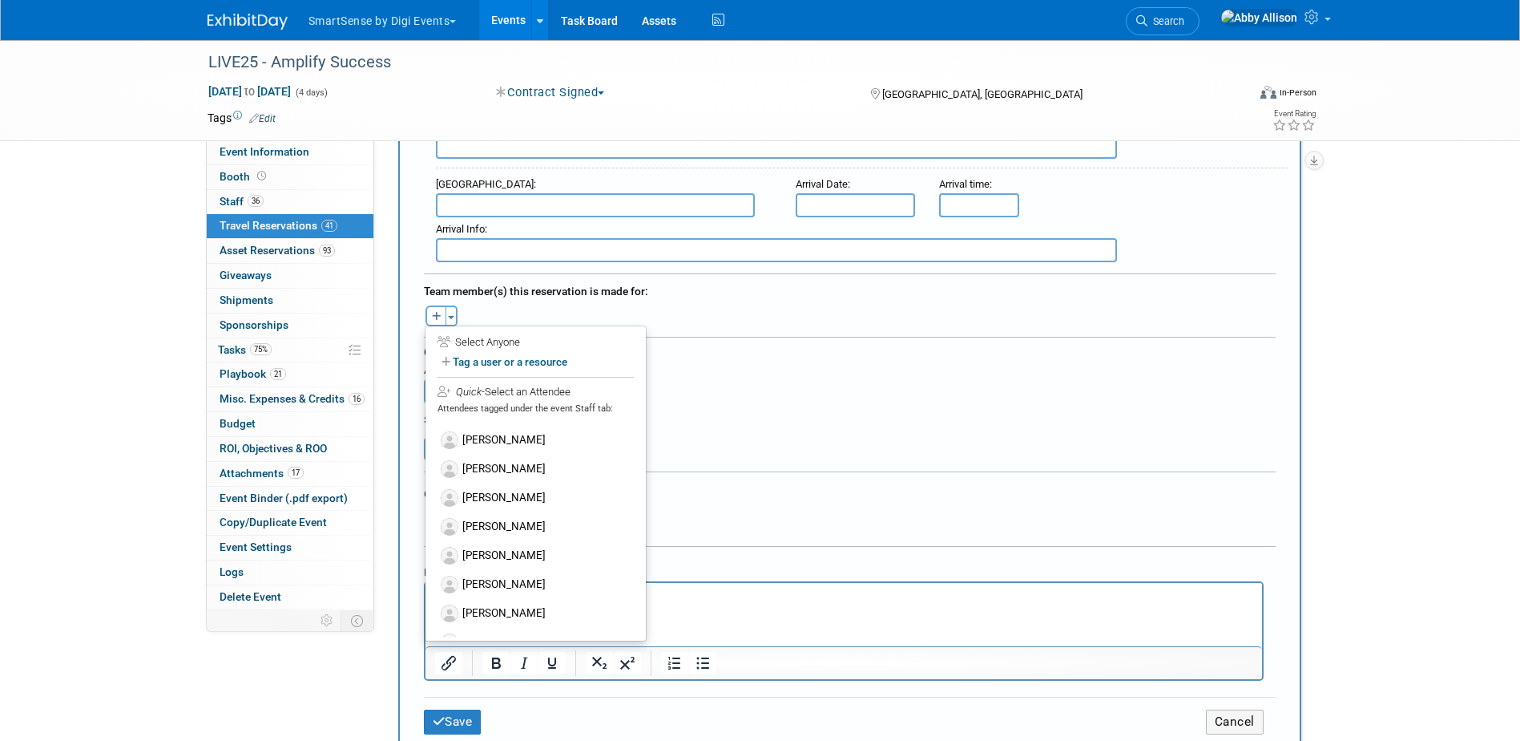
scroll to position [425, 0]
click at [500, 526] on label "[PERSON_NAME]" at bounding box center [536, 529] width 198 height 29
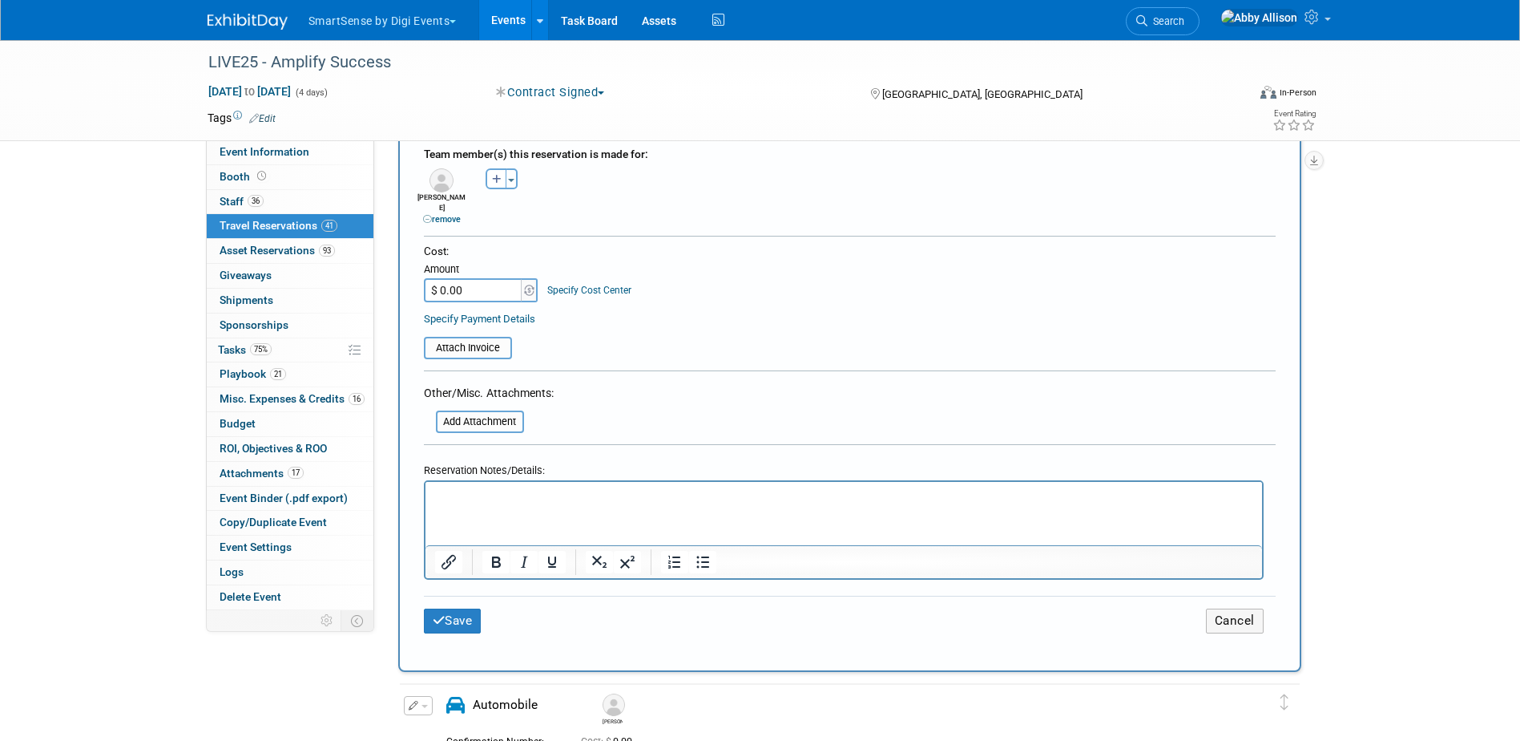
scroll to position [801, 0]
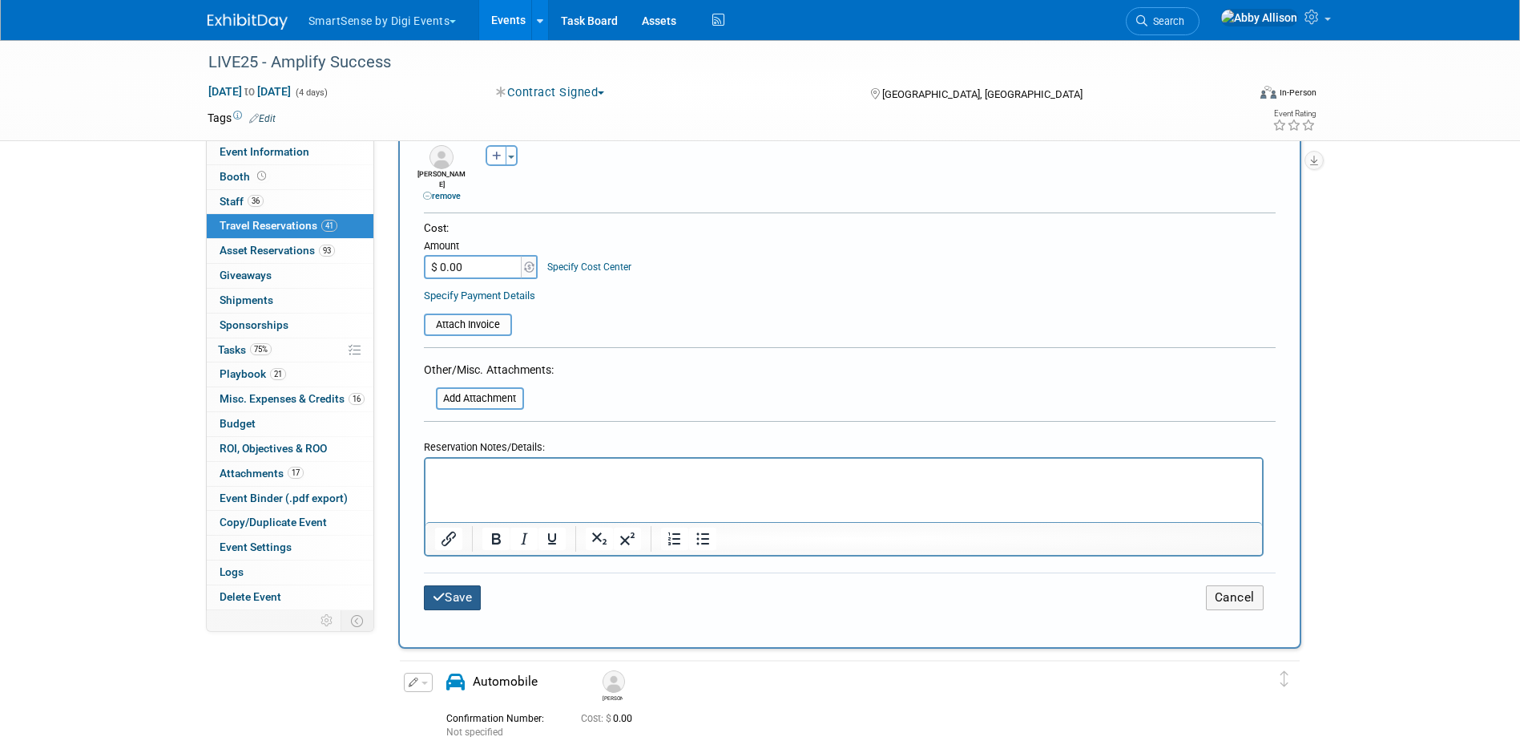
click at [472, 585] on button "Save" at bounding box center [453, 597] width 58 height 25
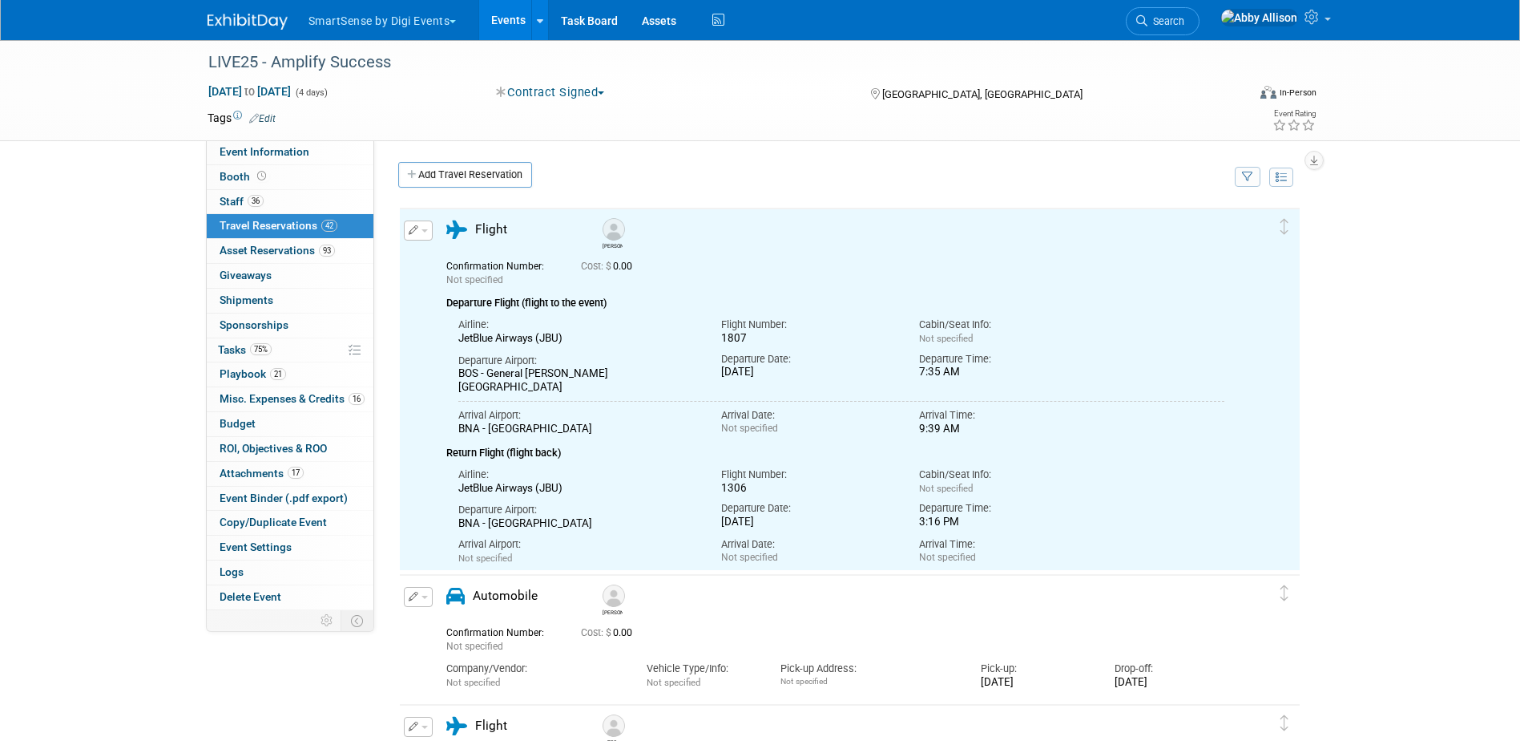
scroll to position [0, 0]
